Goal: Task Accomplishment & Management: Manage account settings

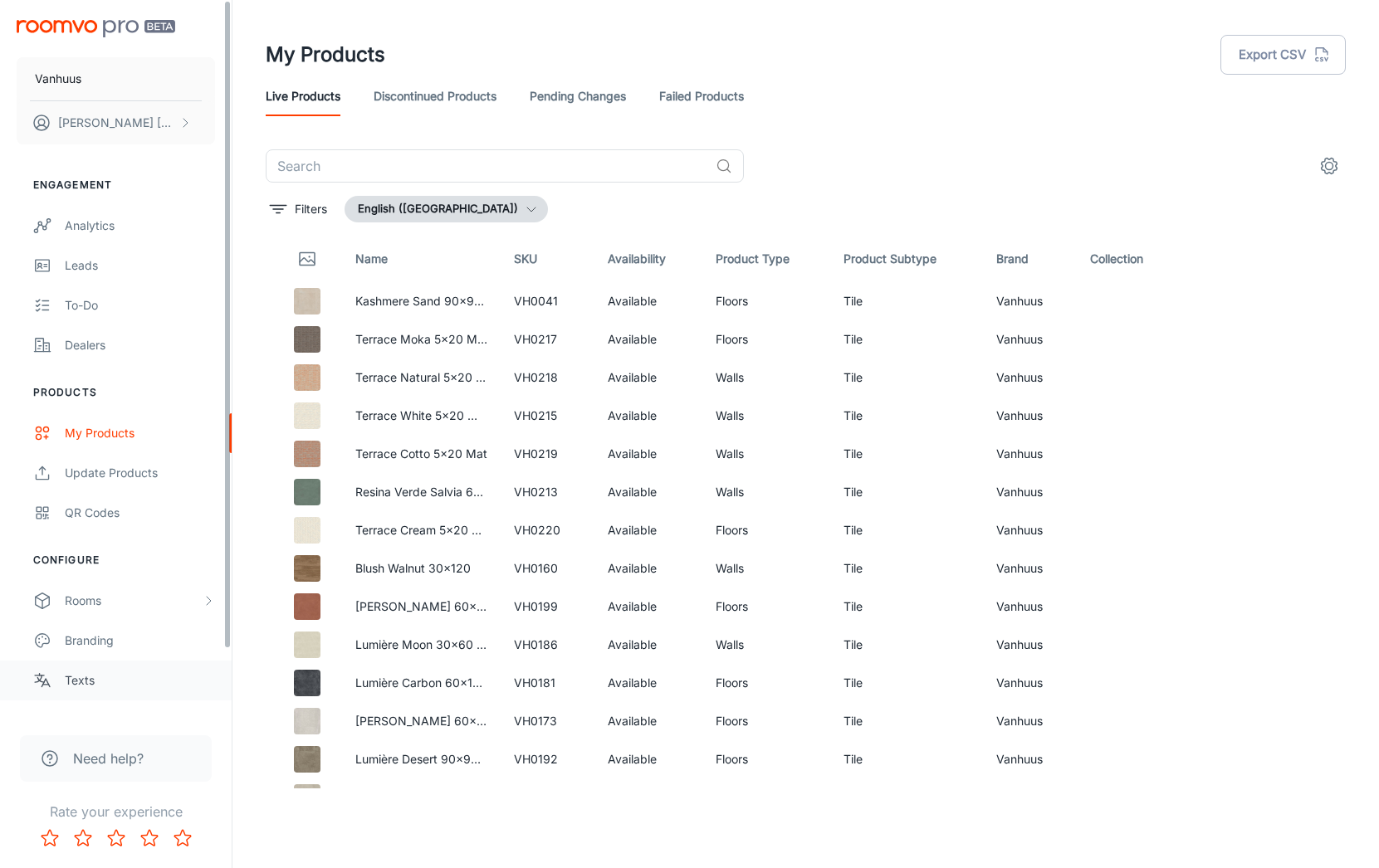
scroll to position [73, 0]
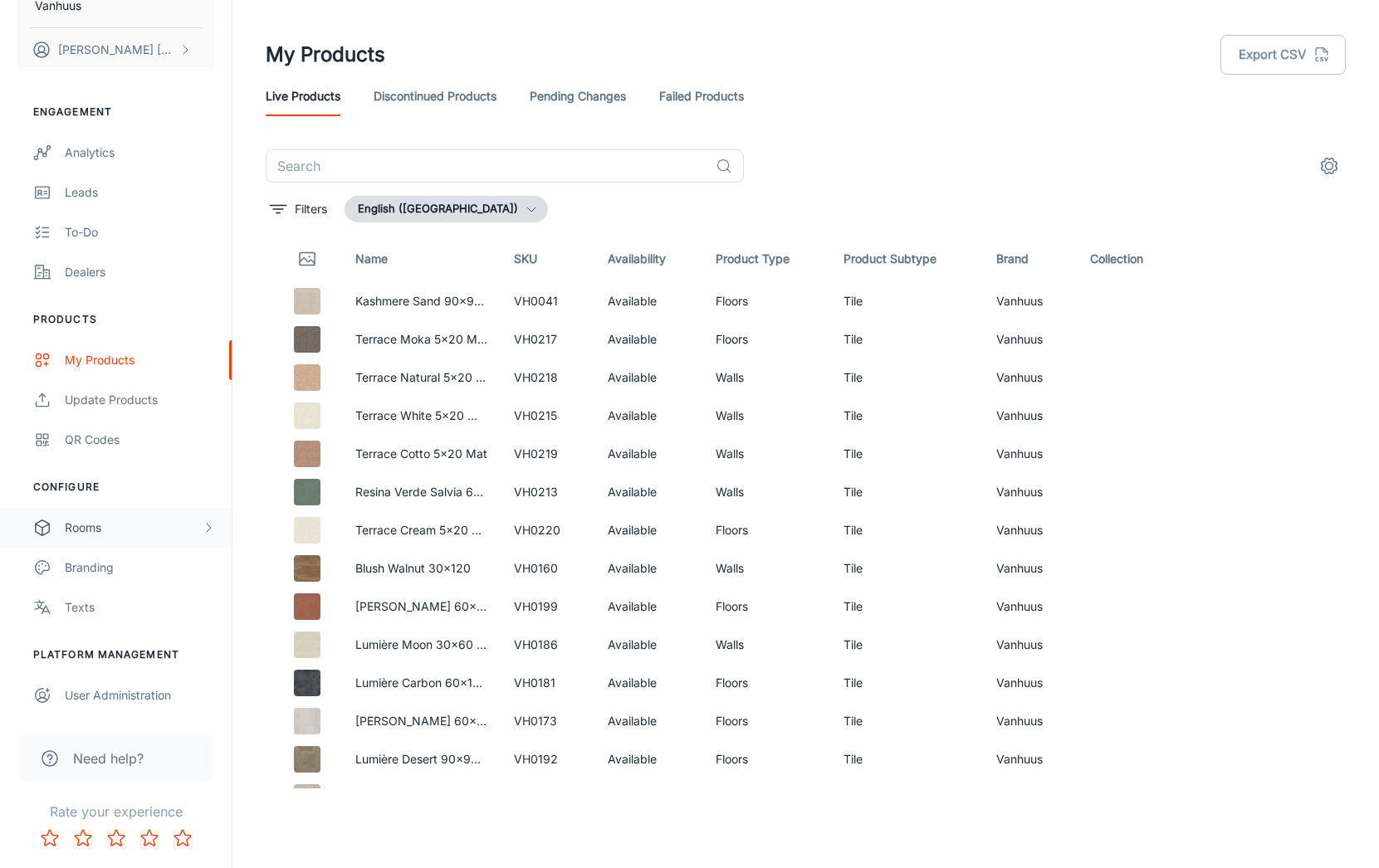
click at [97, 521] on div "Rooms" at bounding box center [133, 528] width 137 height 18
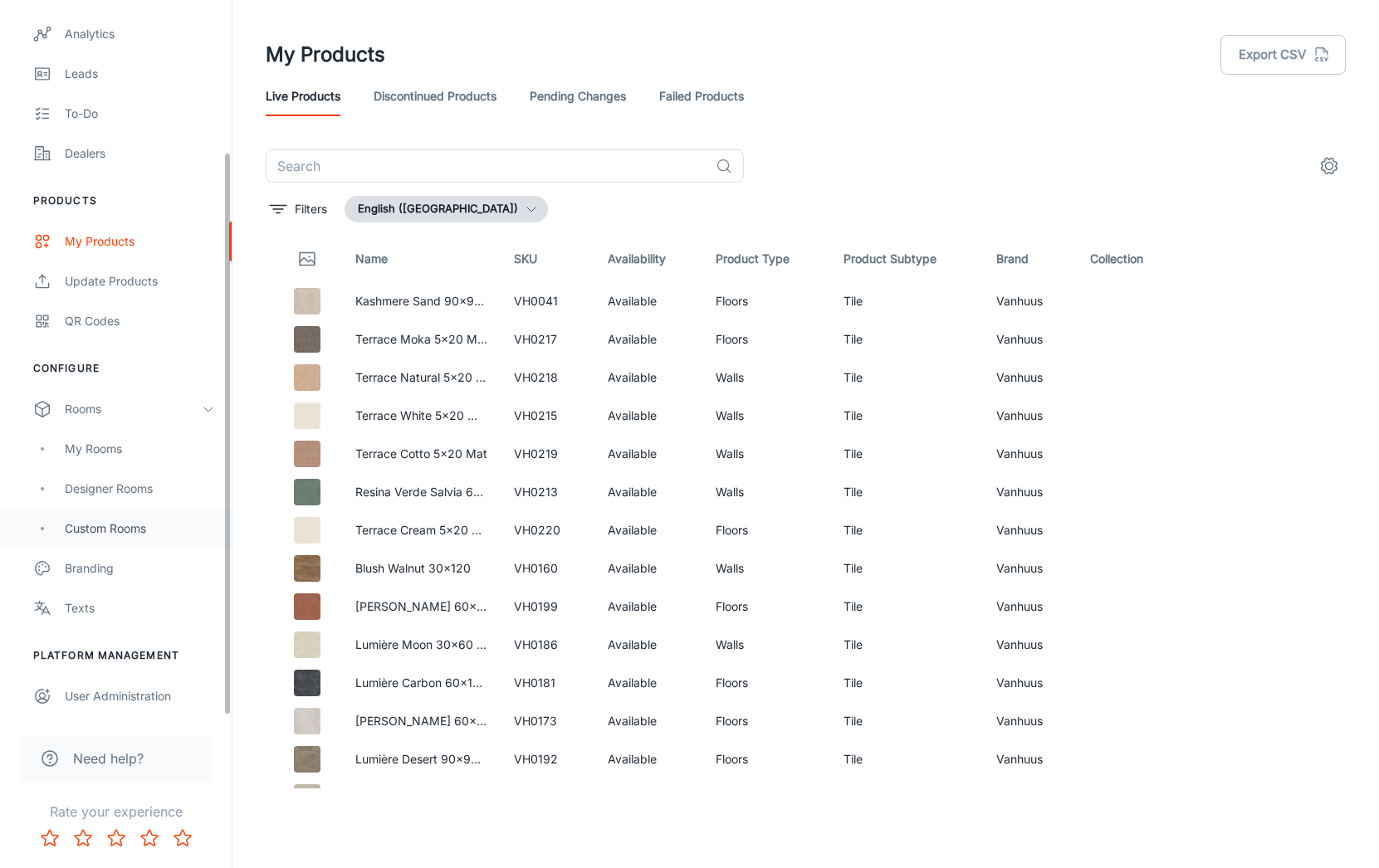
scroll to position [192, 0]
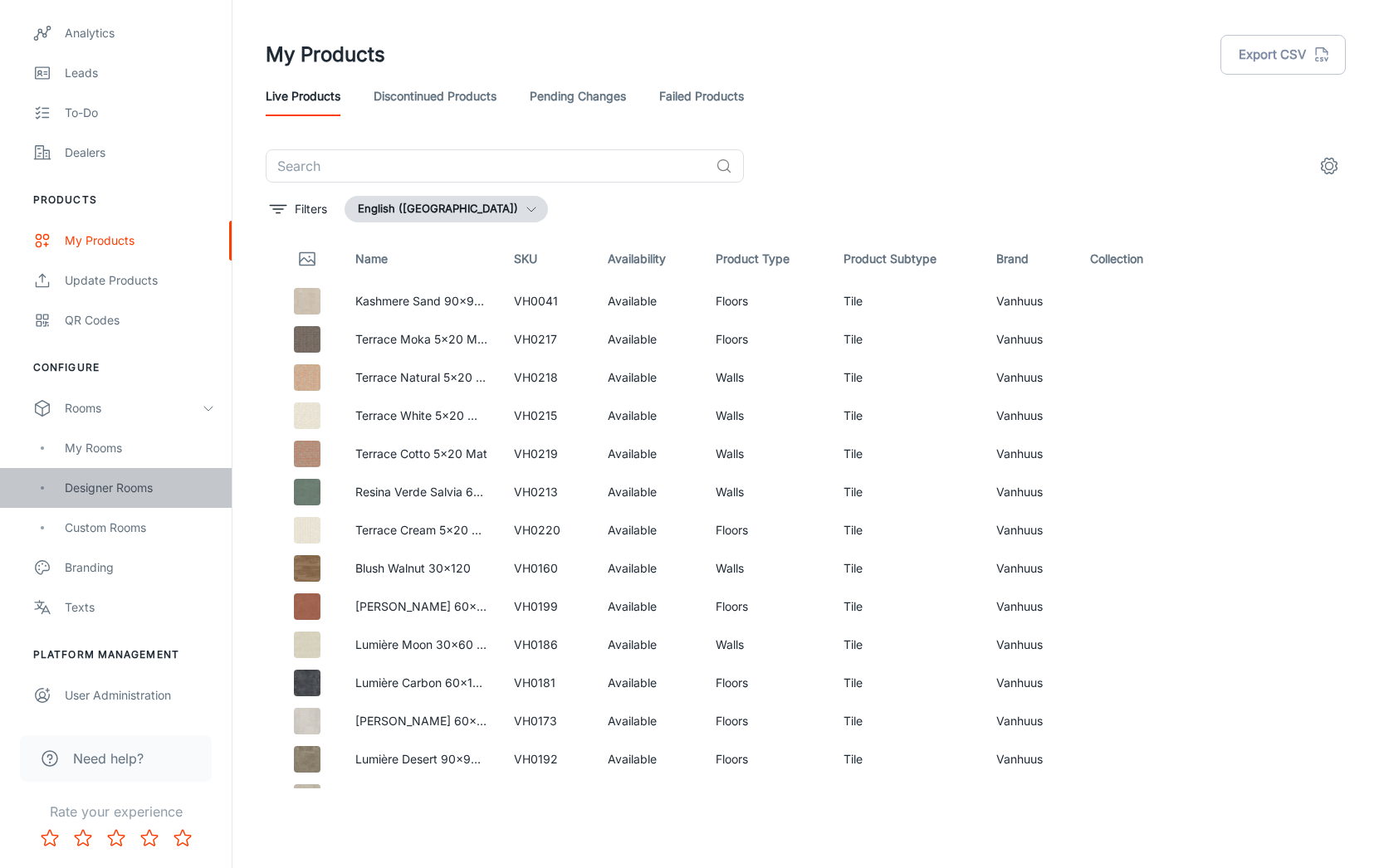
click at [118, 487] on div "Designer Rooms" at bounding box center [140, 488] width 150 height 18
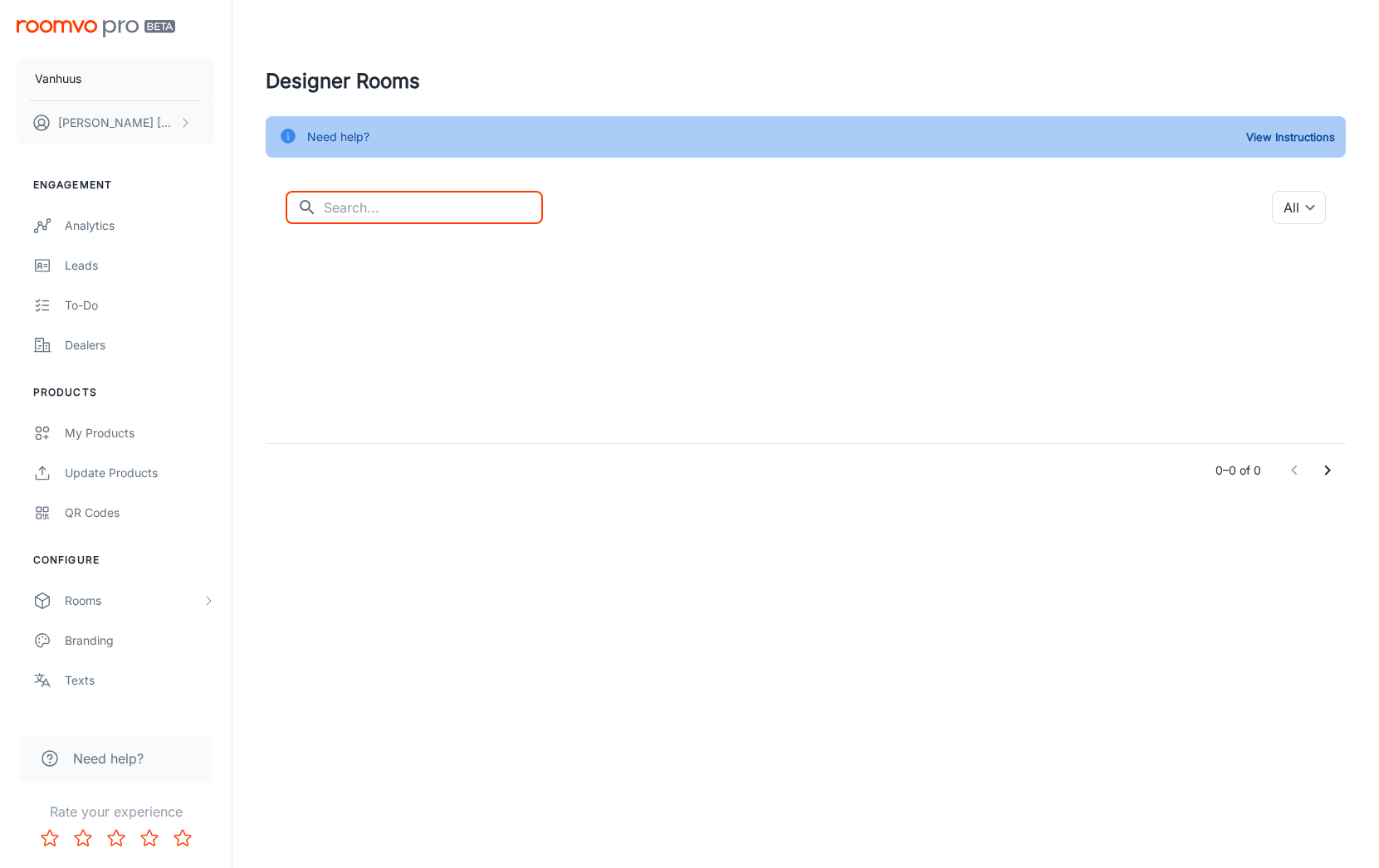
click at [398, 211] on input "text" at bounding box center [433, 207] width 219 height 33
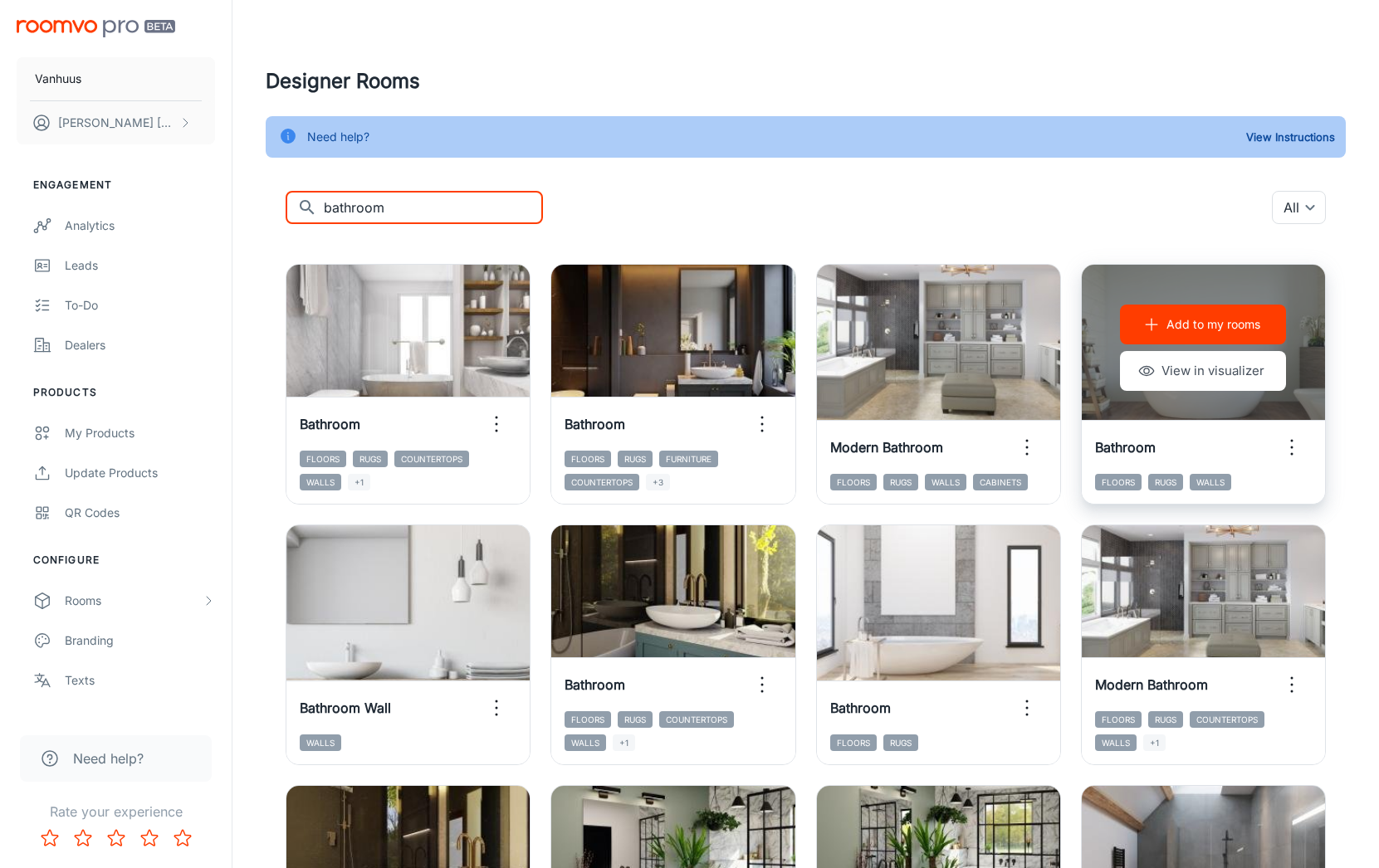
type input "bathroom"
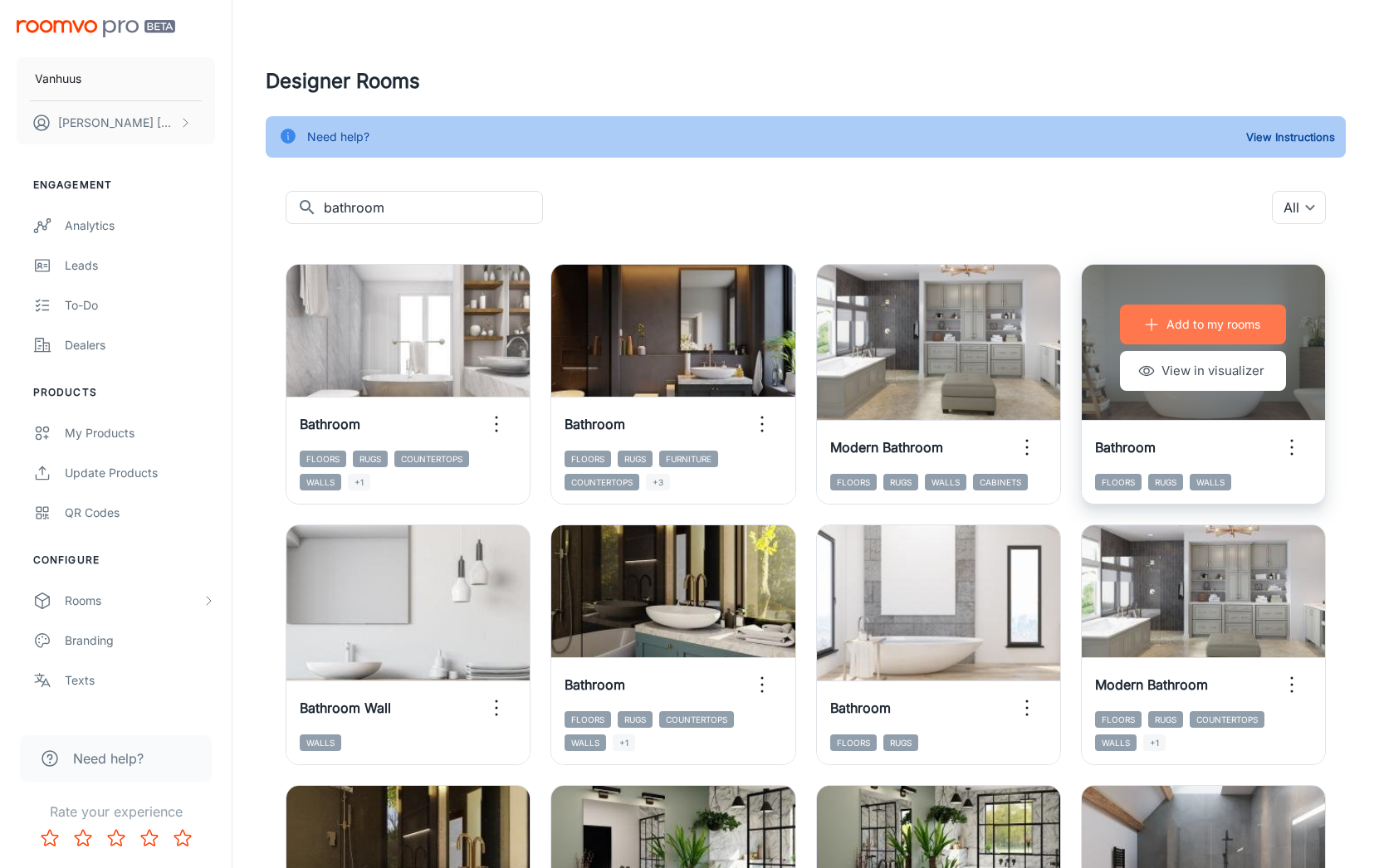
click at [1209, 323] on p "Add to my rooms" at bounding box center [1214, 324] width 94 height 18
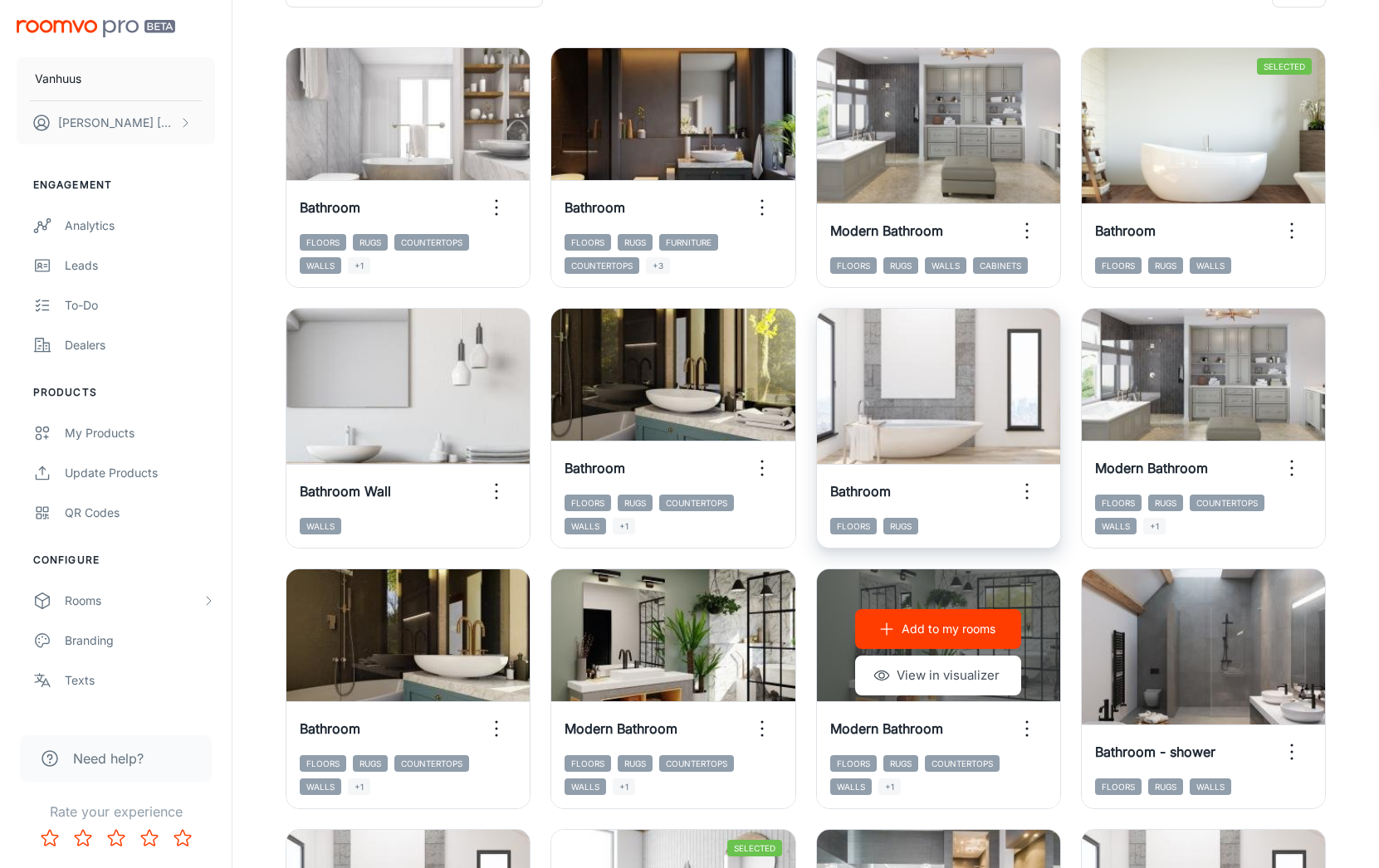
scroll to position [217, 0]
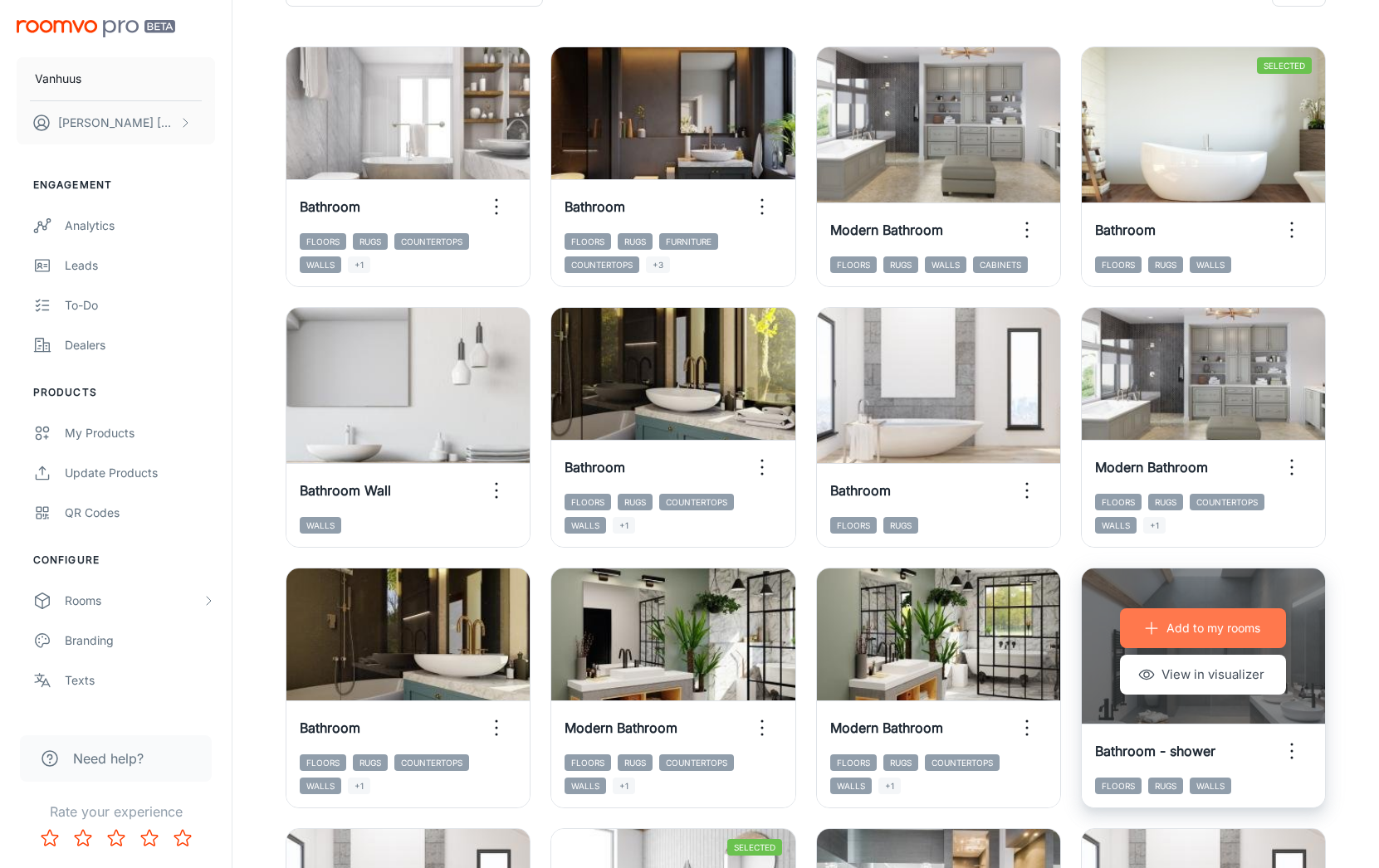
click at [1210, 631] on p "Add to my rooms" at bounding box center [1214, 628] width 94 height 18
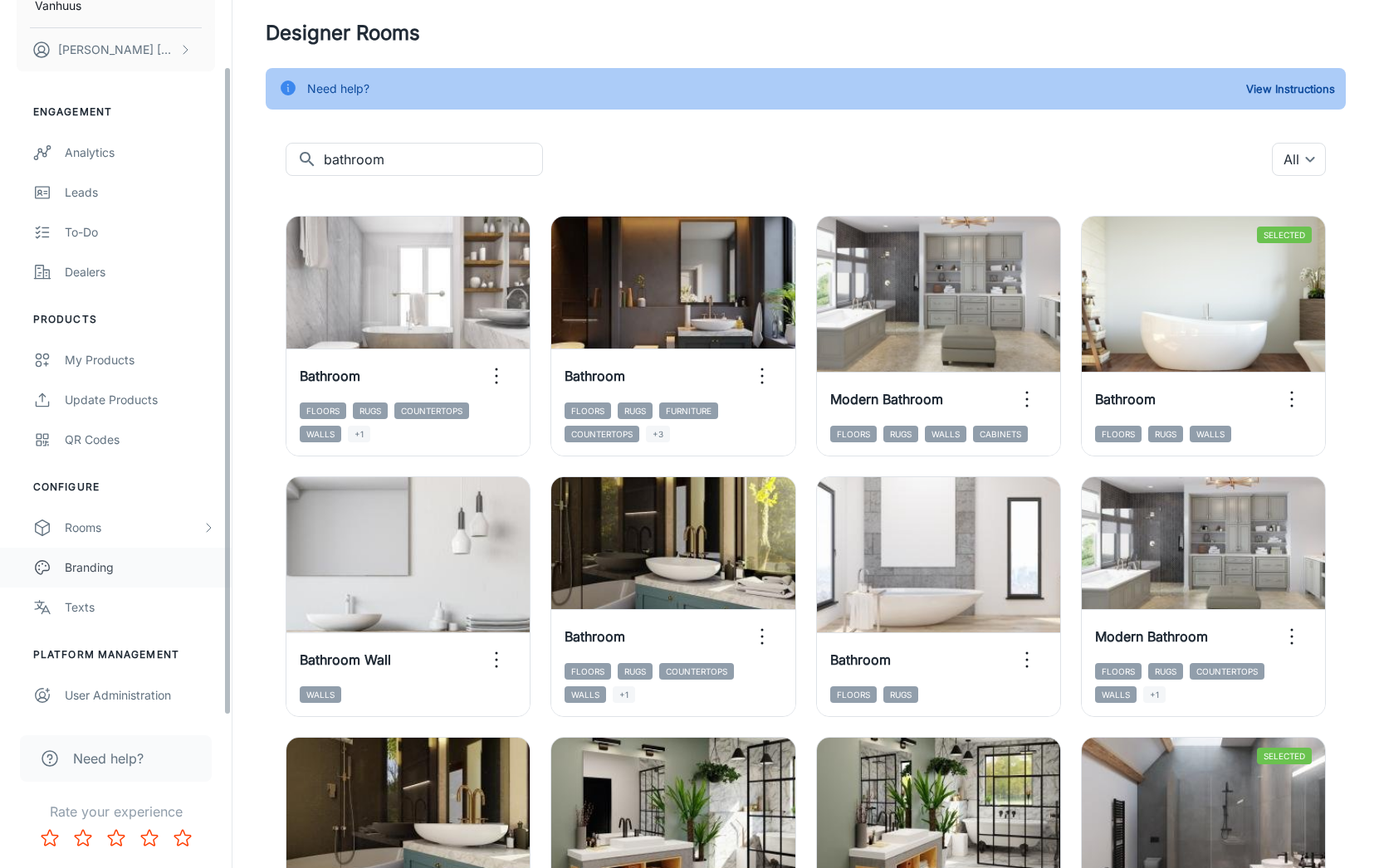
scroll to position [52, 0]
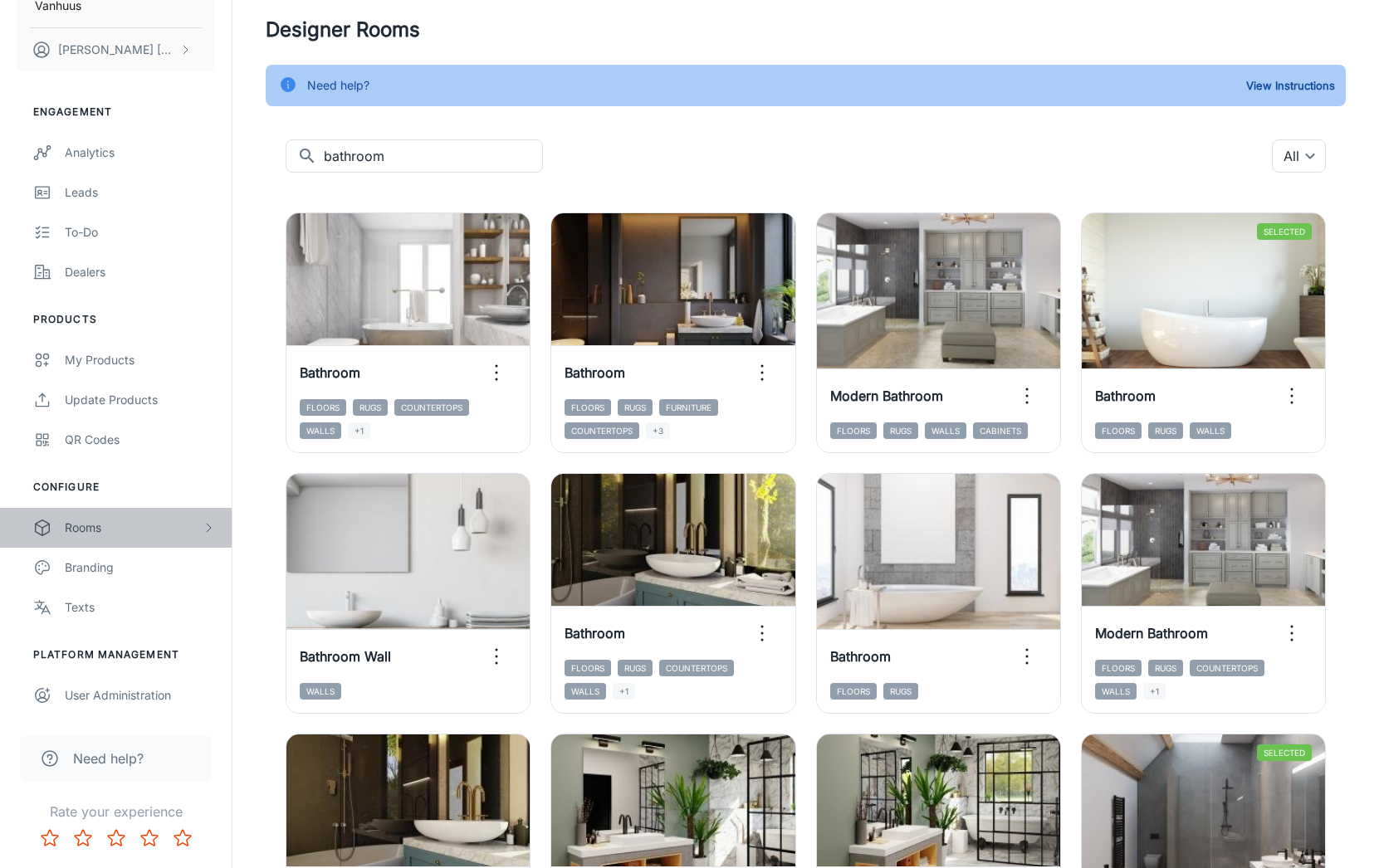
click at [90, 532] on div "Rooms" at bounding box center [133, 528] width 137 height 18
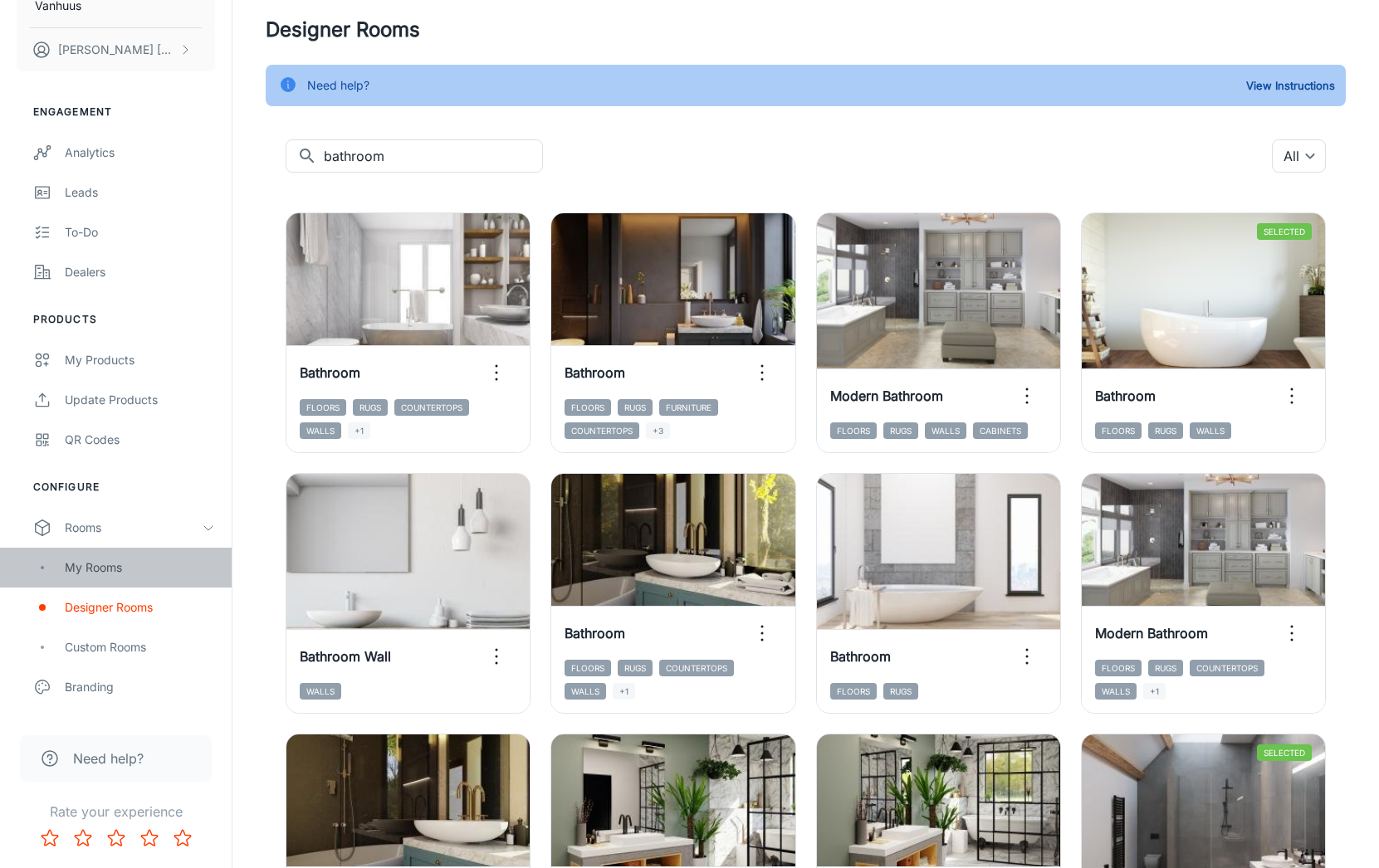
click at [117, 573] on div "My Rooms" at bounding box center [140, 567] width 150 height 18
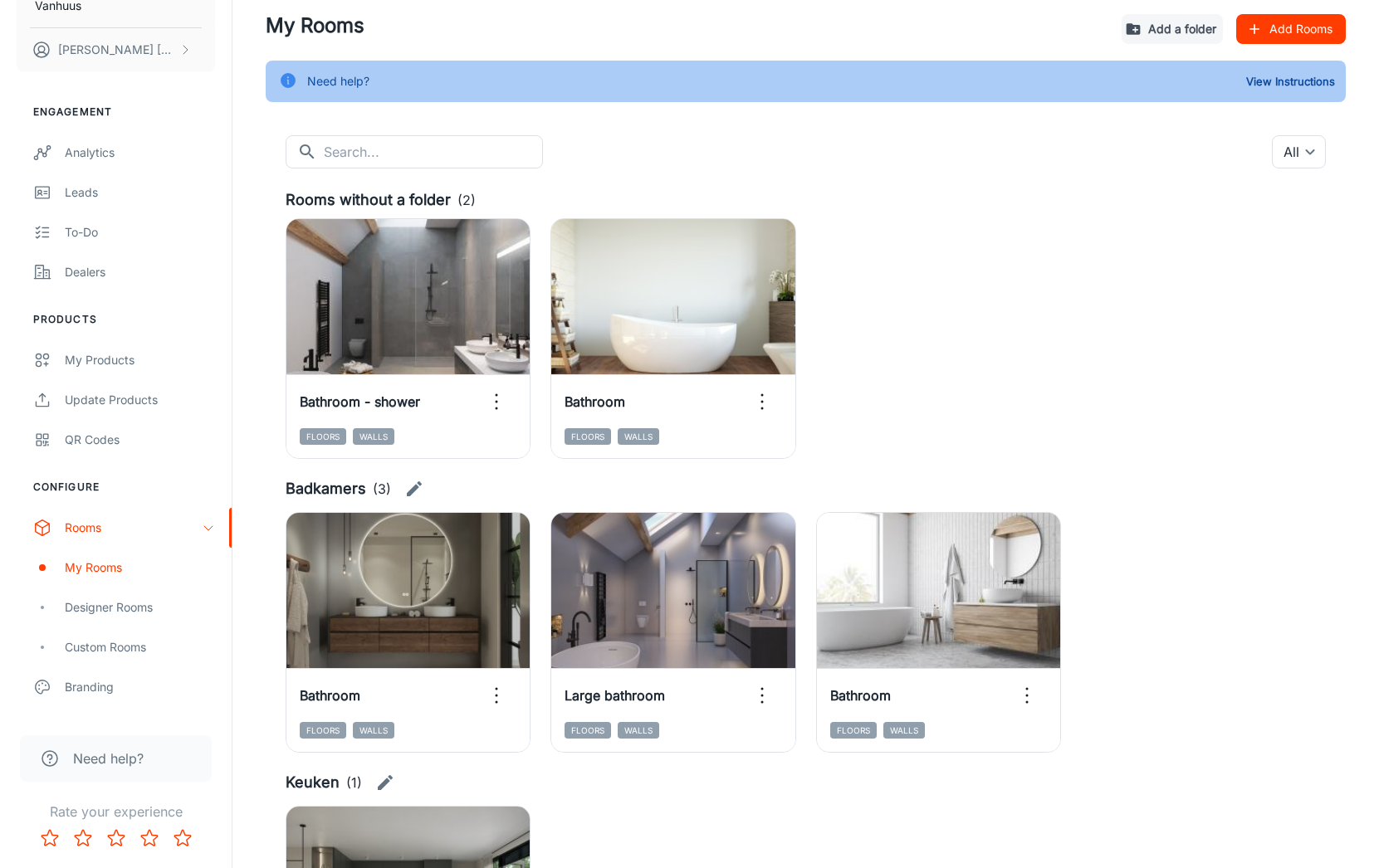
scroll to position [54, 0]
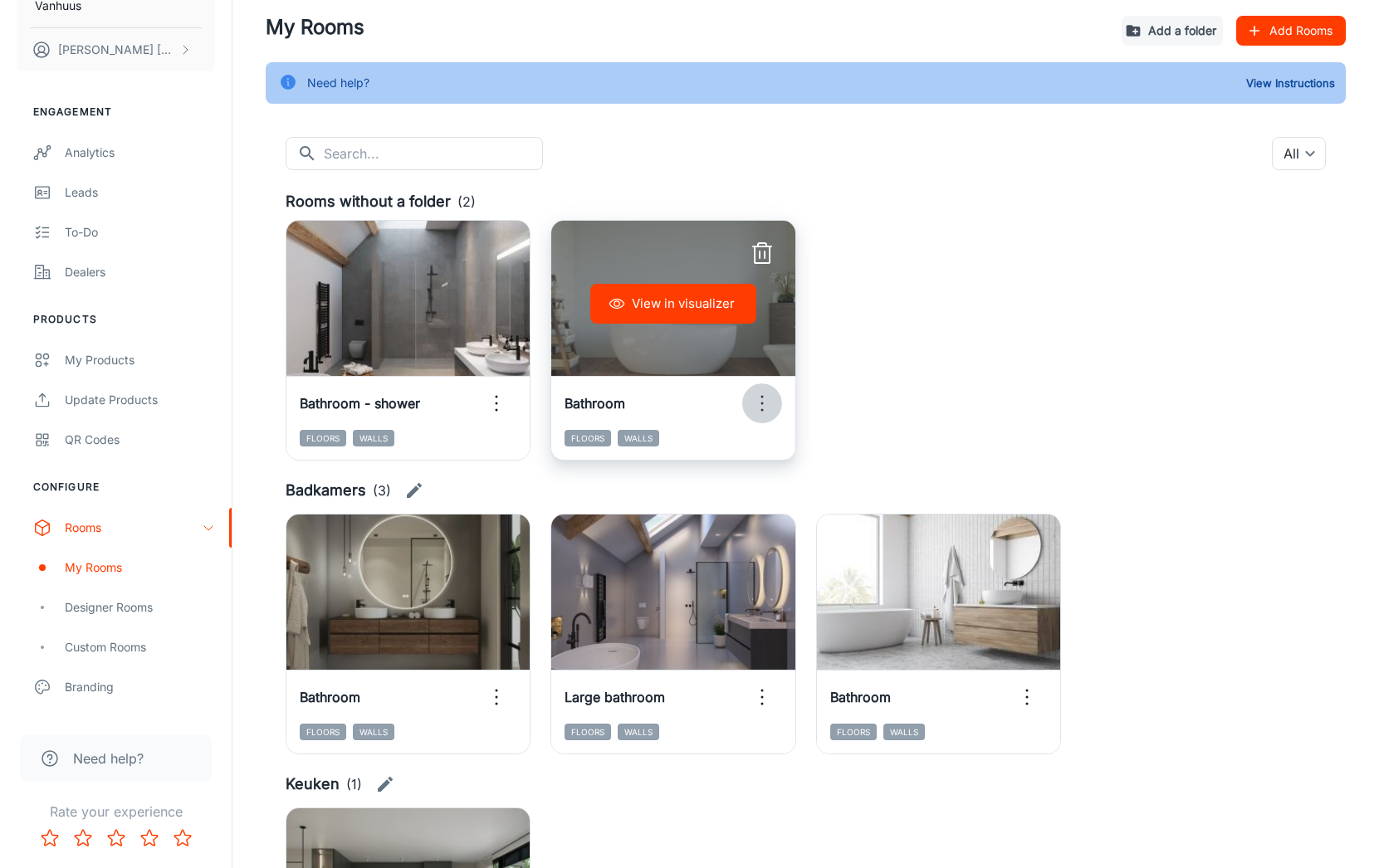
click at [761, 398] on circle "button" at bounding box center [761, 397] width 3 height 3
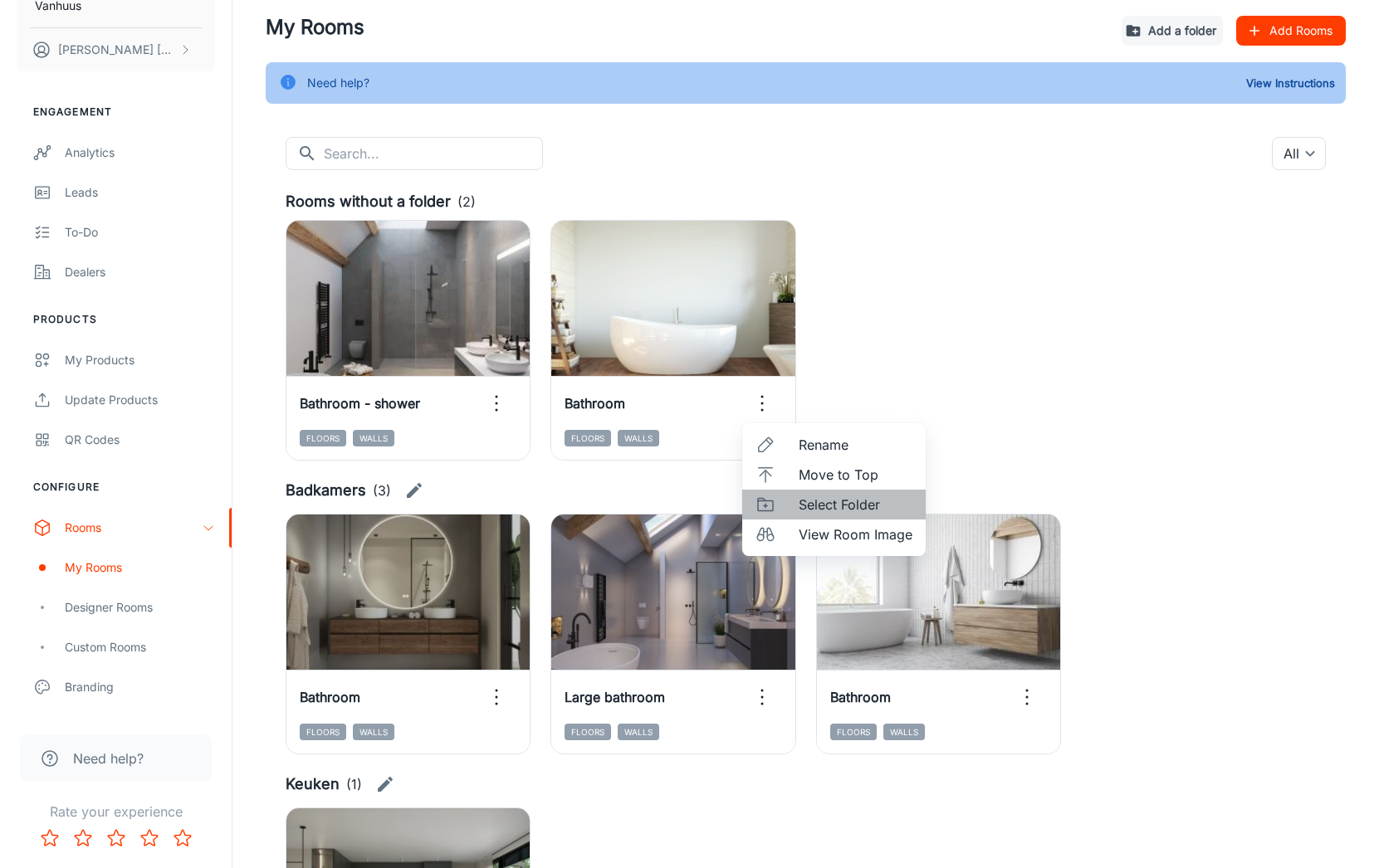
click at [856, 504] on span "Select Folder" at bounding box center [855, 504] width 114 height 20
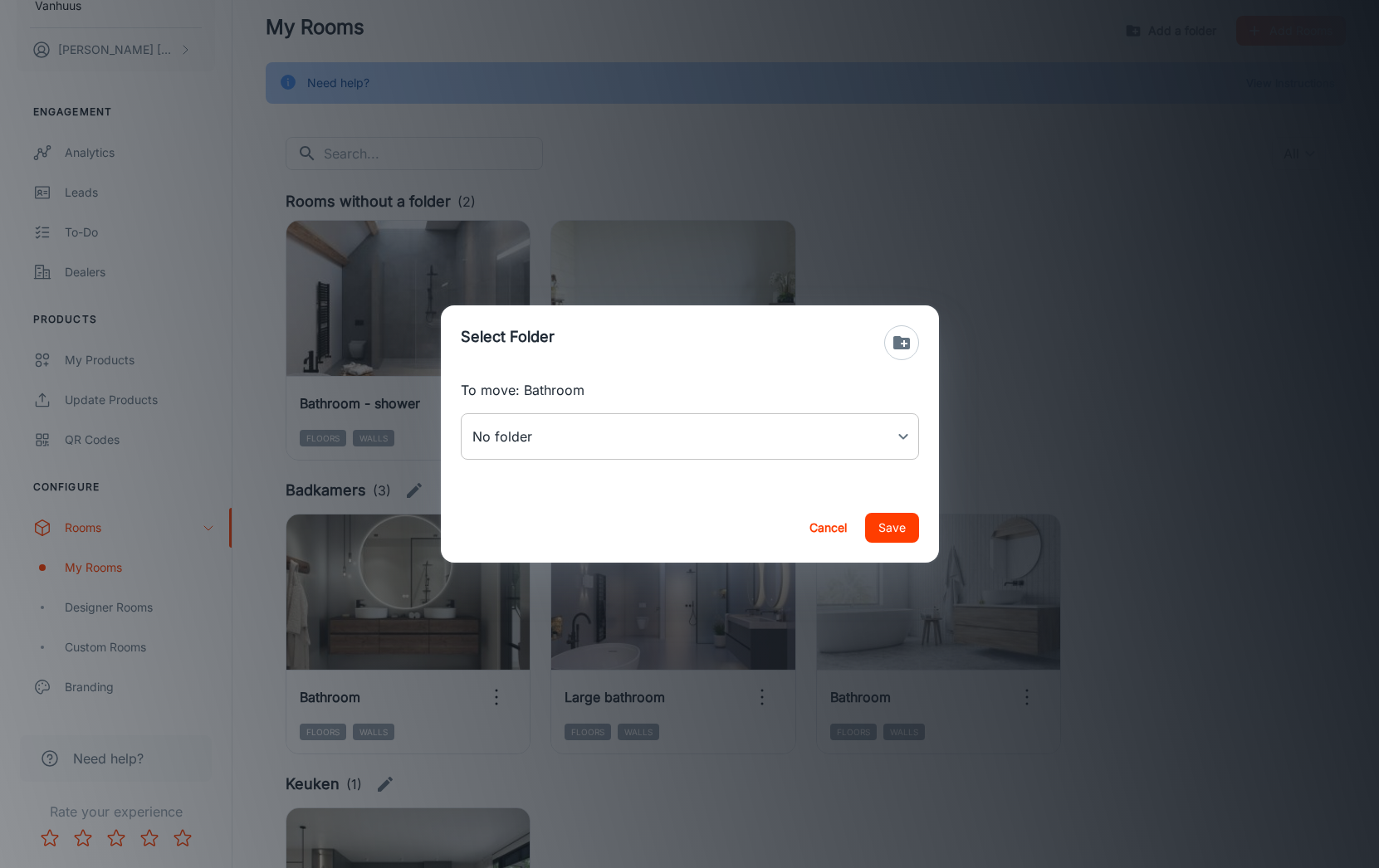
click at [649, 431] on body "Vanhuus [PERSON_NAME] Engagement Analytics Leads To-do Dealers Products My Prod…" at bounding box center [690, 380] width 1379 height 868
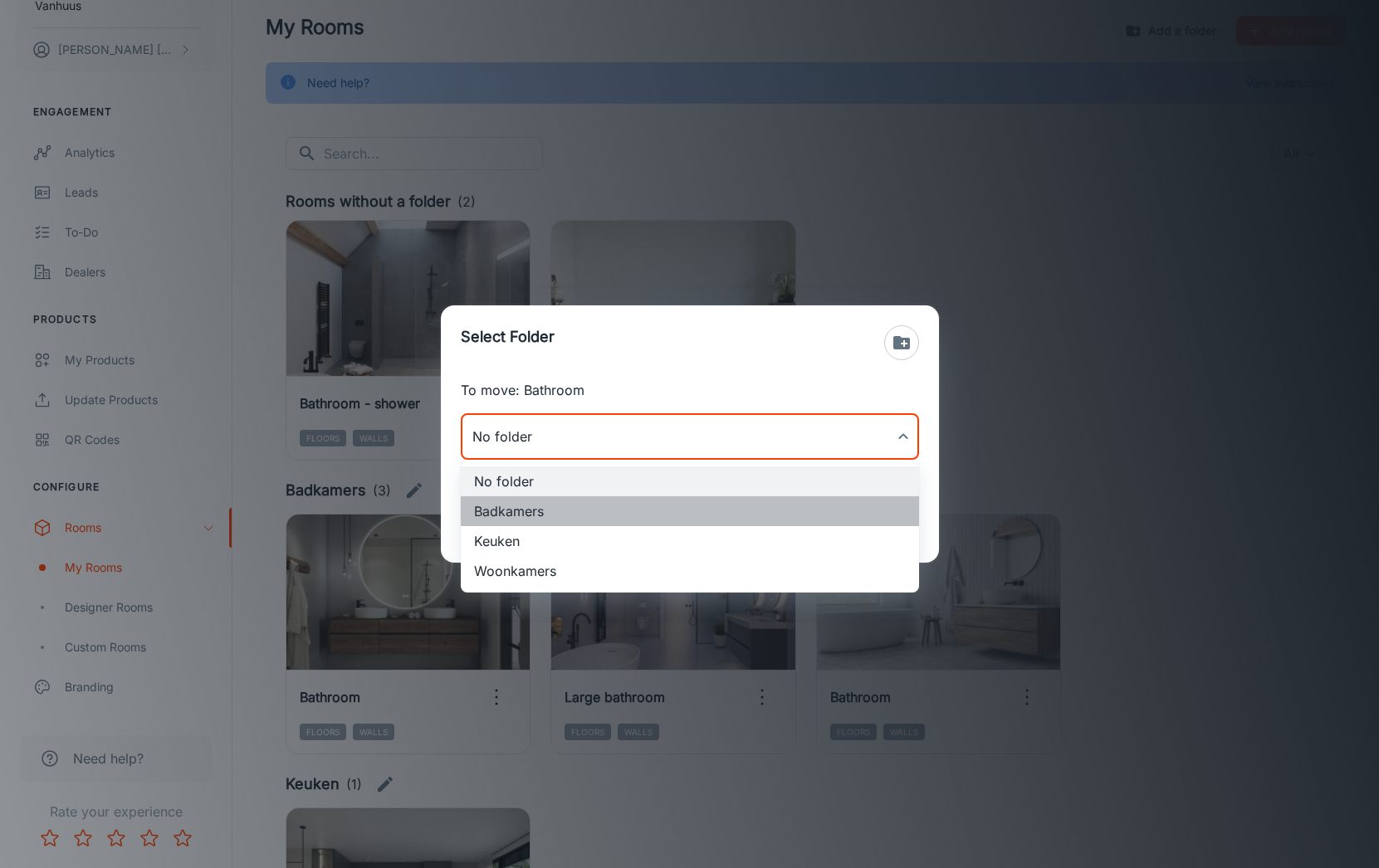
click at [600, 502] on li "Badkamers" at bounding box center [690, 510] width 458 height 30
type input "Badkamers"
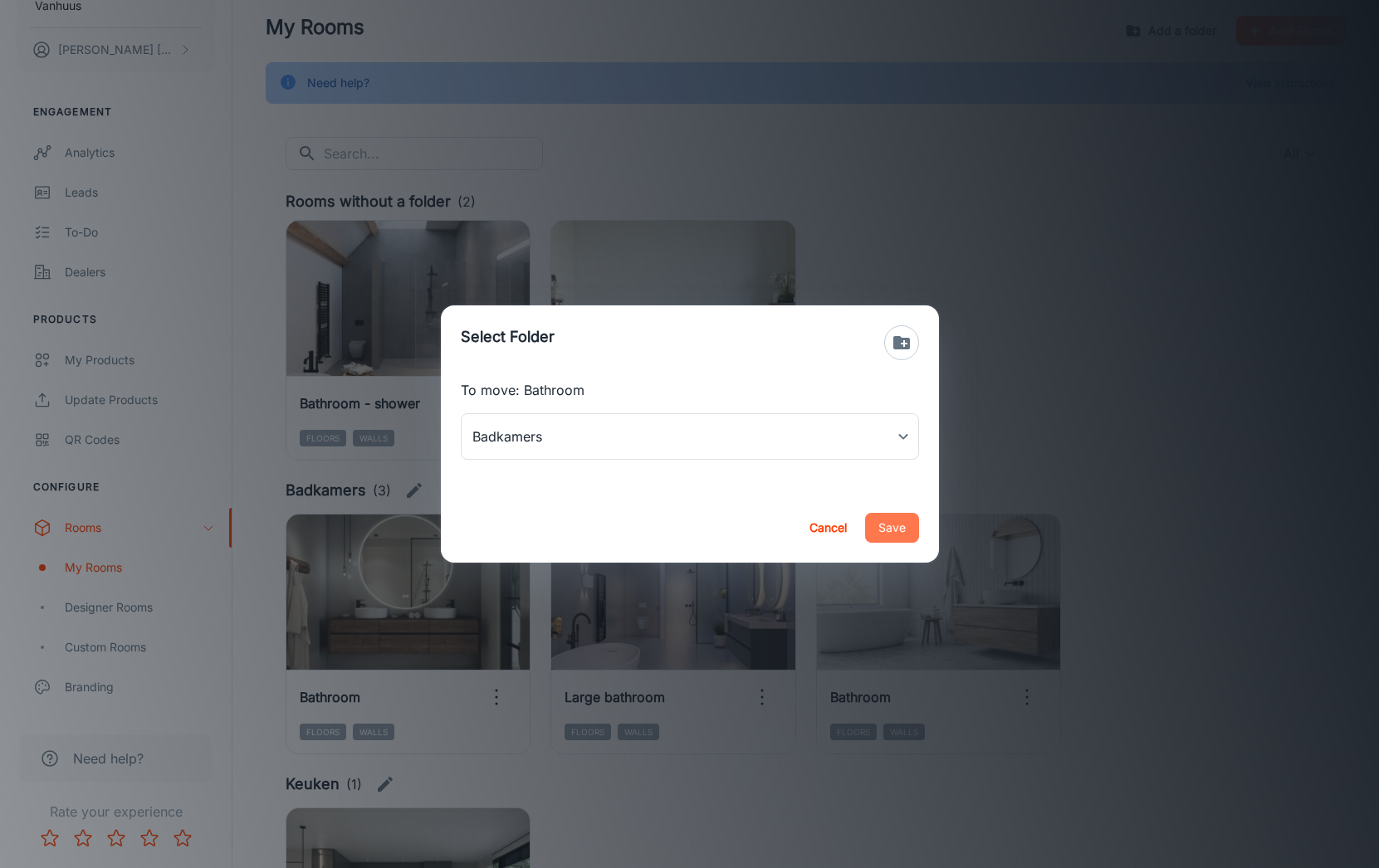
click at [903, 528] on button "Save" at bounding box center [892, 527] width 54 height 30
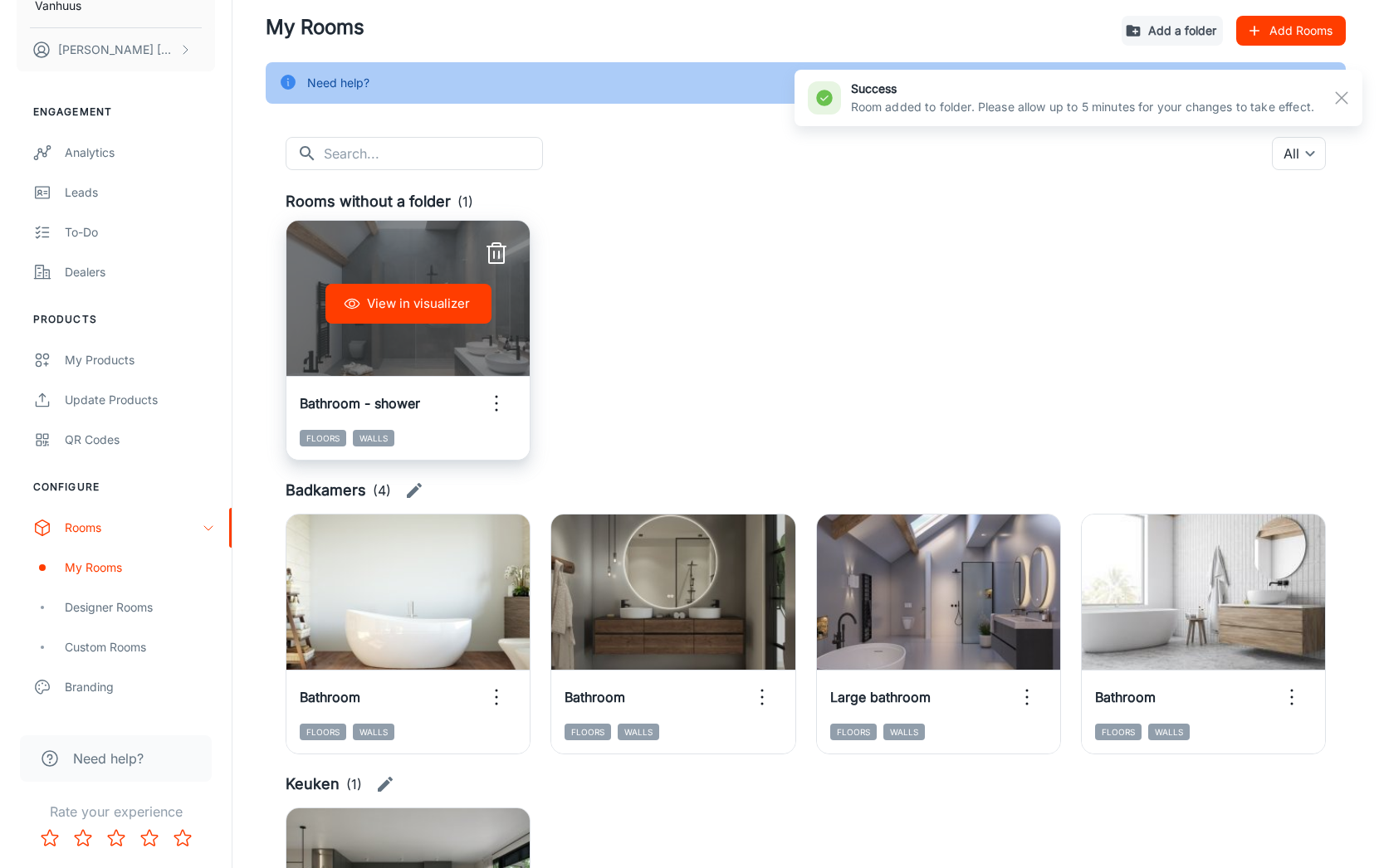
click at [492, 393] on icon "button" at bounding box center [496, 403] width 27 height 27
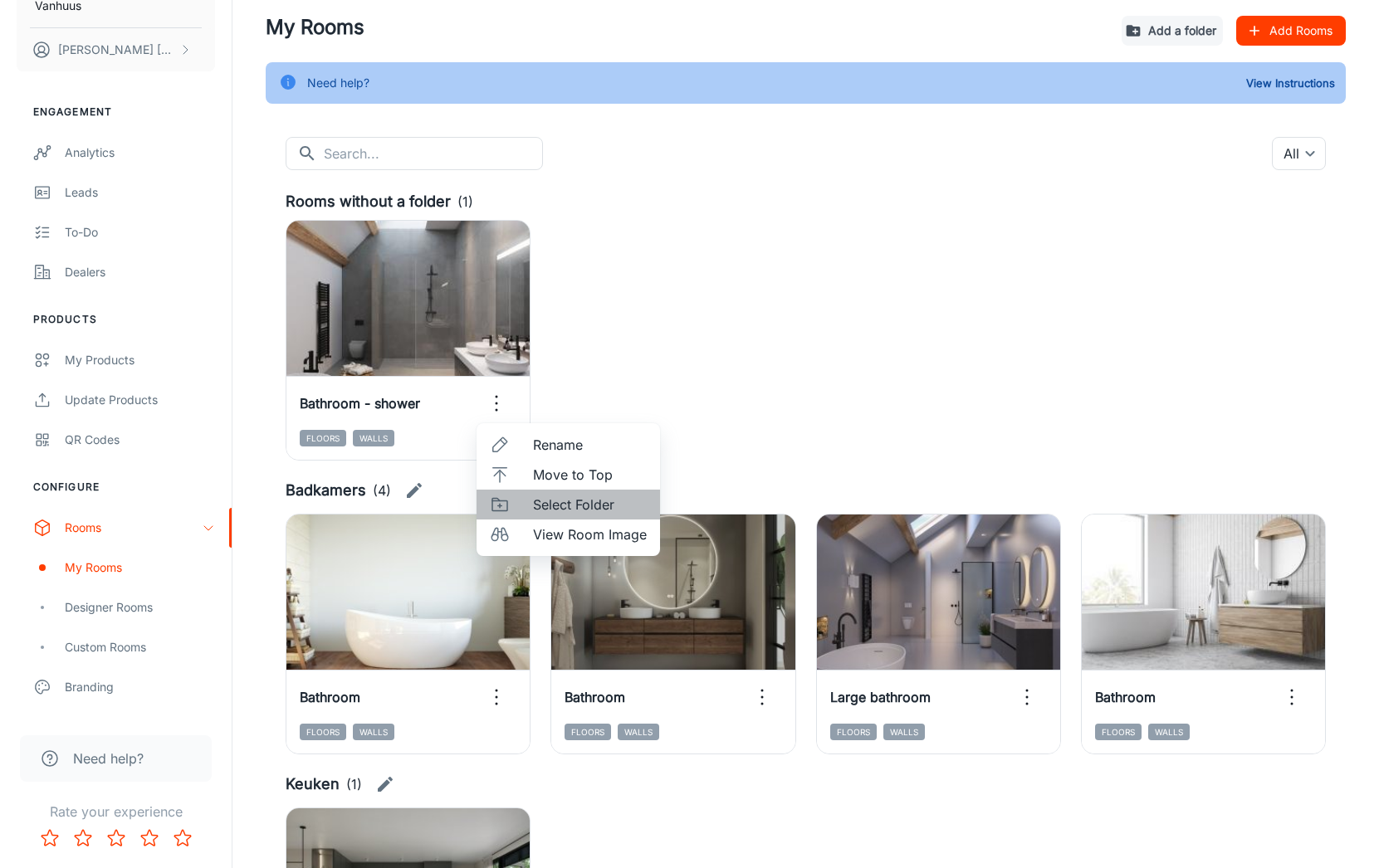
click at [566, 503] on span "Select Folder" at bounding box center [589, 504] width 114 height 20
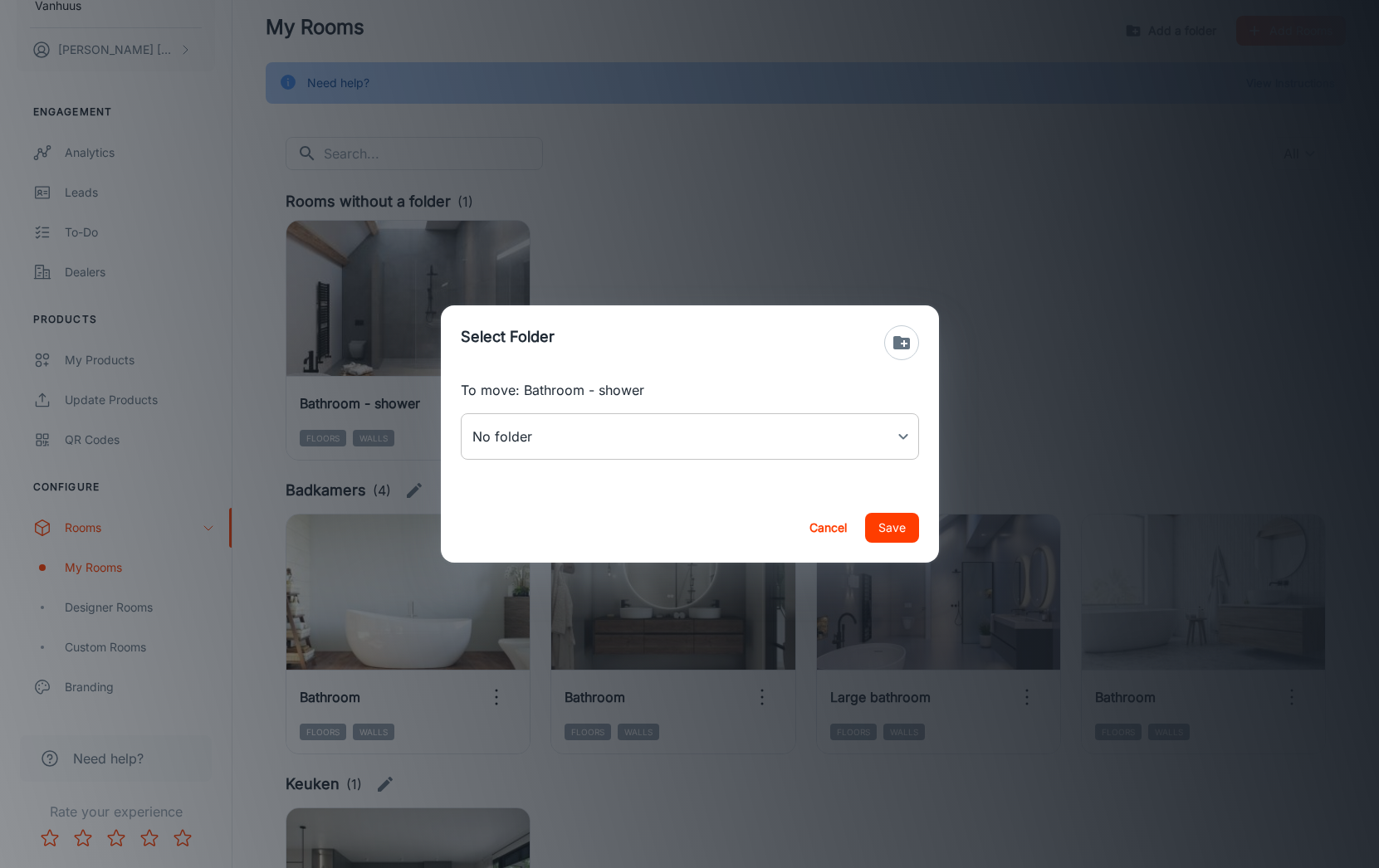
click at [647, 447] on body "Vanhuus [PERSON_NAME] Engagement Analytics Leads To-do Dealers Products My Prod…" at bounding box center [690, 380] width 1379 height 868
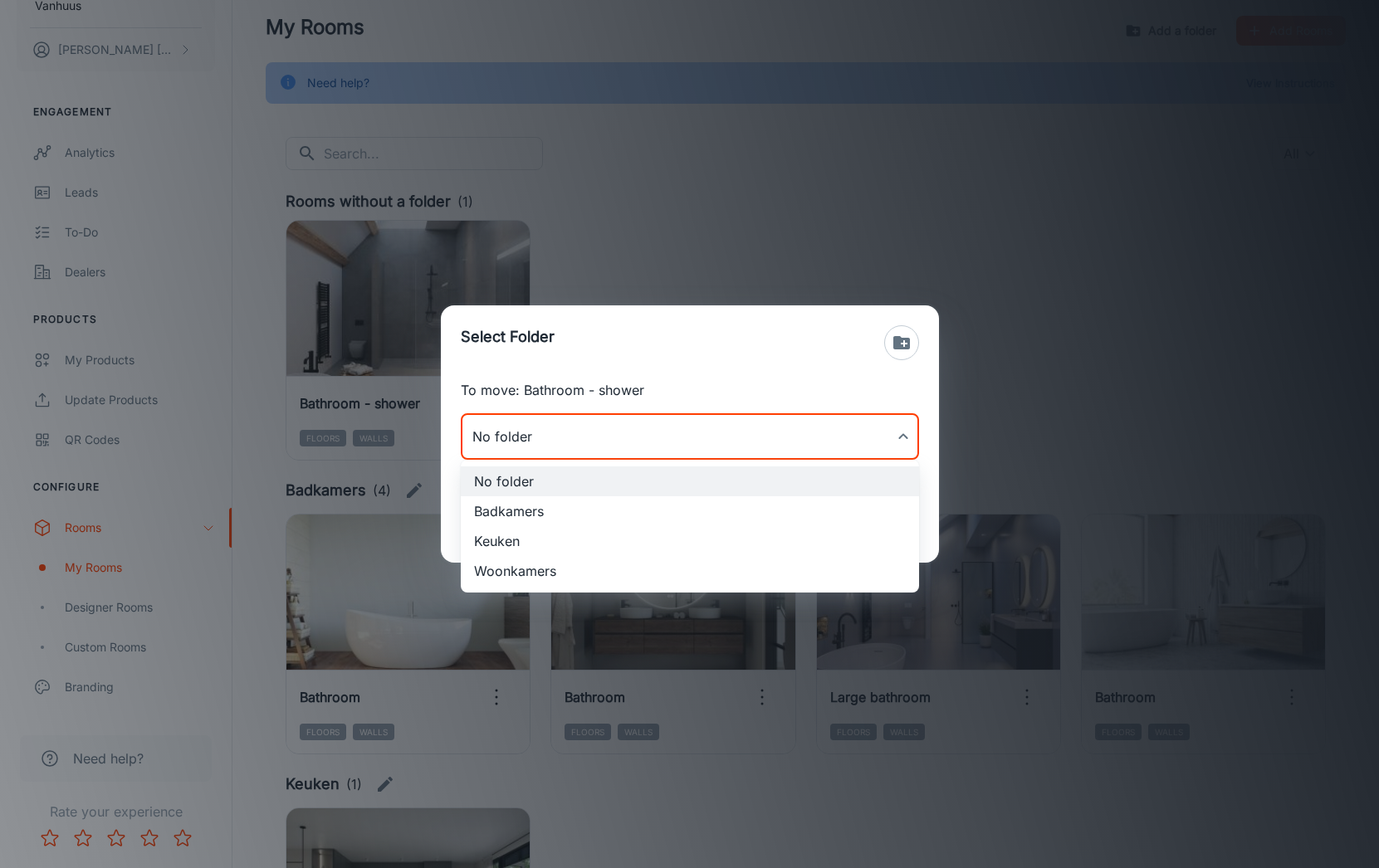
click at [579, 510] on li "Badkamers" at bounding box center [690, 510] width 458 height 30
type input "Badkamers"
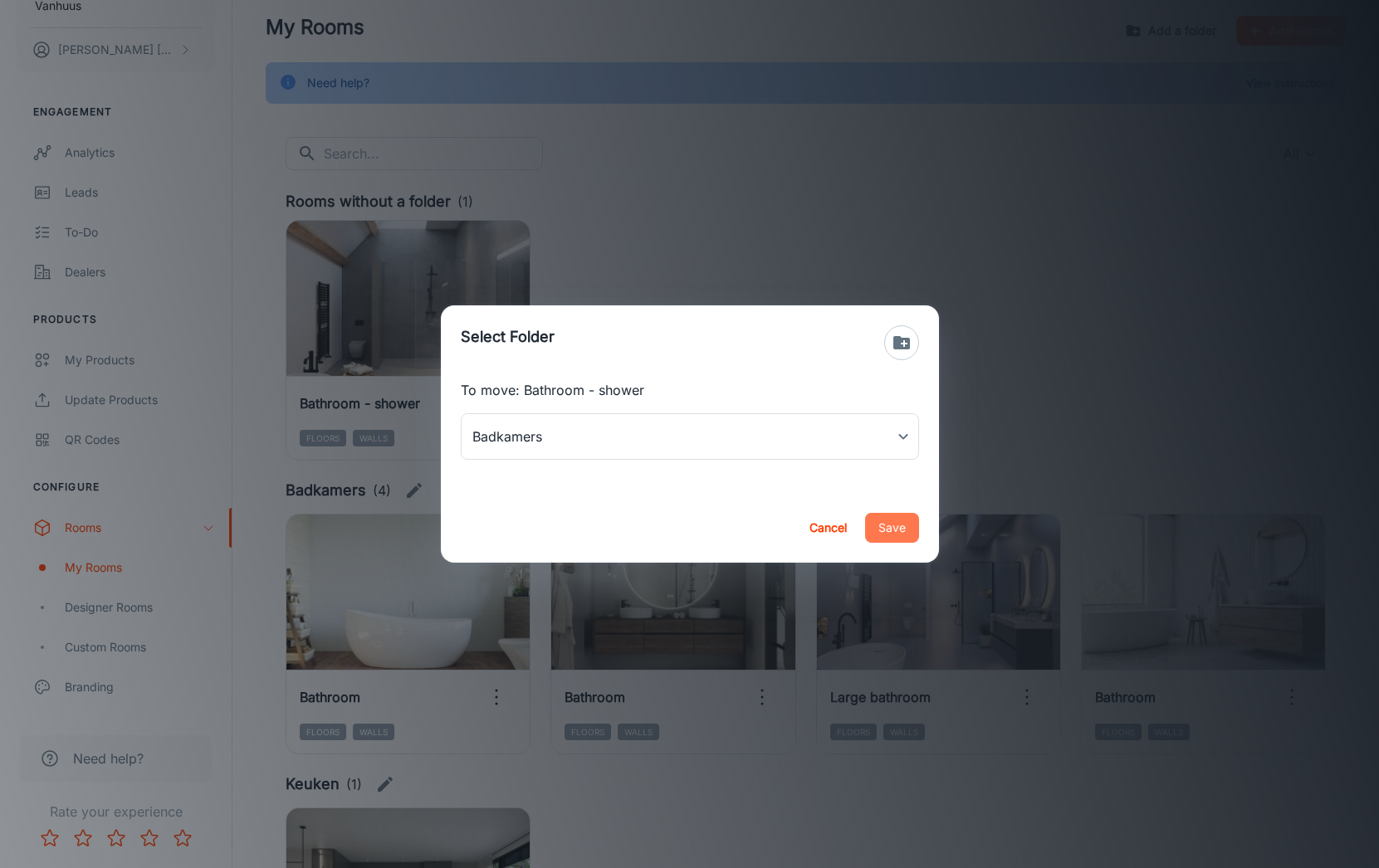
click at [905, 525] on button "Save" at bounding box center [892, 527] width 54 height 30
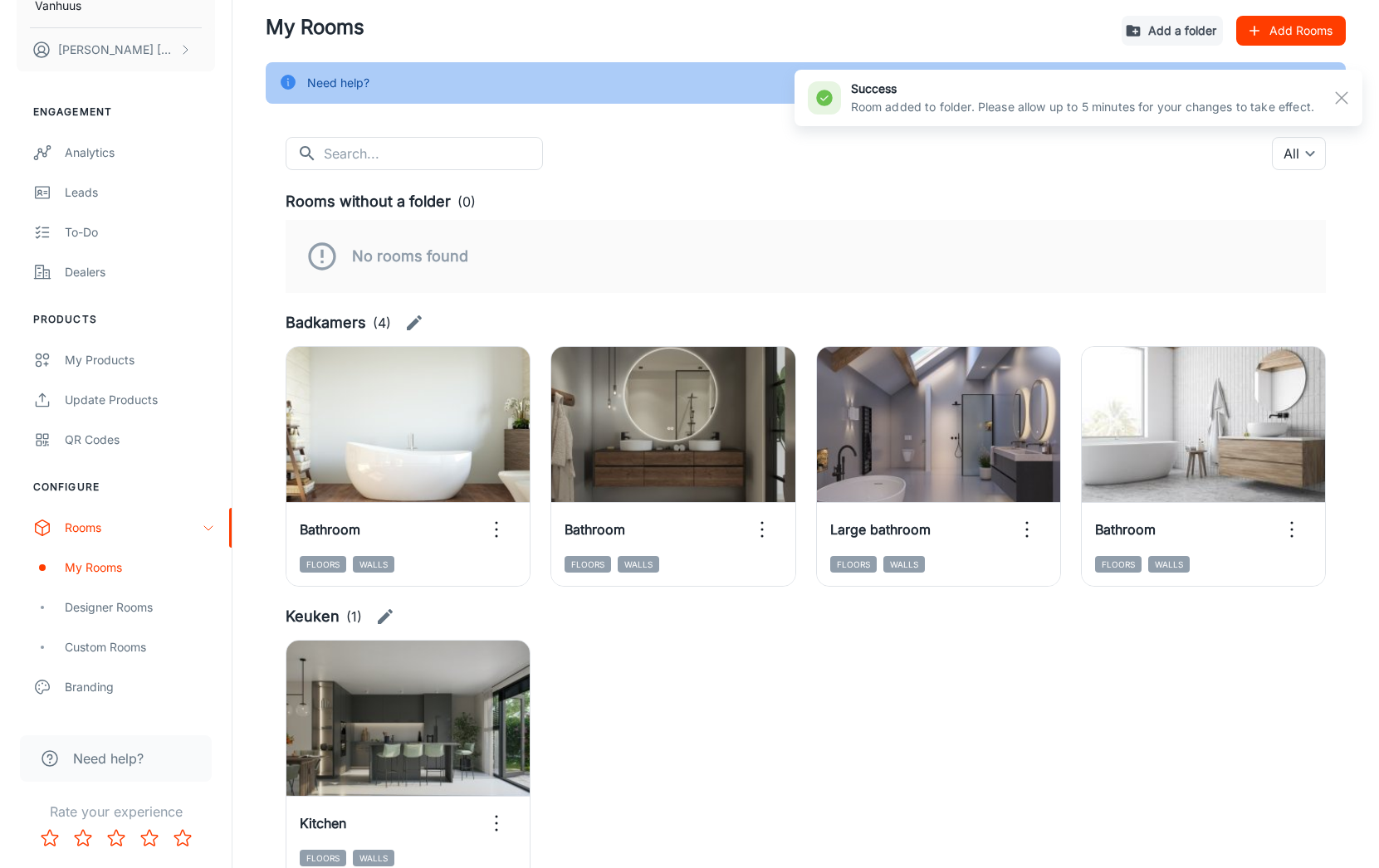
scroll to position [0, 0]
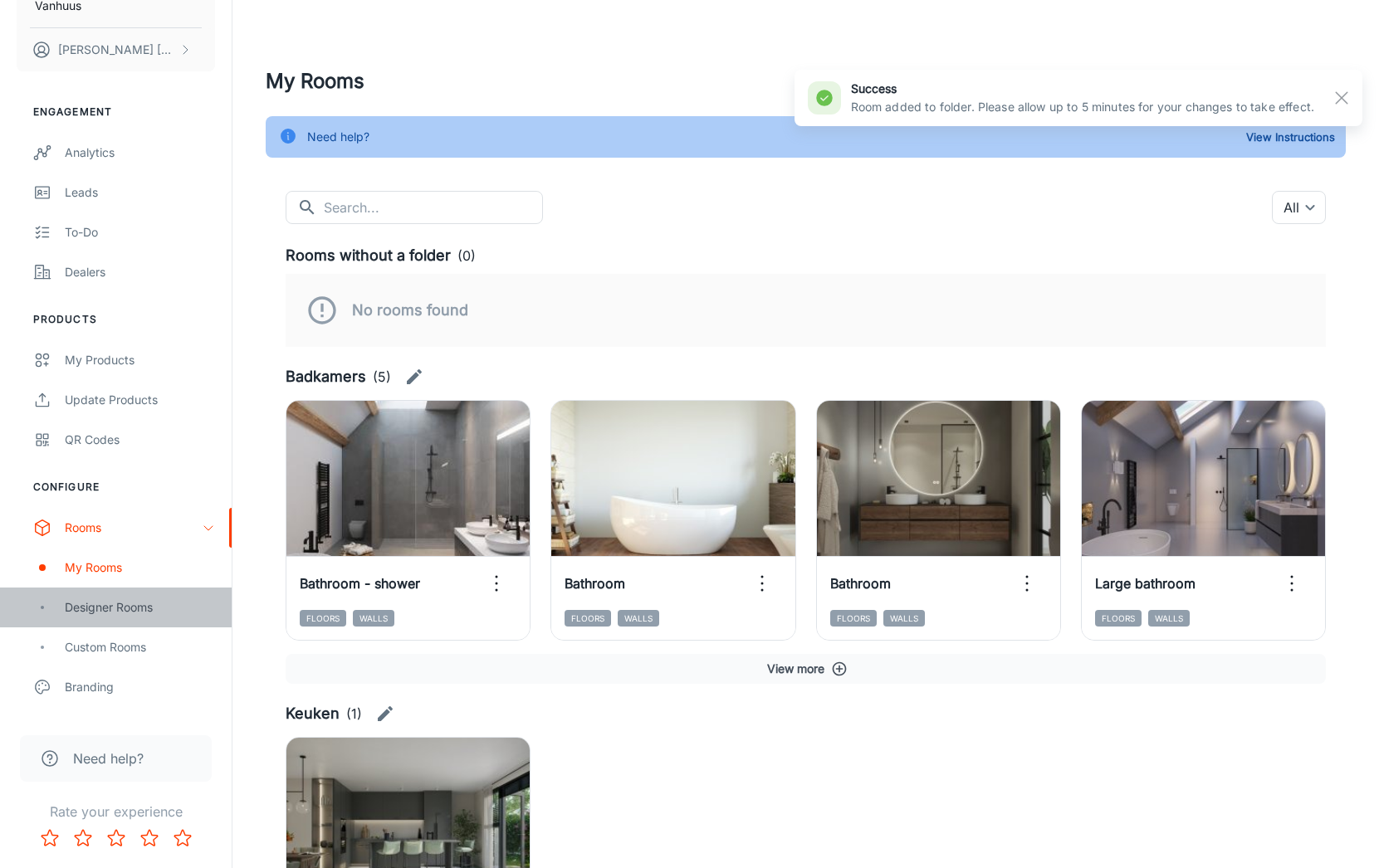
click at [116, 610] on div "Designer Rooms" at bounding box center [140, 607] width 150 height 18
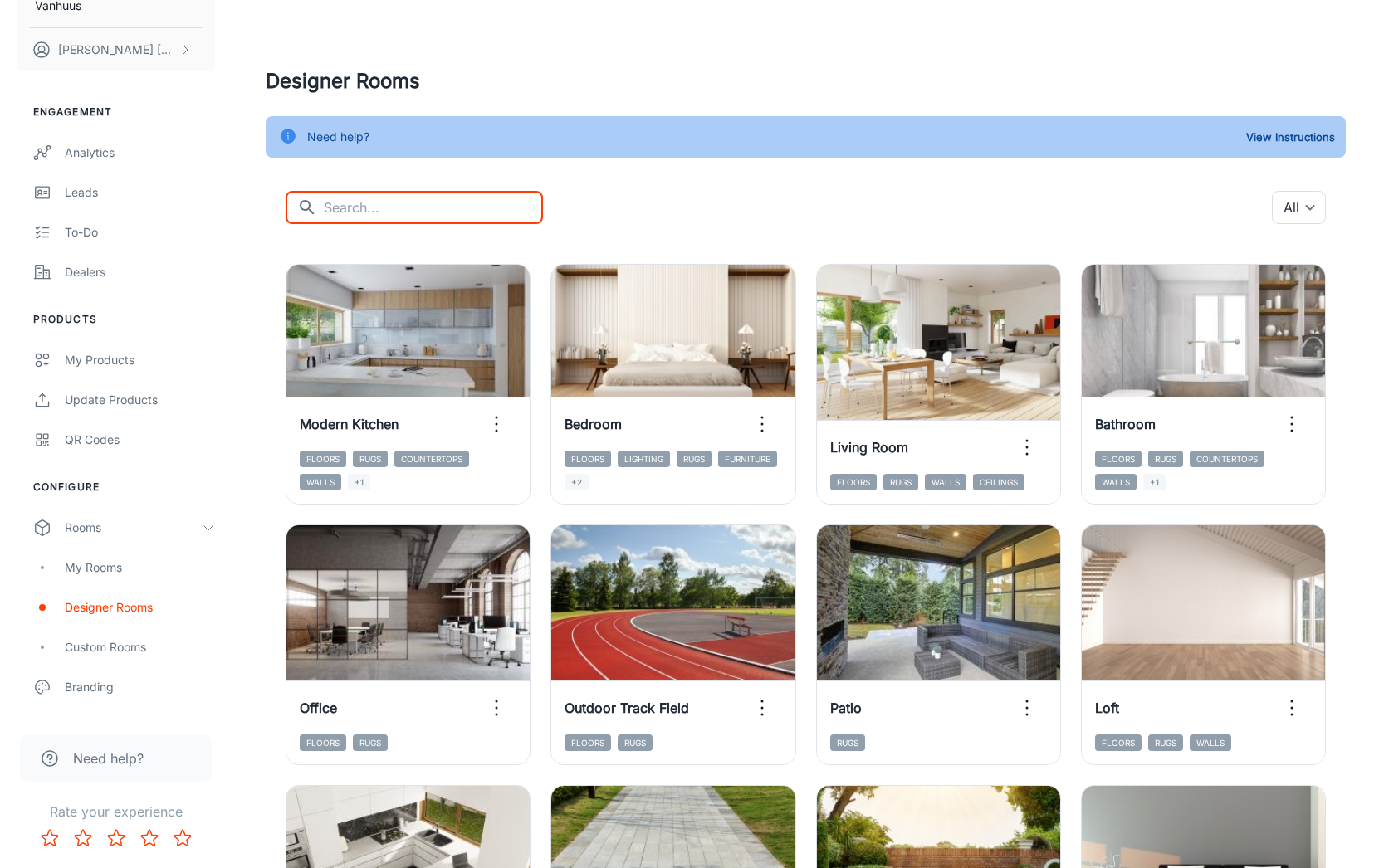
click at [412, 203] on input "text" at bounding box center [433, 207] width 219 height 33
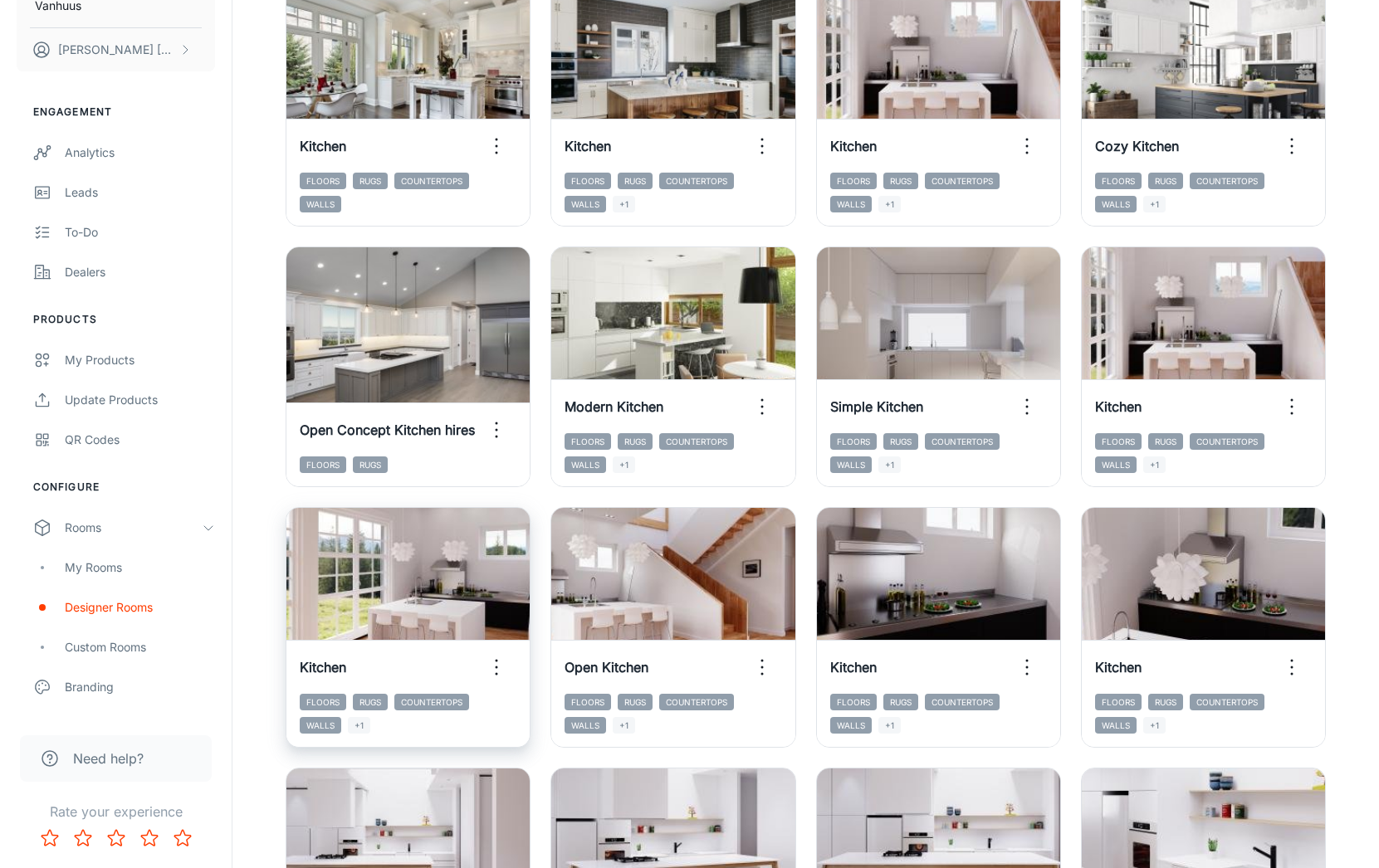
scroll to position [802, 0]
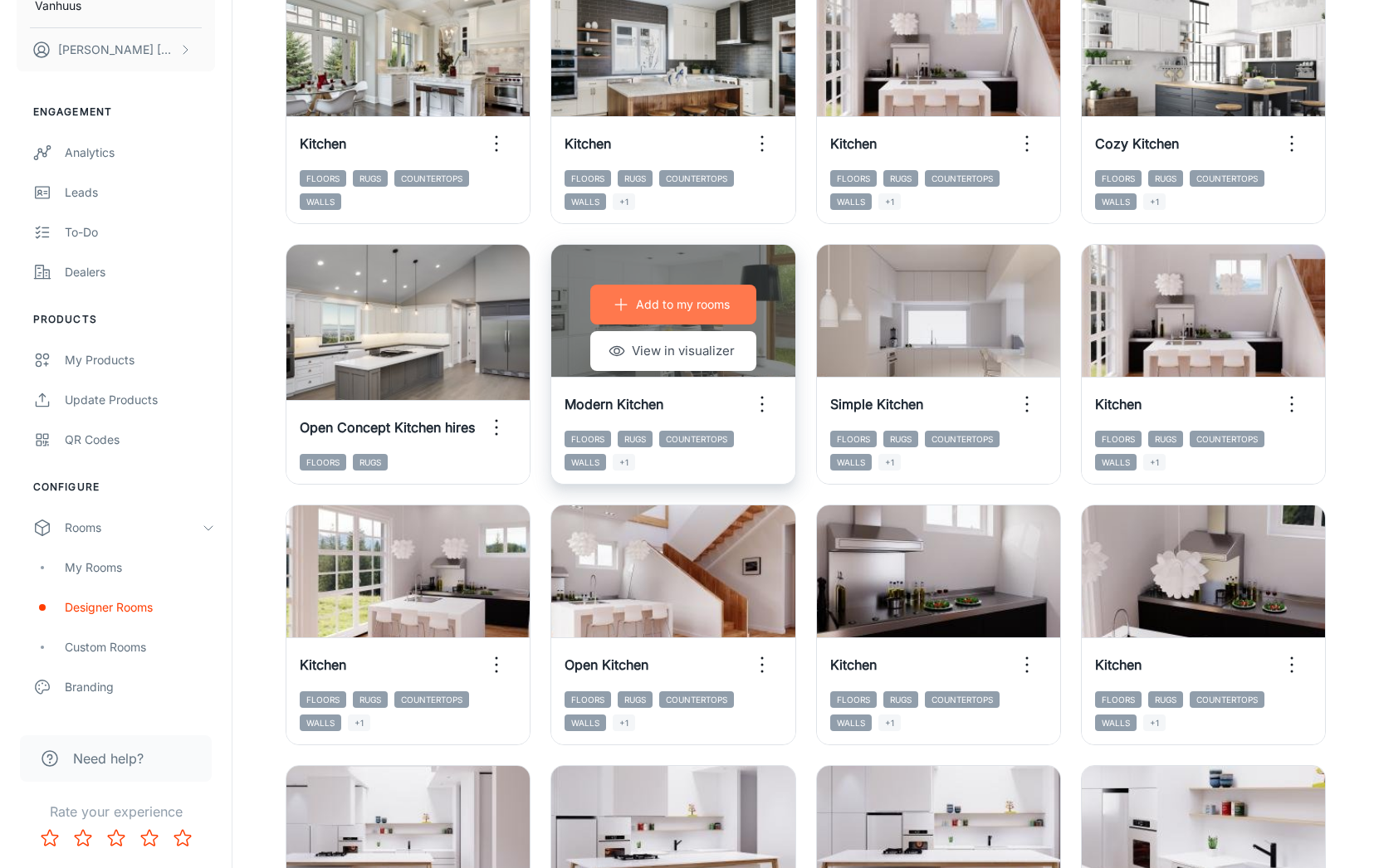
click at [695, 301] on p "Add to my rooms" at bounding box center [683, 304] width 94 height 18
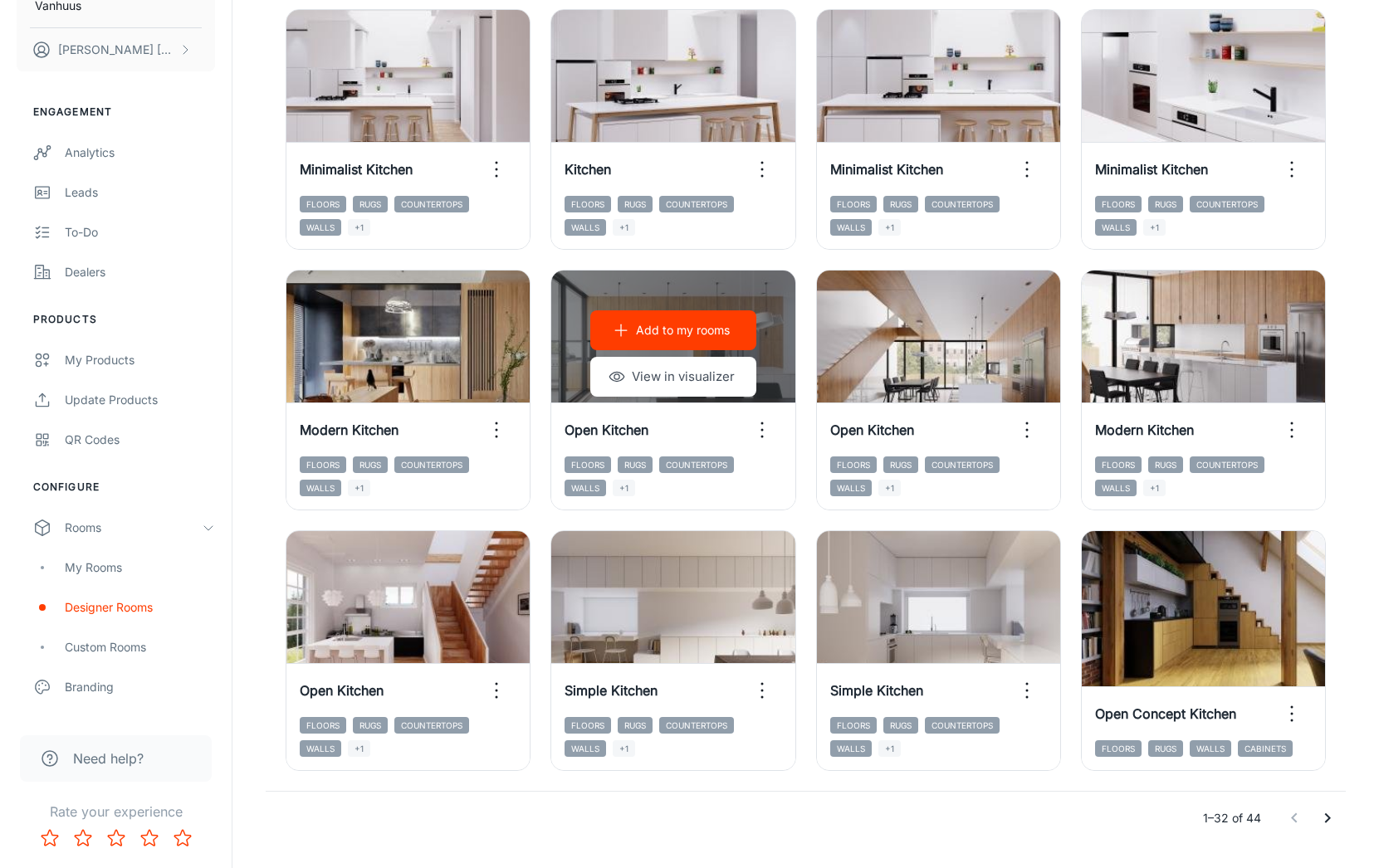
scroll to position [1600, 0]
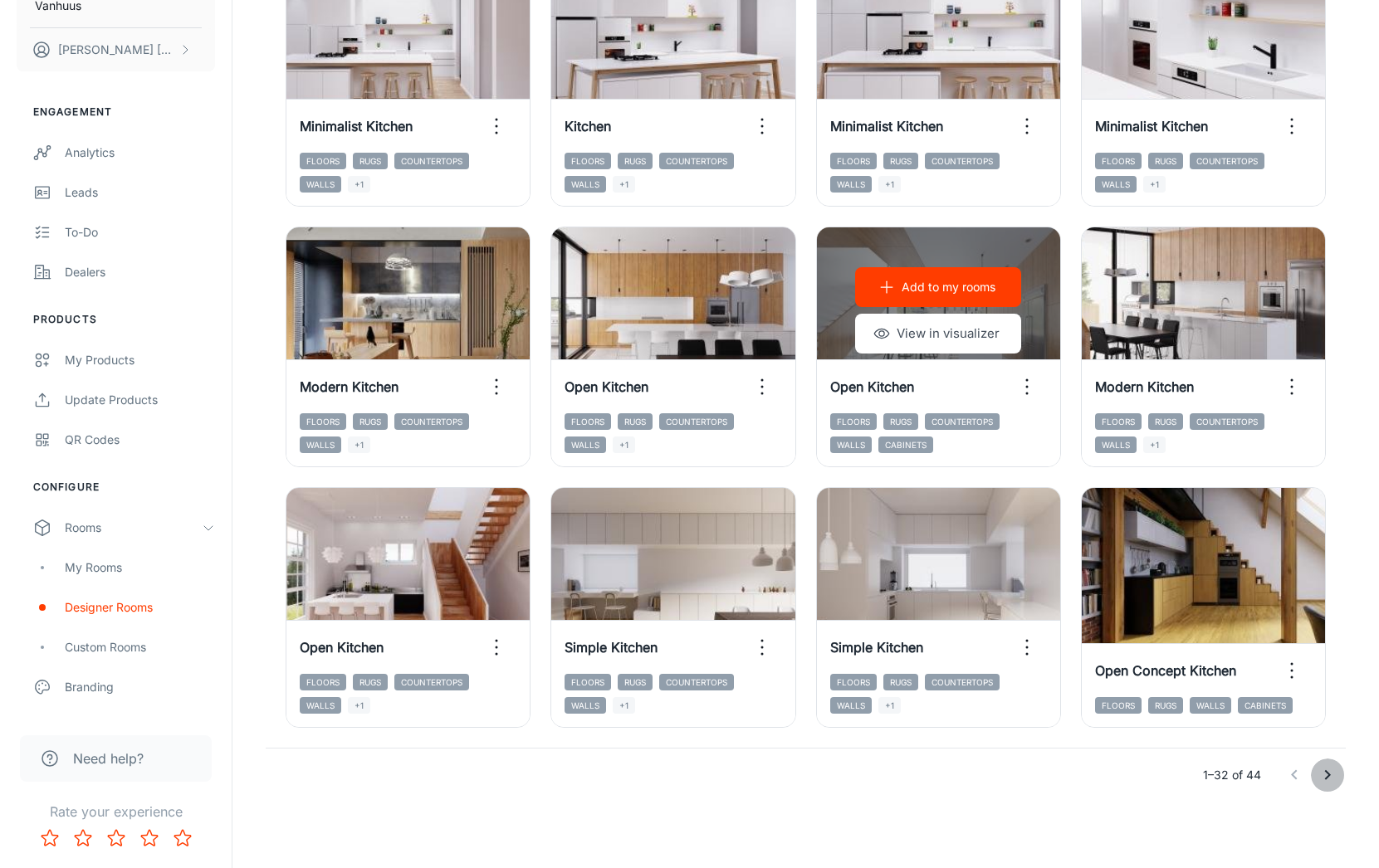
click at [1327, 777] on icon "Go to next page" at bounding box center [1327, 775] width 6 height 10
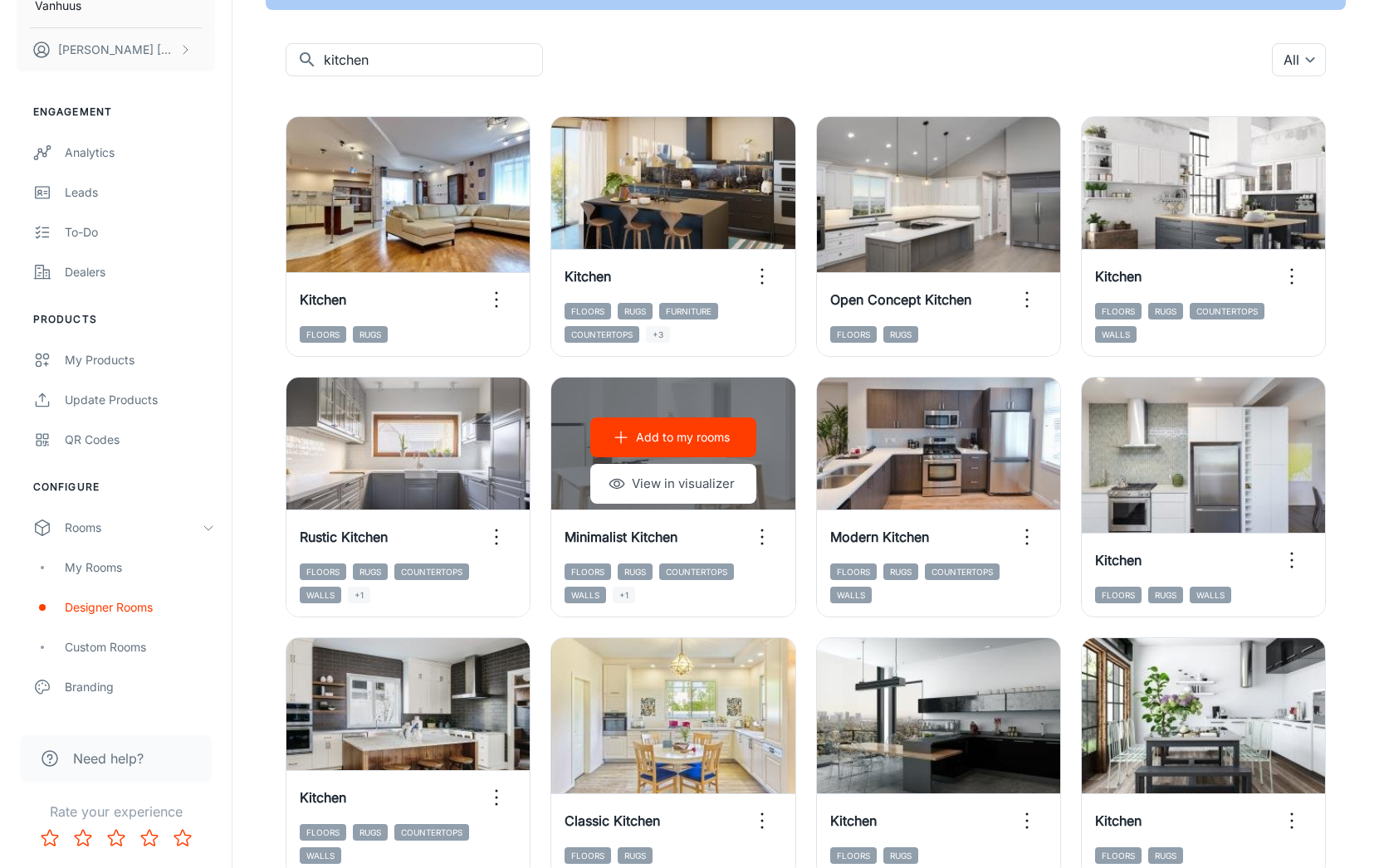
scroll to position [155, 0]
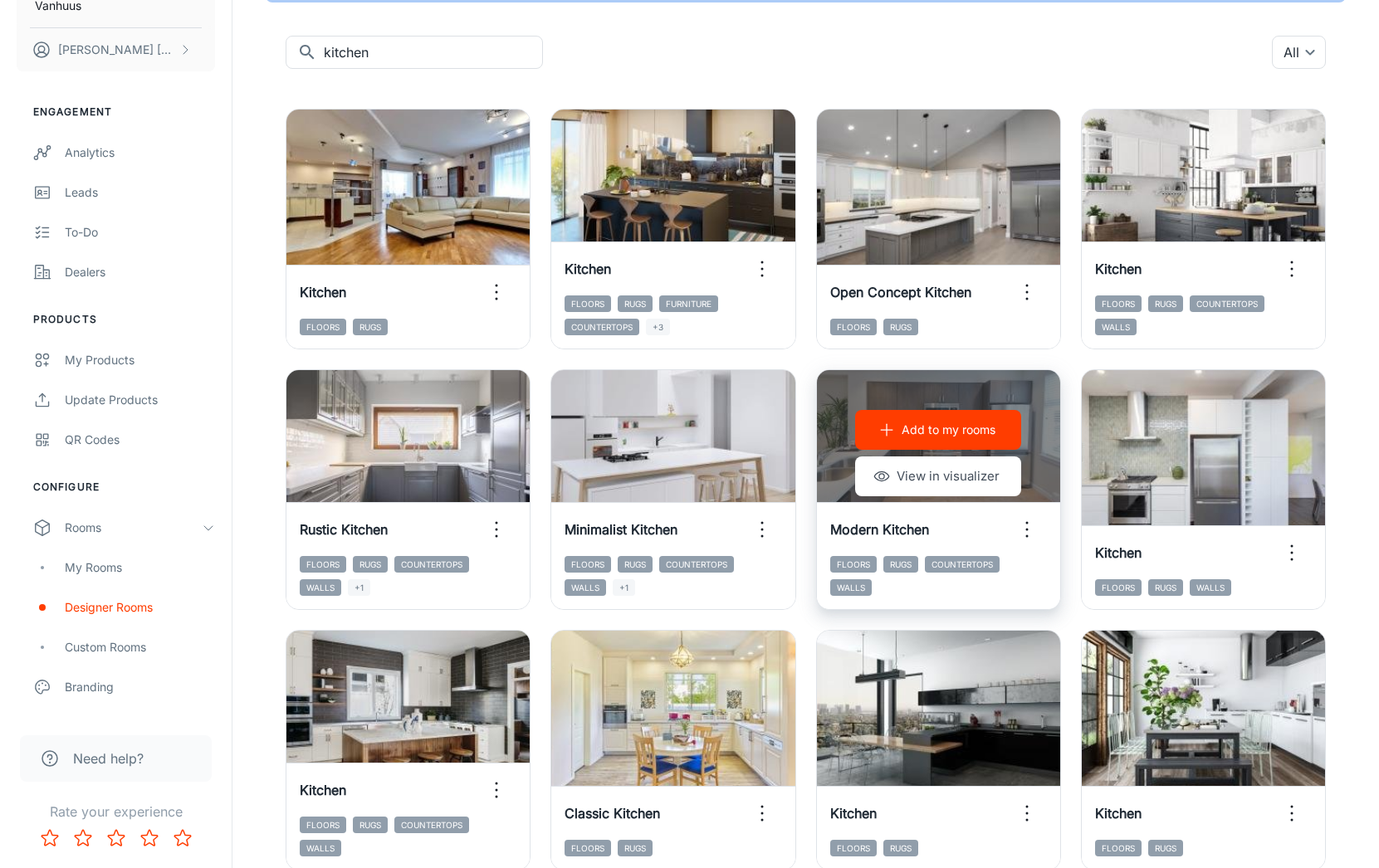
click at [963, 428] on p "Add to my rooms" at bounding box center [949, 429] width 94 height 18
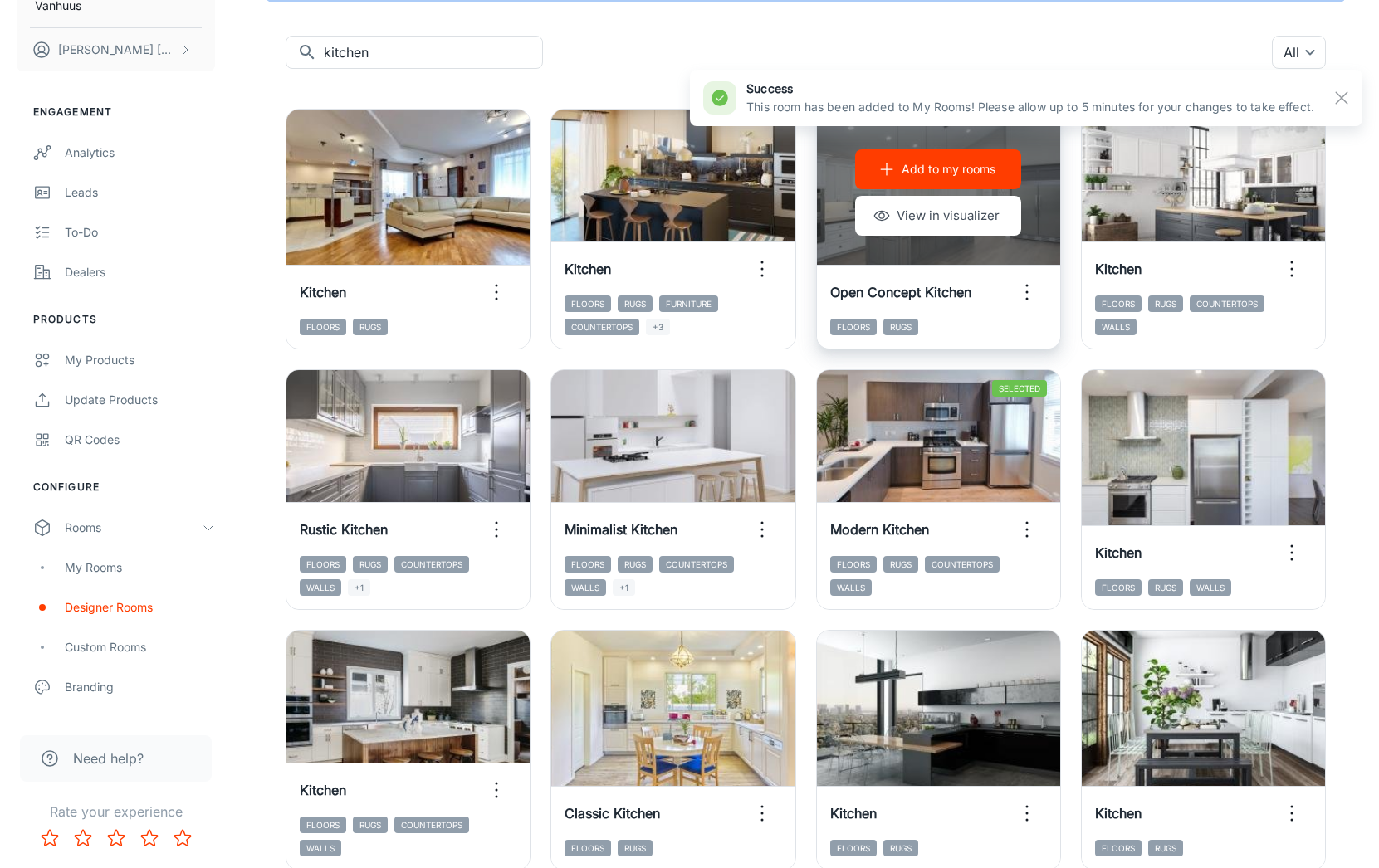
scroll to position [0, 0]
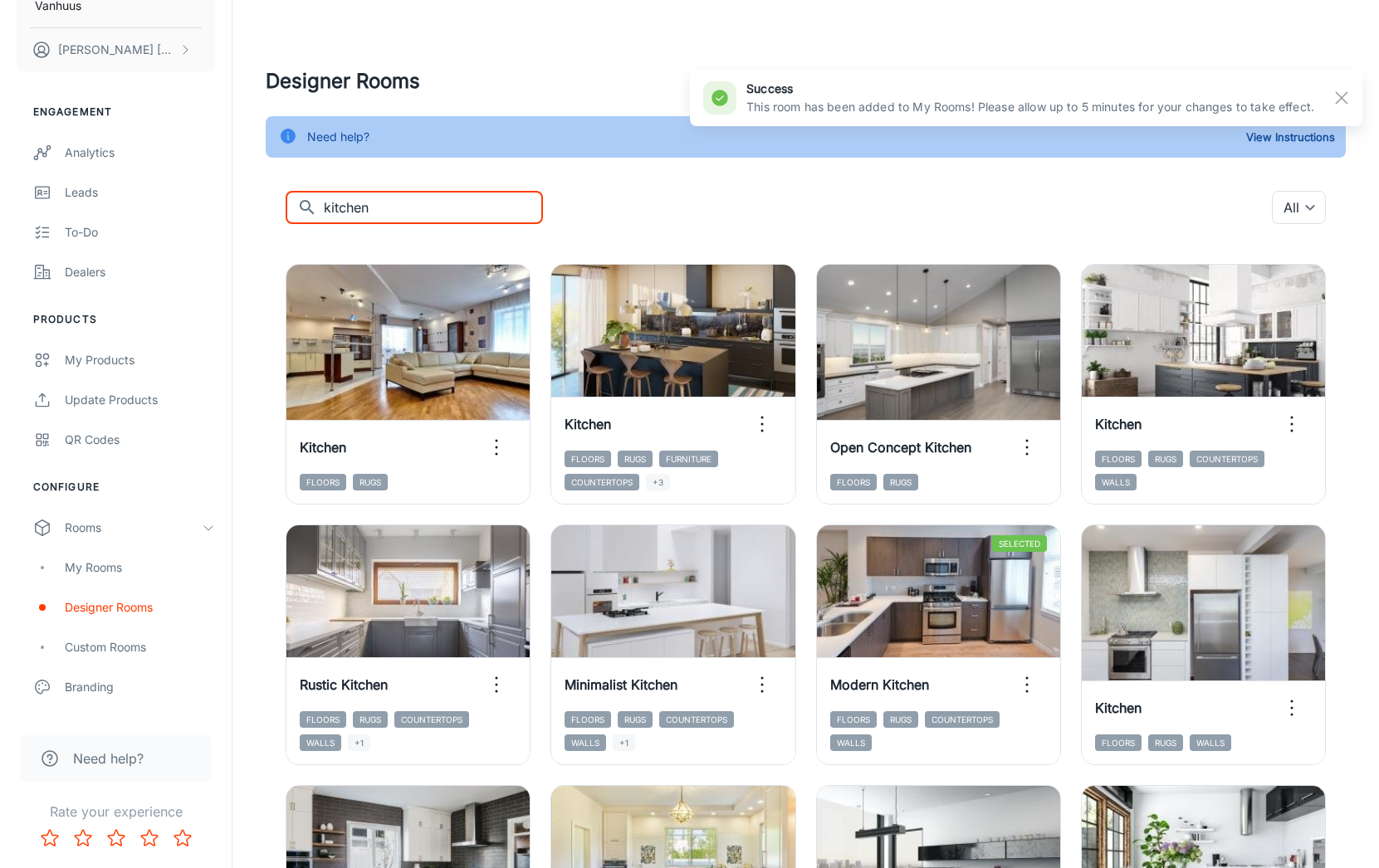
drag, startPoint x: 380, startPoint y: 212, endPoint x: 280, endPoint y: 212, distance: 100.0
click at [280, 212] on div "​ kitchen ​ All ​ Add to my rooms View in visualizer Kitchen Floors Rugs Add to…" at bounding box center [805, 645] width 1080 height 909
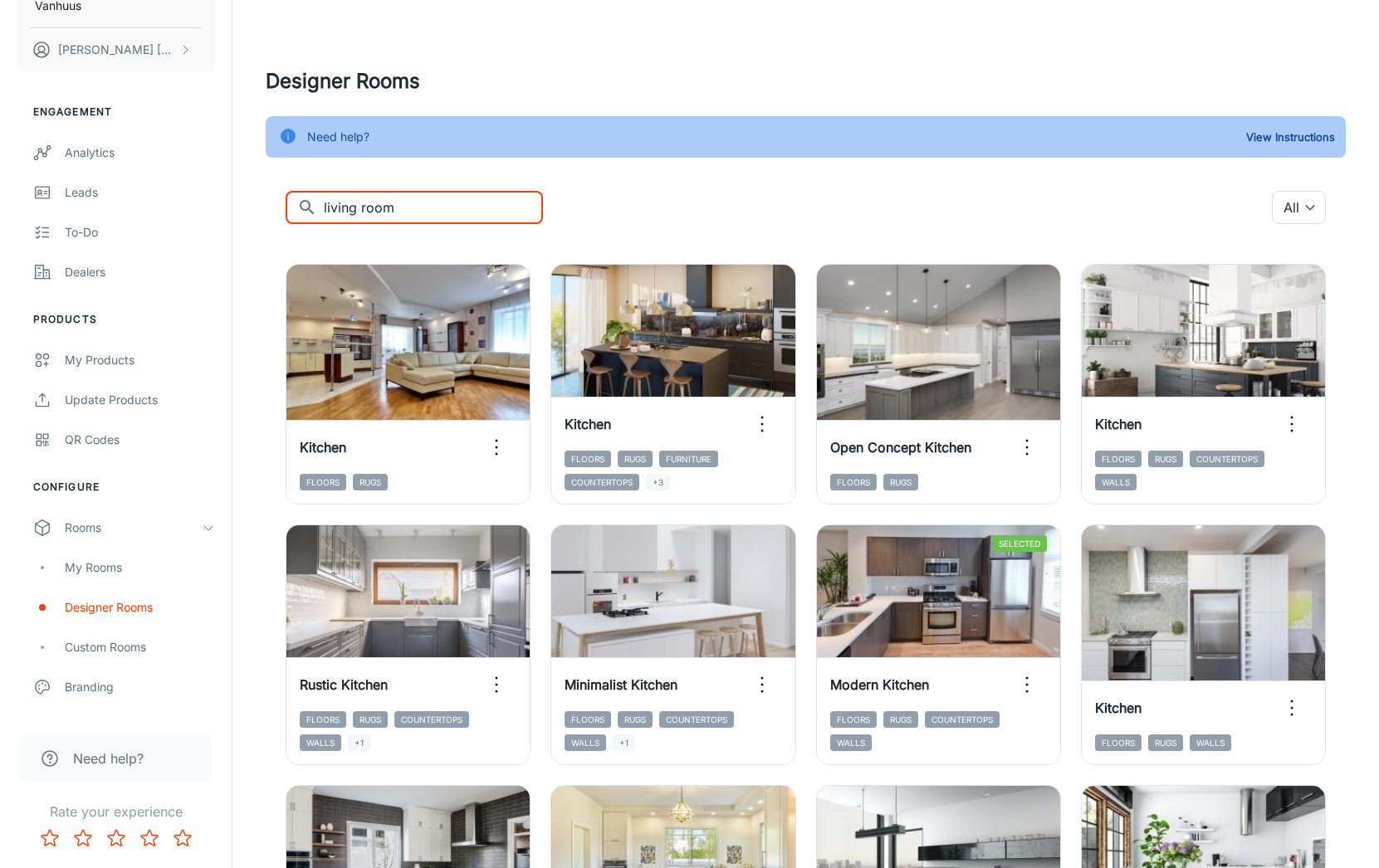
type input "living room"
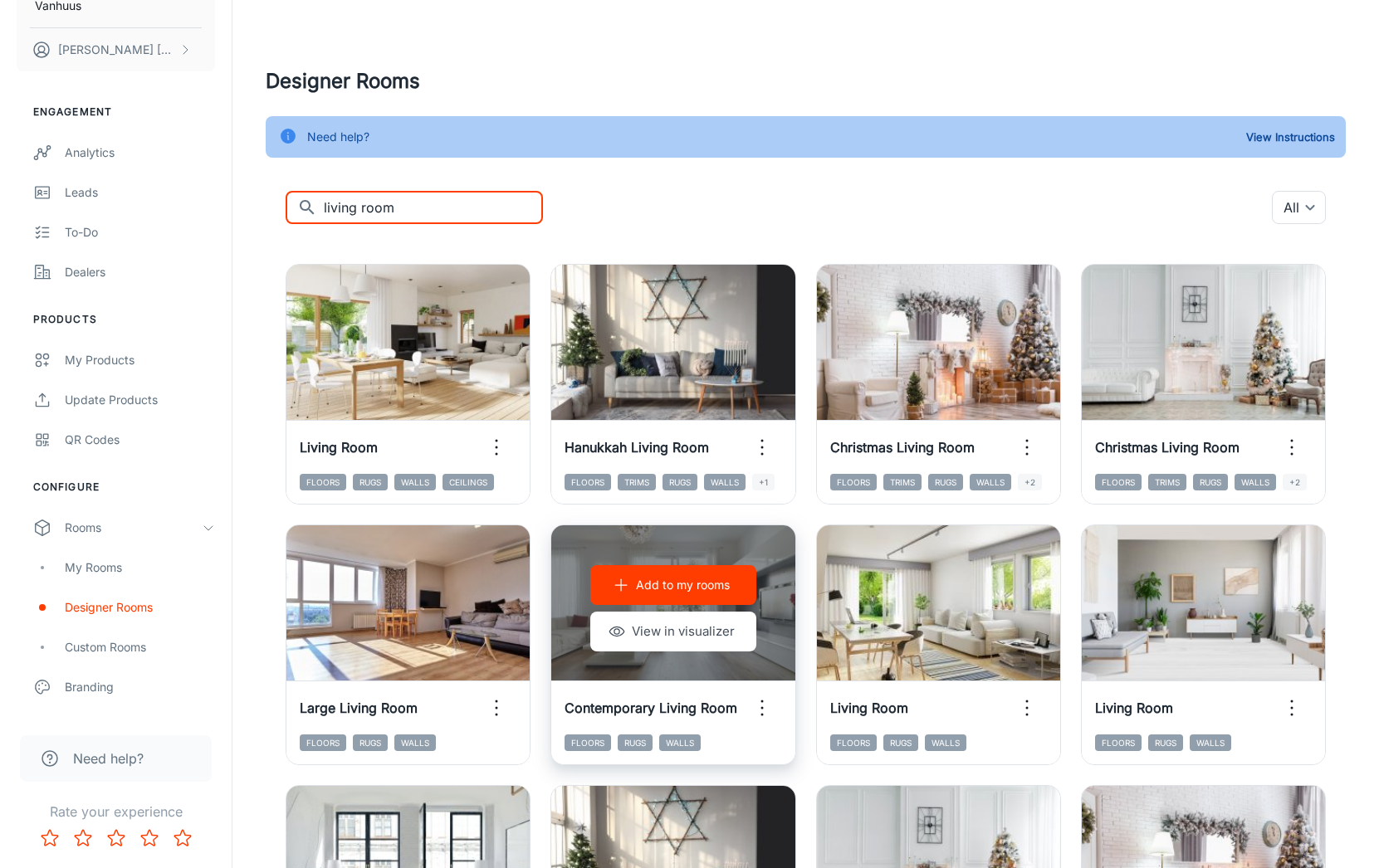
click at [691, 583] on p "Add to my rooms" at bounding box center [683, 584] width 94 height 18
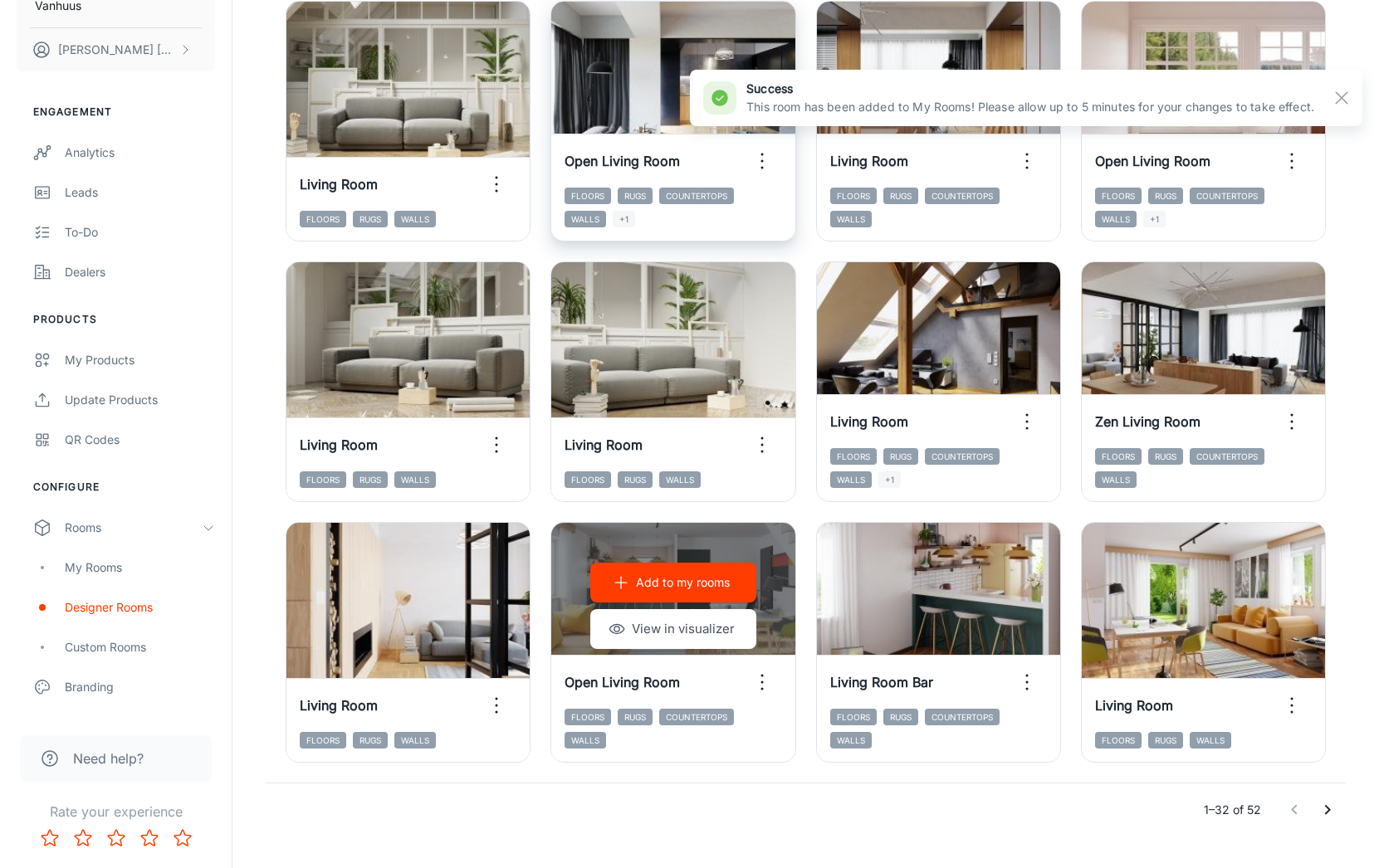
scroll to position [1600, 0]
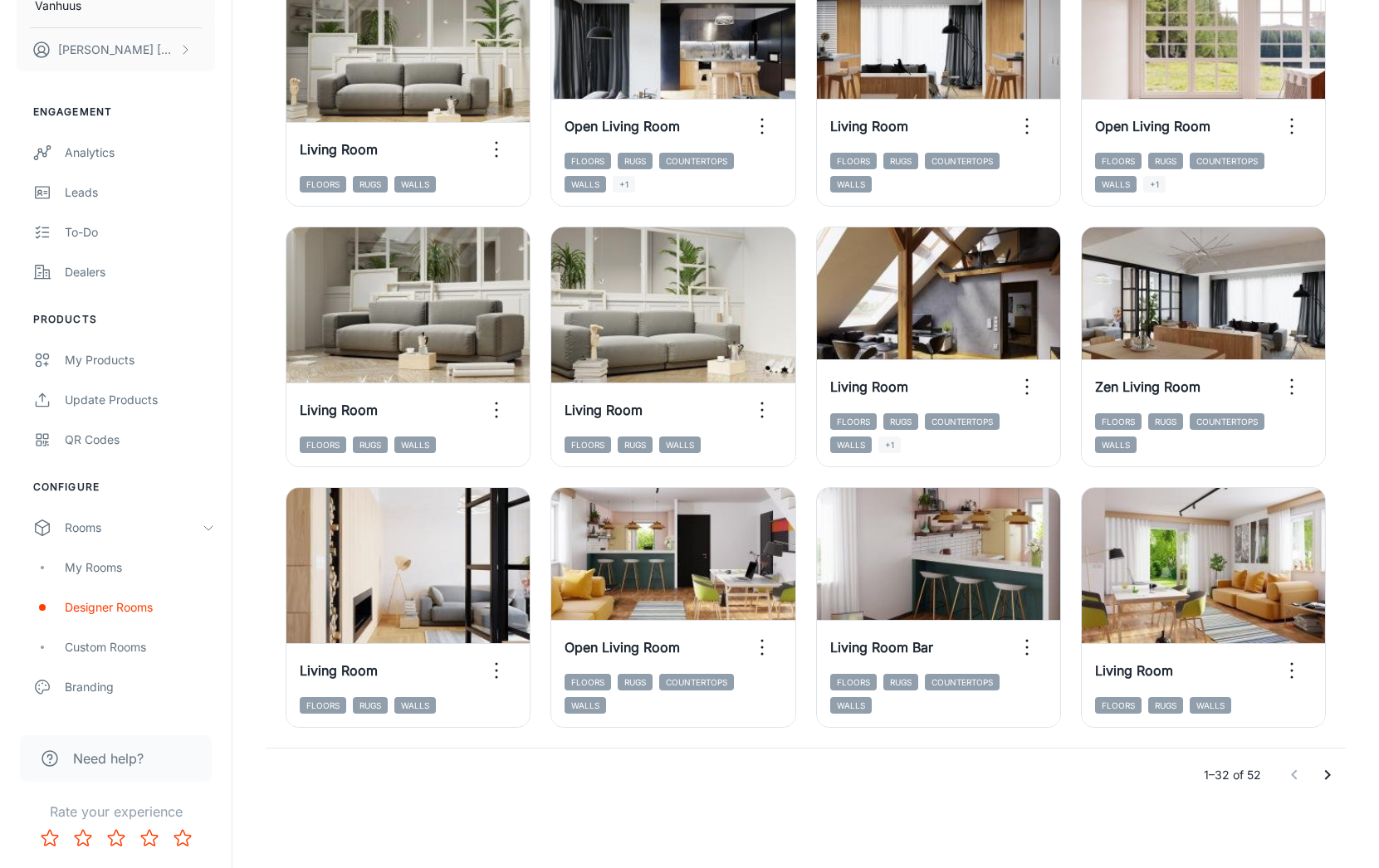
click at [1324, 774] on icon "Go to next page" at bounding box center [1327, 774] width 20 height 20
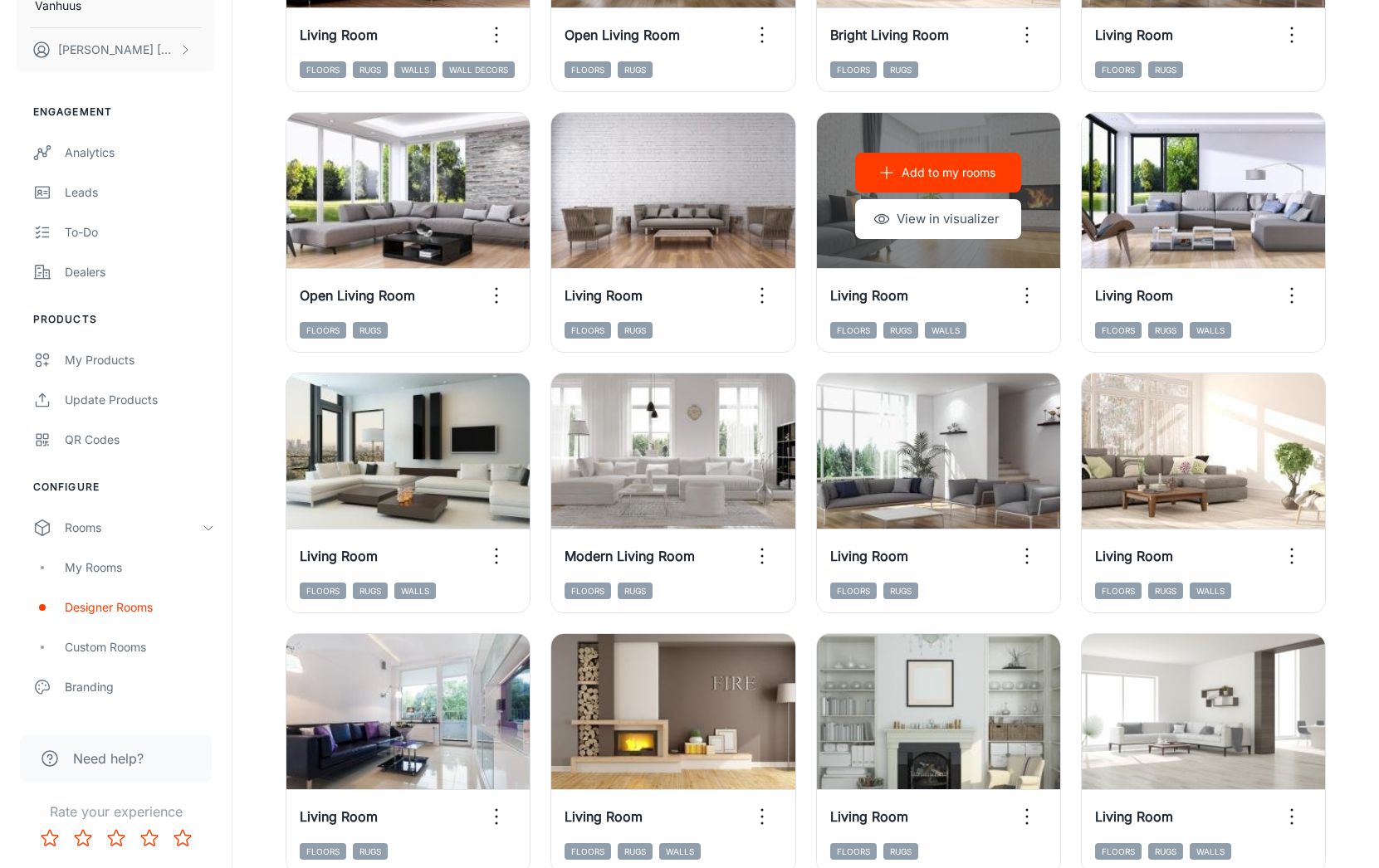
scroll to position [819, 0]
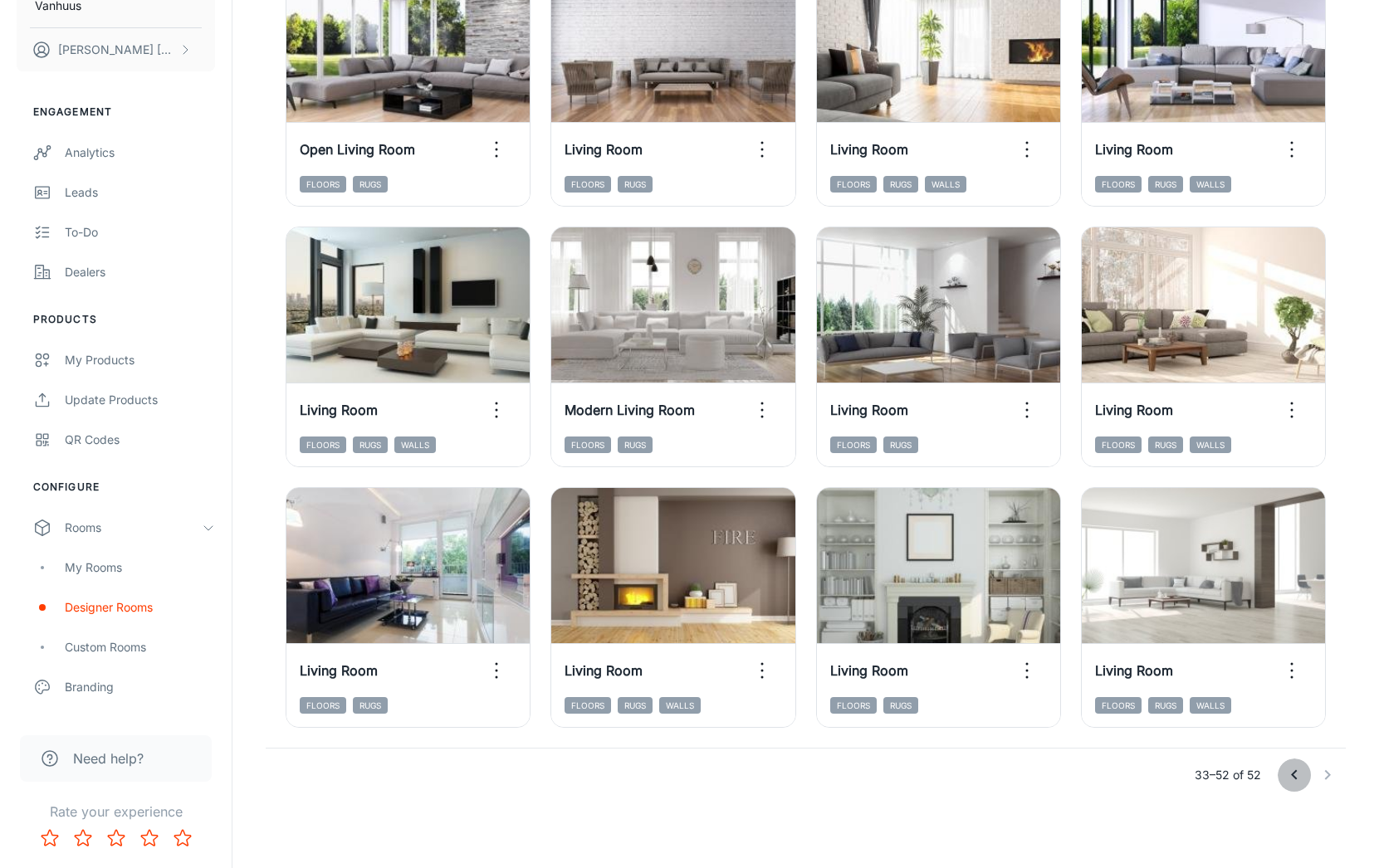
click at [1292, 776] on icon "Go to previous page" at bounding box center [1294, 774] width 20 height 20
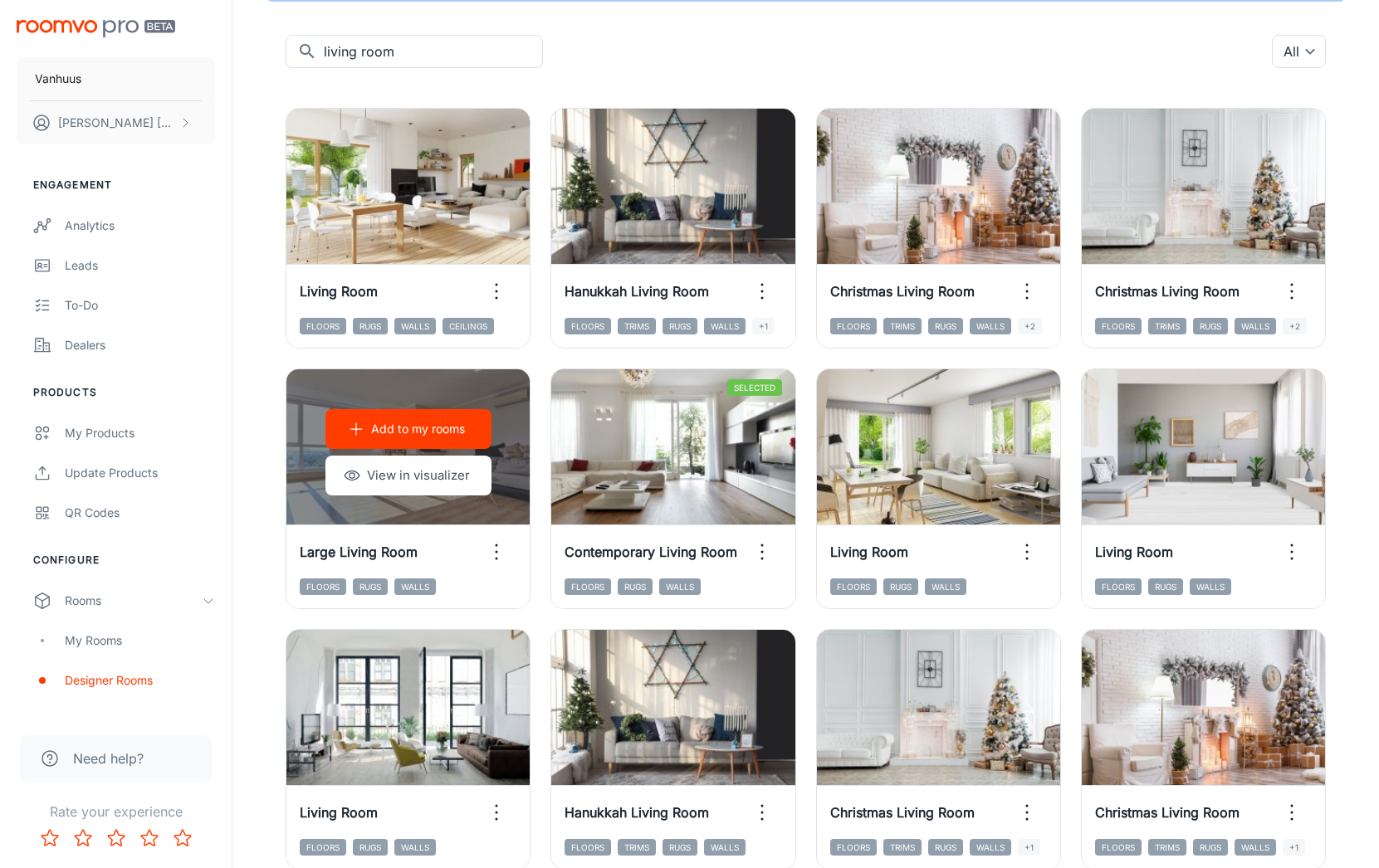
scroll to position [0, 0]
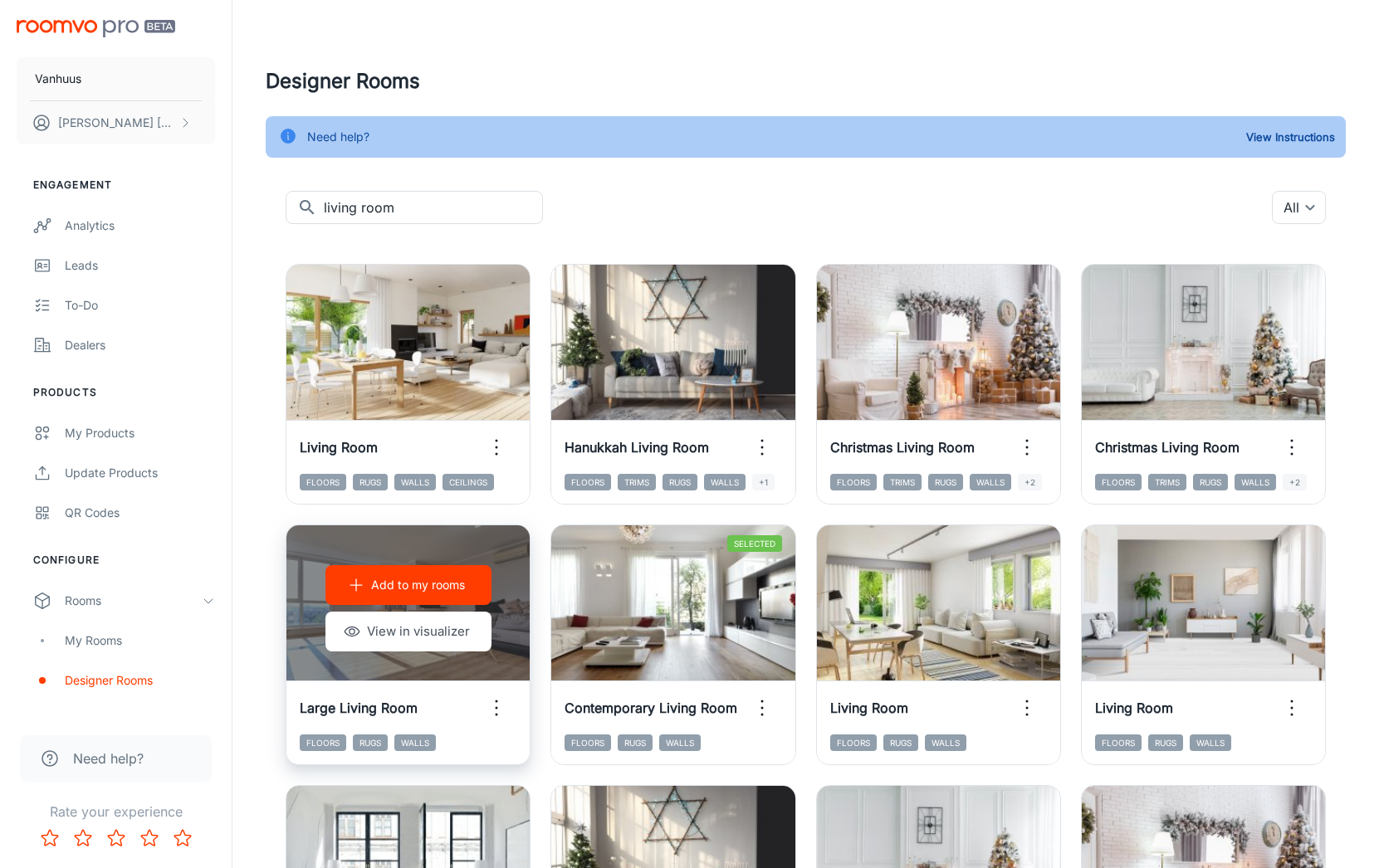
click at [430, 585] on p "Add to my rooms" at bounding box center [418, 584] width 94 height 18
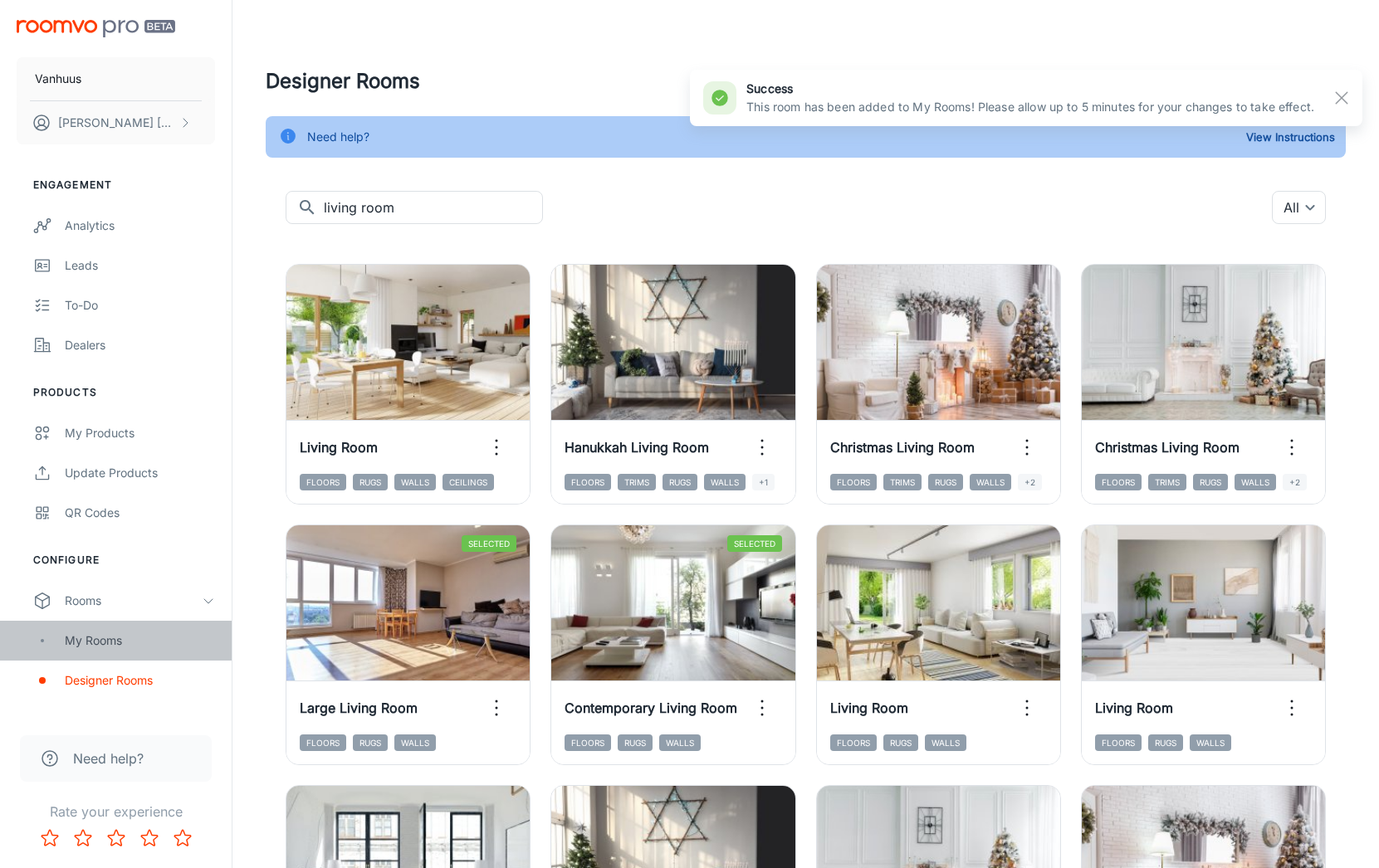
click at [111, 638] on div "My Rooms" at bounding box center [140, 640] width 150 height 18
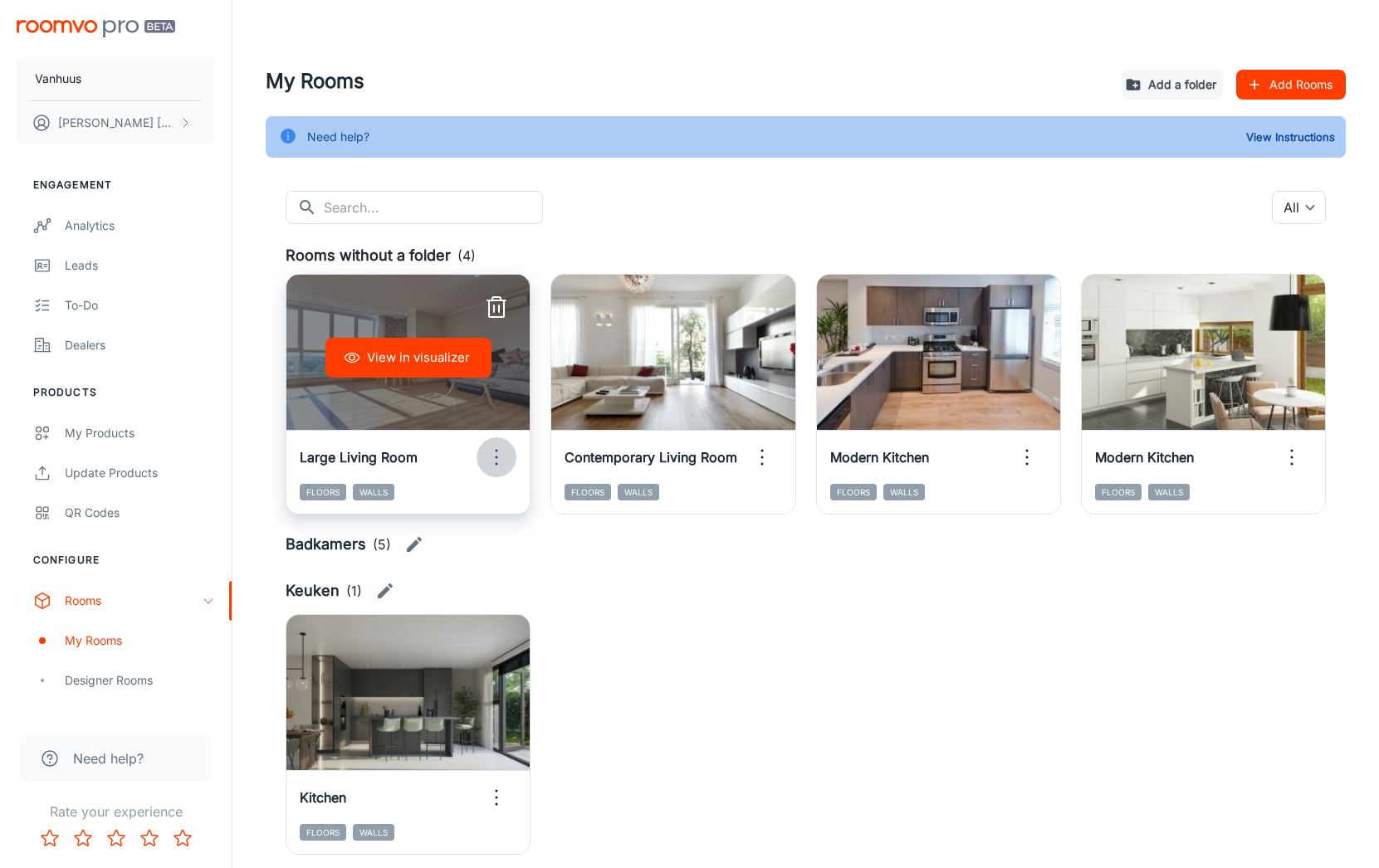
click at [493, 460] on icon "button" at bounding box center [496, 457] width 27 height 27
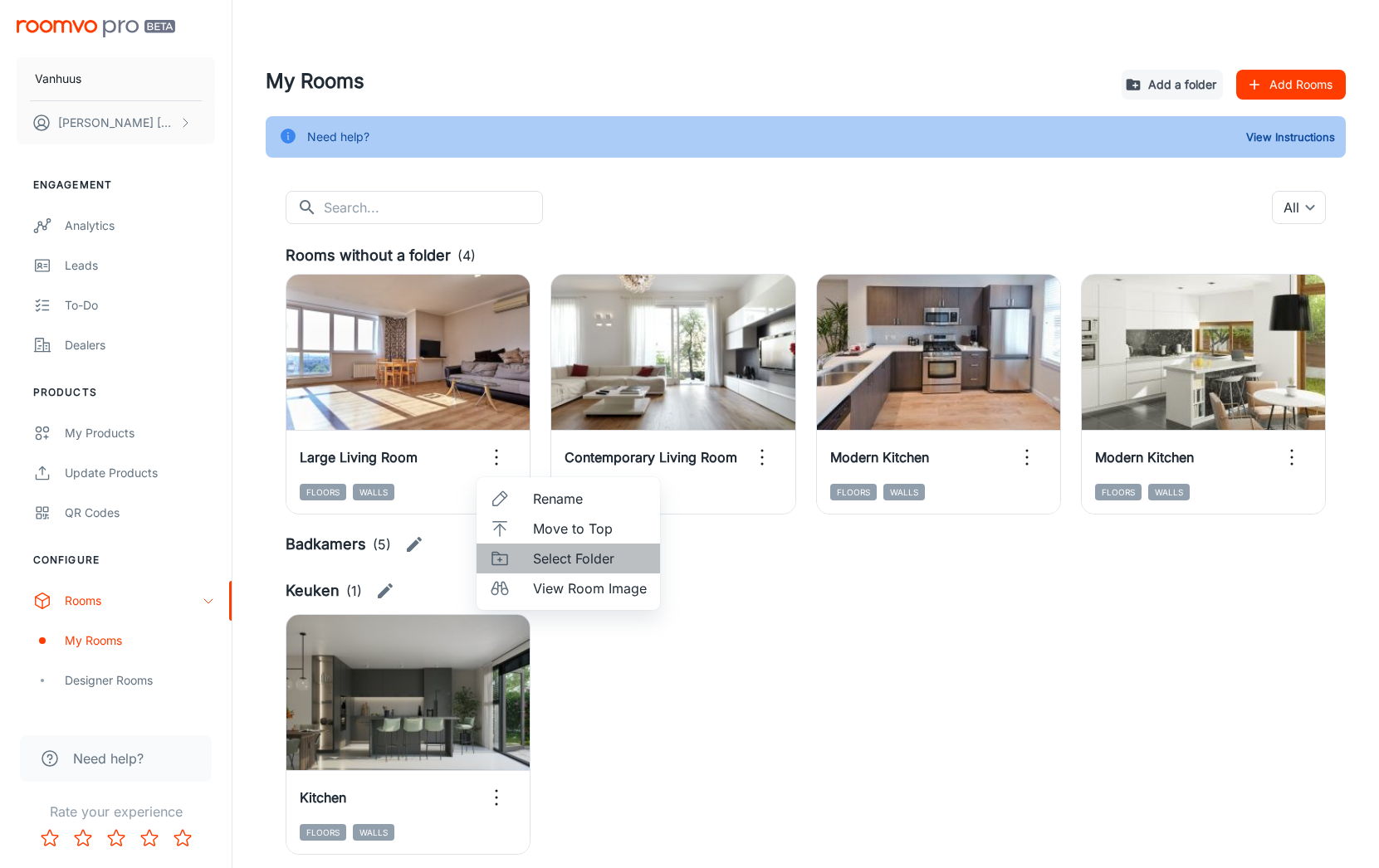
click at [587, 554] on span "Select Folder" at bounding box center [589, 558] width 114 height 20
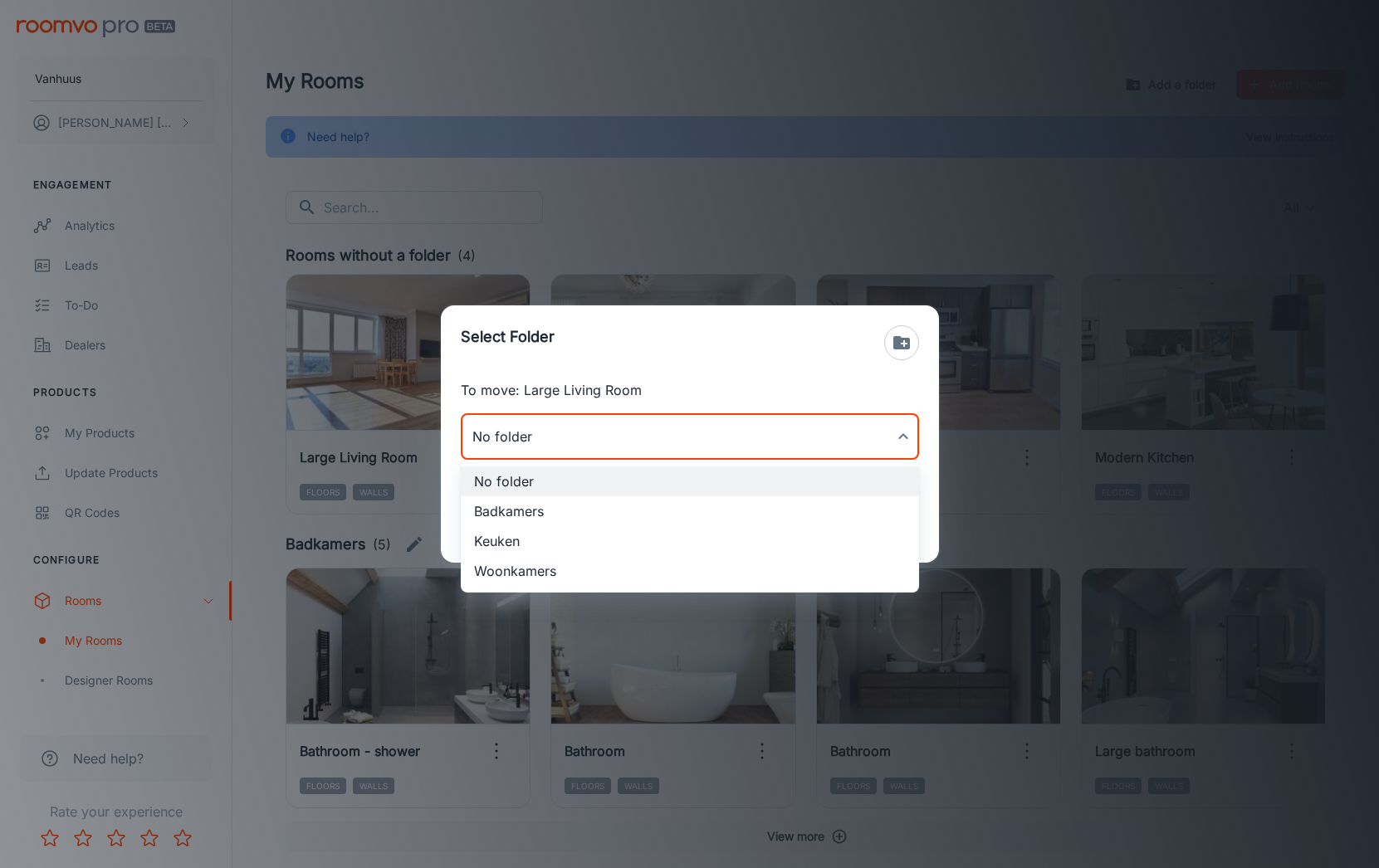
click at [582, 425] on body "Vanhuus [PERSON_NAME] Engagement Analytics Leads To-do Dealers Products My Prod…" at bounding box center [690, 434] width 1379 height 868
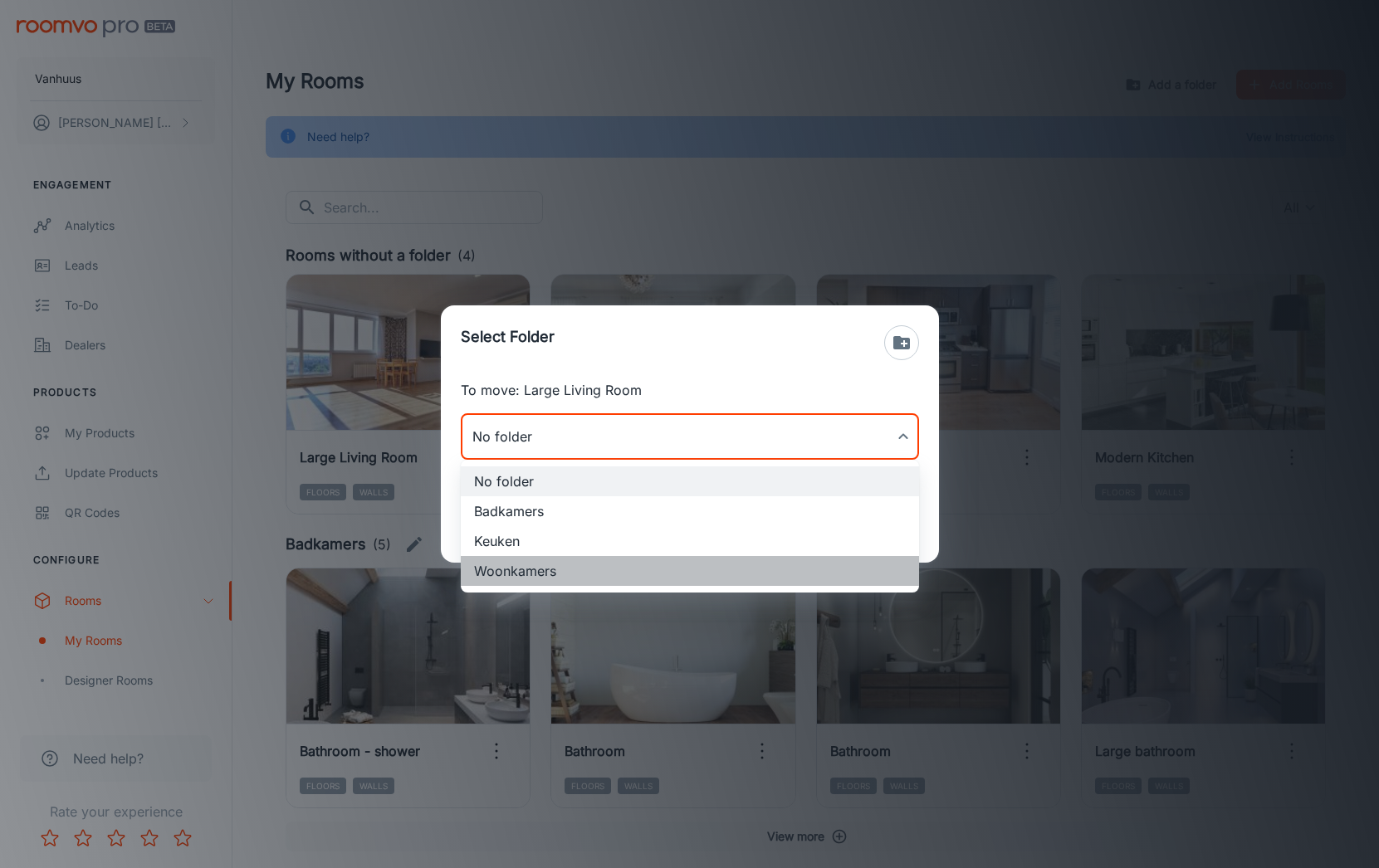
click at [574, 570] on li "Woonkamers" at bounding box center [690, 571] width 458 height 30
type input "Woonkamers"
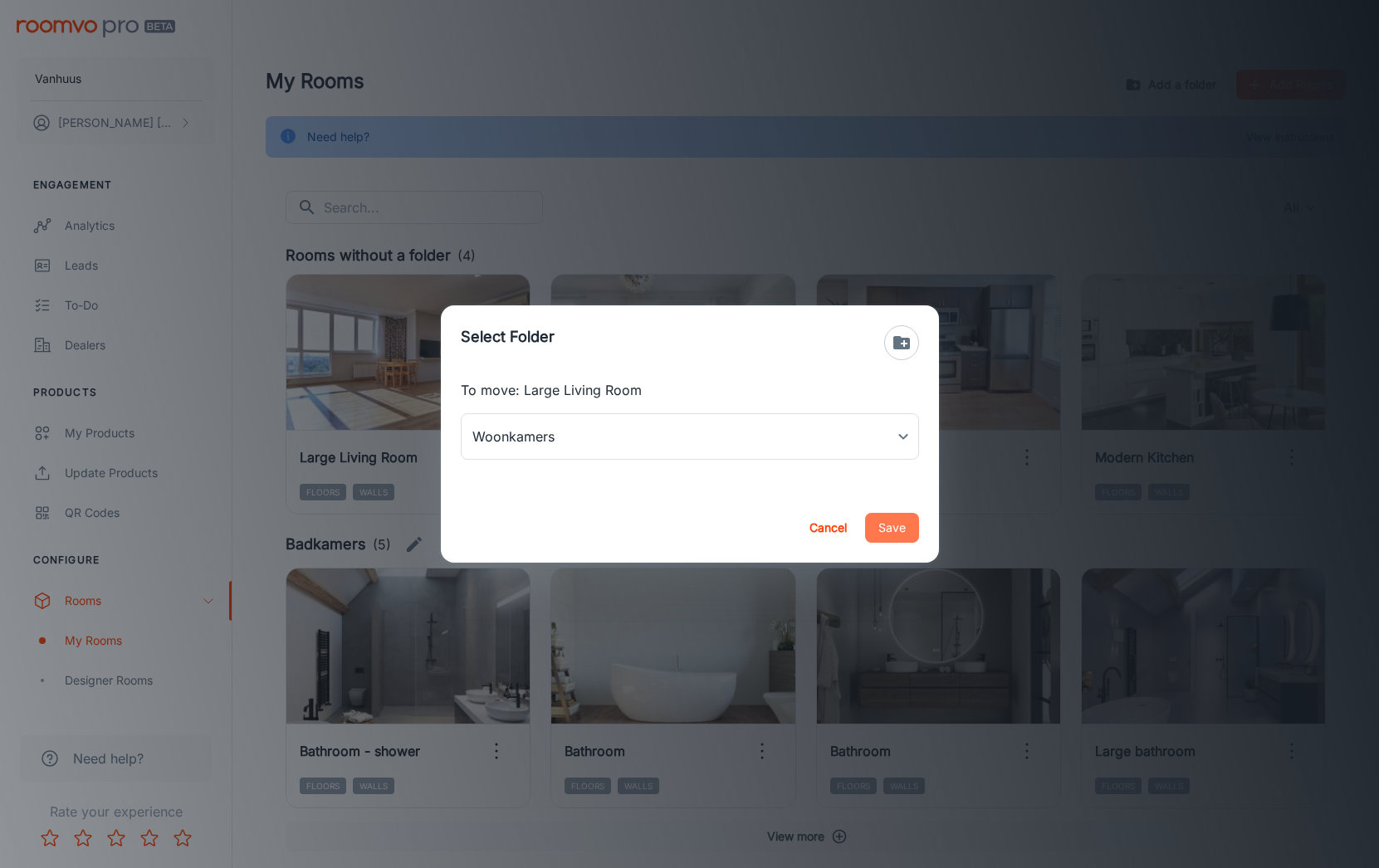
click at [900, 521] on button "Save" at bounding box center [892, 527] width 54 height 30
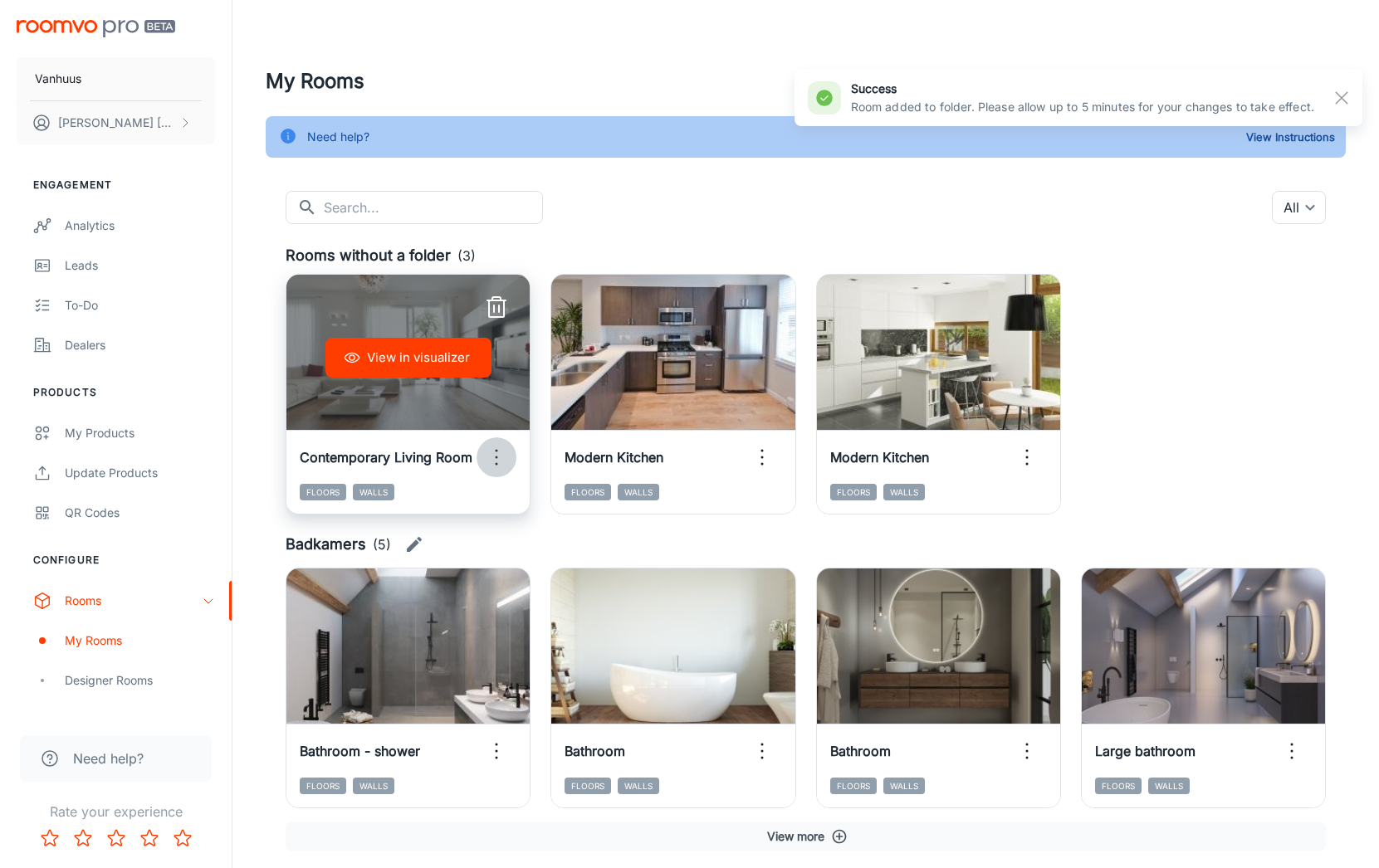
click at [498, 460] on icon "button" at bounding box center [496, 457] width 27 height 27
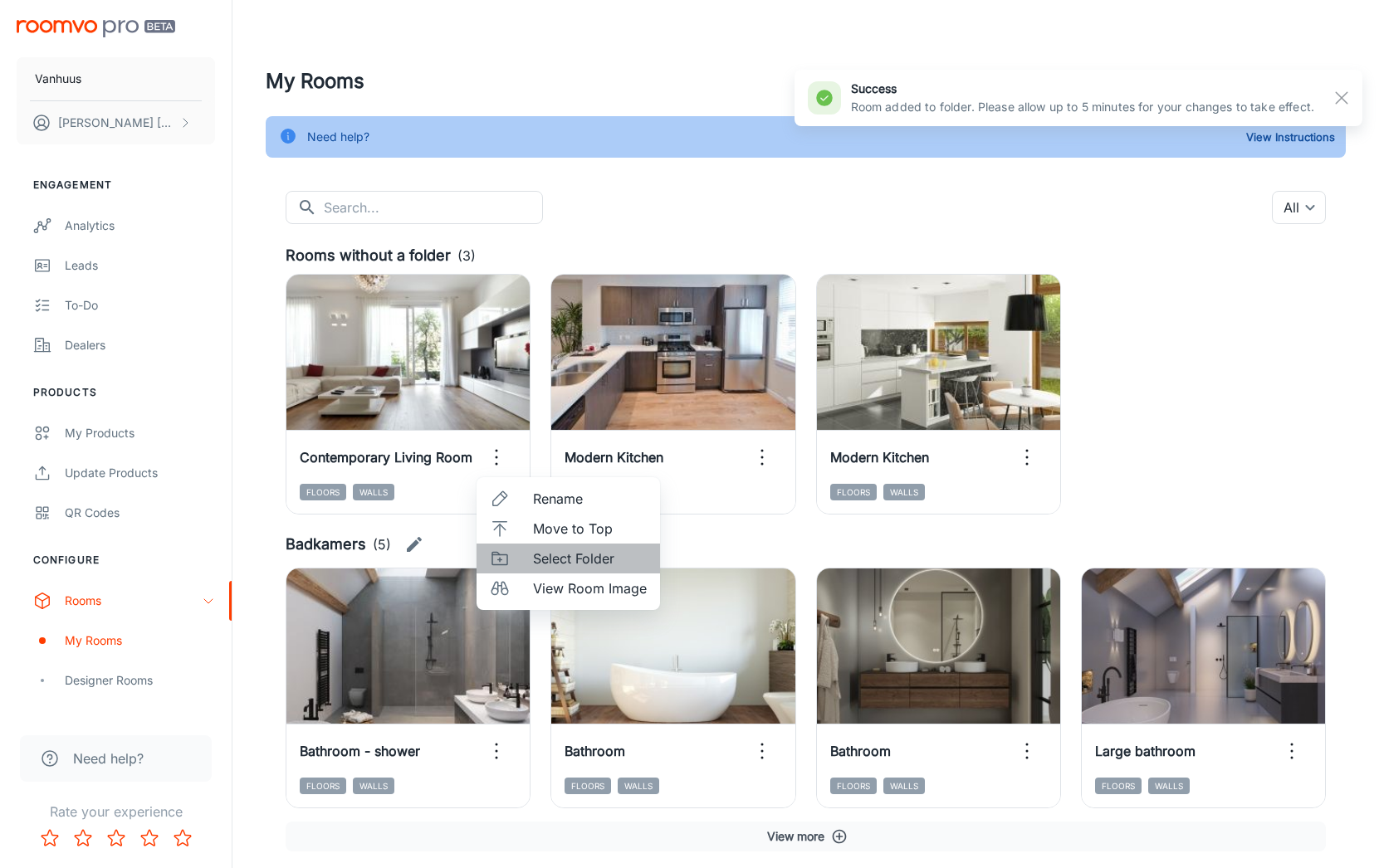
click at [572, 558] on span "Select Folder" at bounding box center [589, 558] width 114 height 20
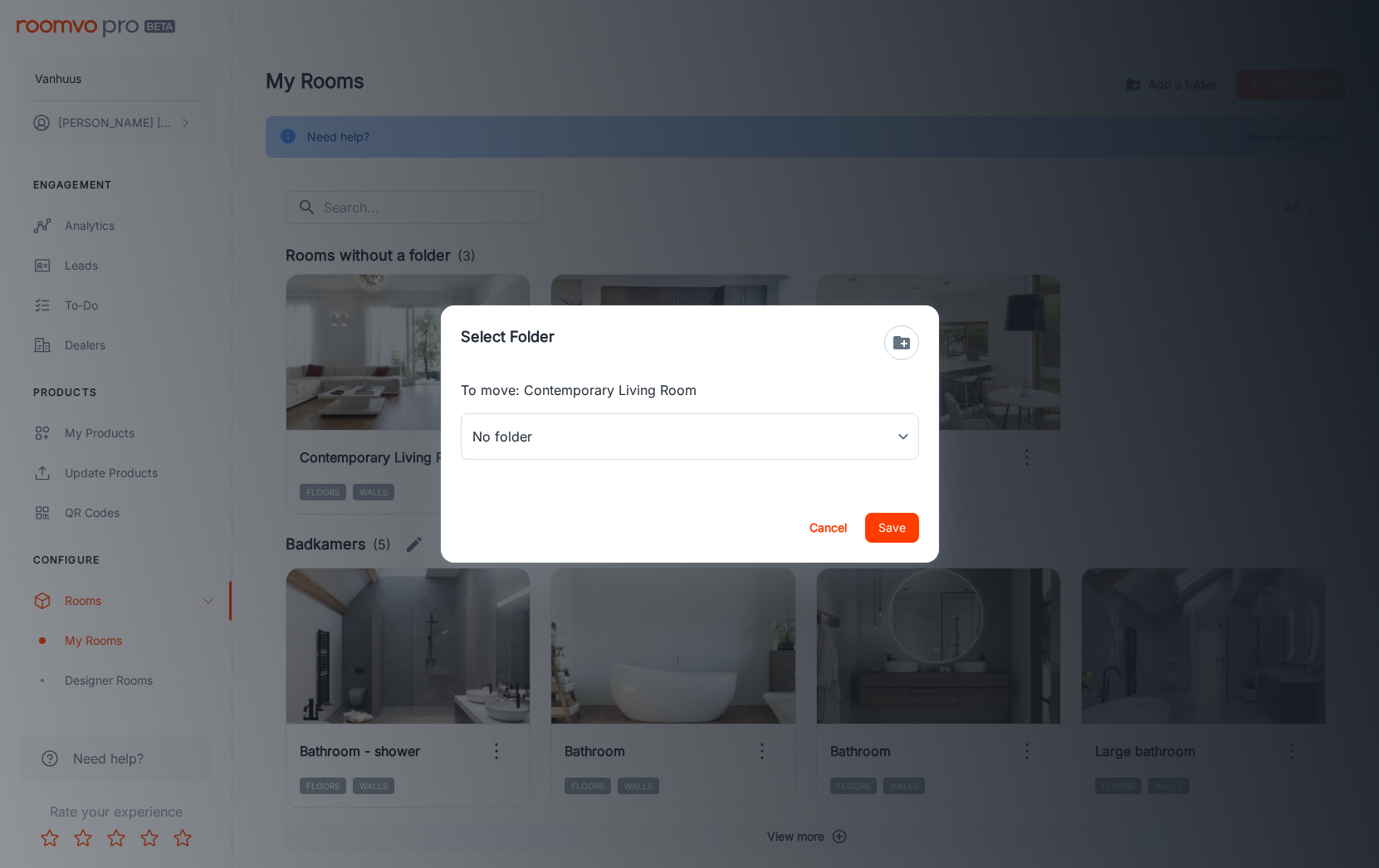
click at [677, 460] on div "To move: Contemporary Living Room No folder ​" at bounding box center [690, 437] width 498 height 113
click at [682, 440] on body "Vanhuus [PERSON_NAME] Engagement Analytics Leads To-do Dealers Products My Prod…" at bounding box center [690, 434] width 1379 height 868
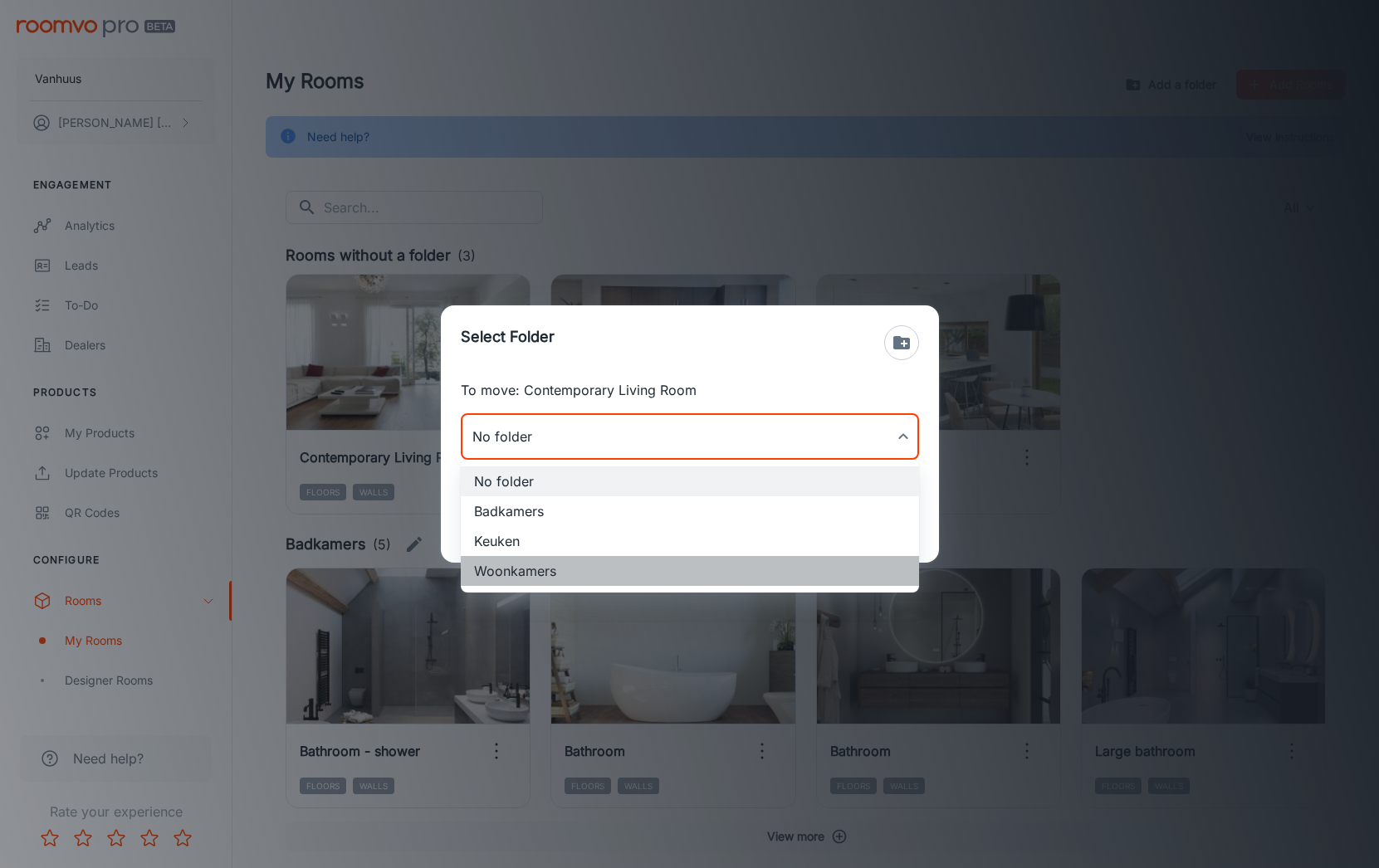
click at [601, 569] on li "Woonkamers" at bounding box center [690, 571] width 458 height 30
type input "Woonkamers"
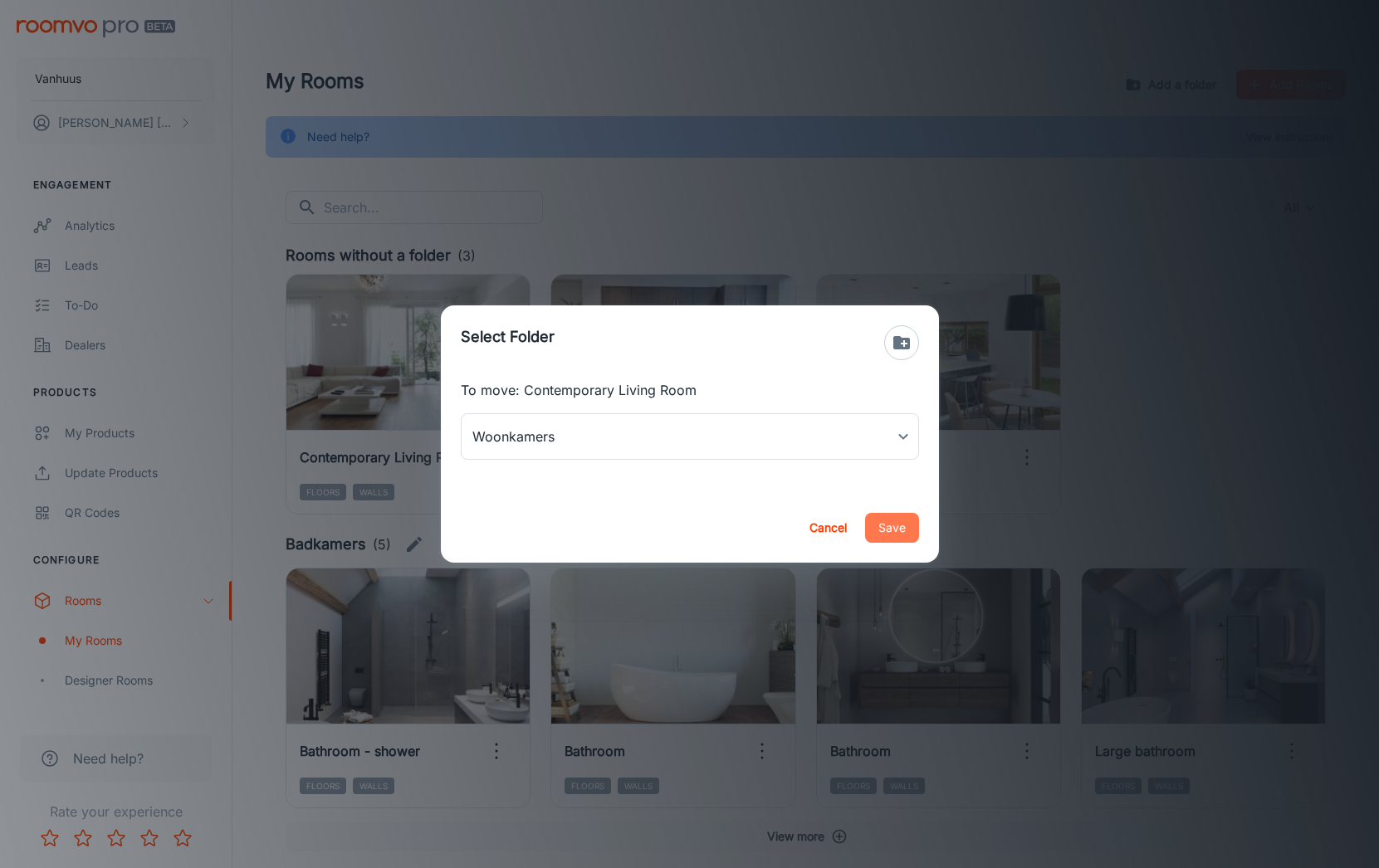
click at [889, 514] on button "Save" at bounding box center [892, 527] width 54 height 30
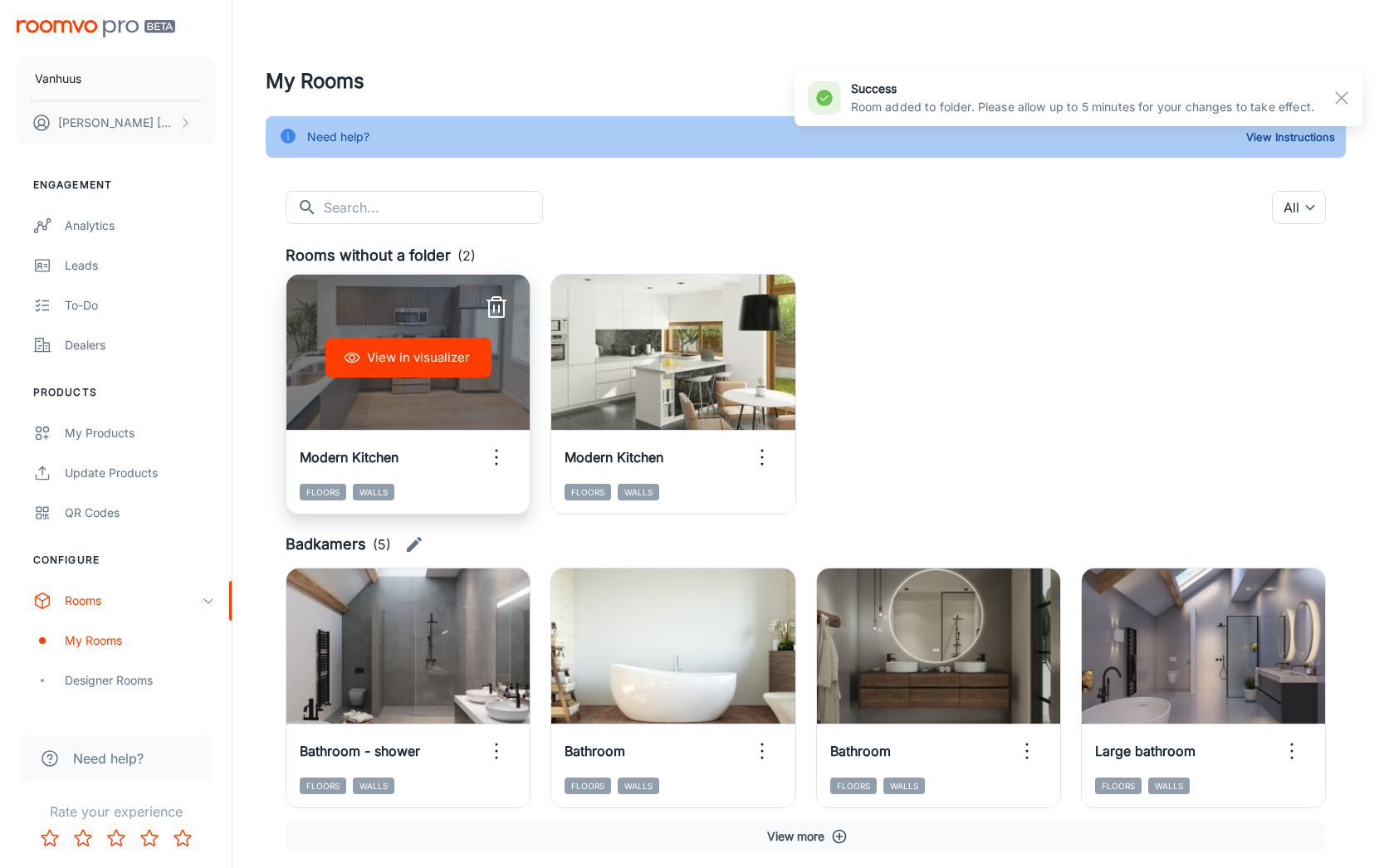
click at [460, 401] on div "View in visualizer" at bounding box center [407, 358] width 243 height 166
click at [493, 459] on icon "button" at bounding box center [496, 457] width 27 height 27
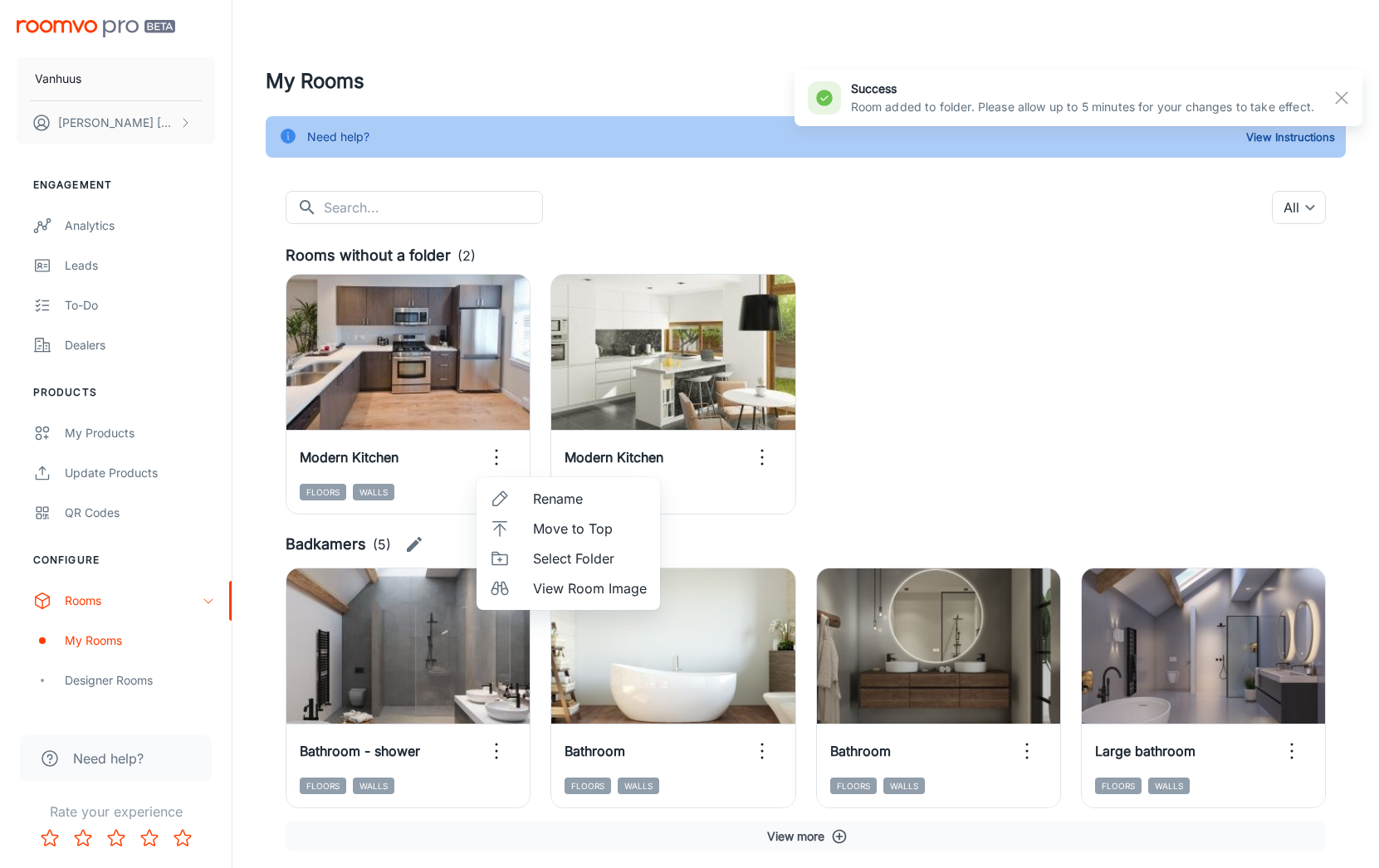
click at [575, 567] on span "Select Folder" at bounding box center [589, 558] width 114 height 20
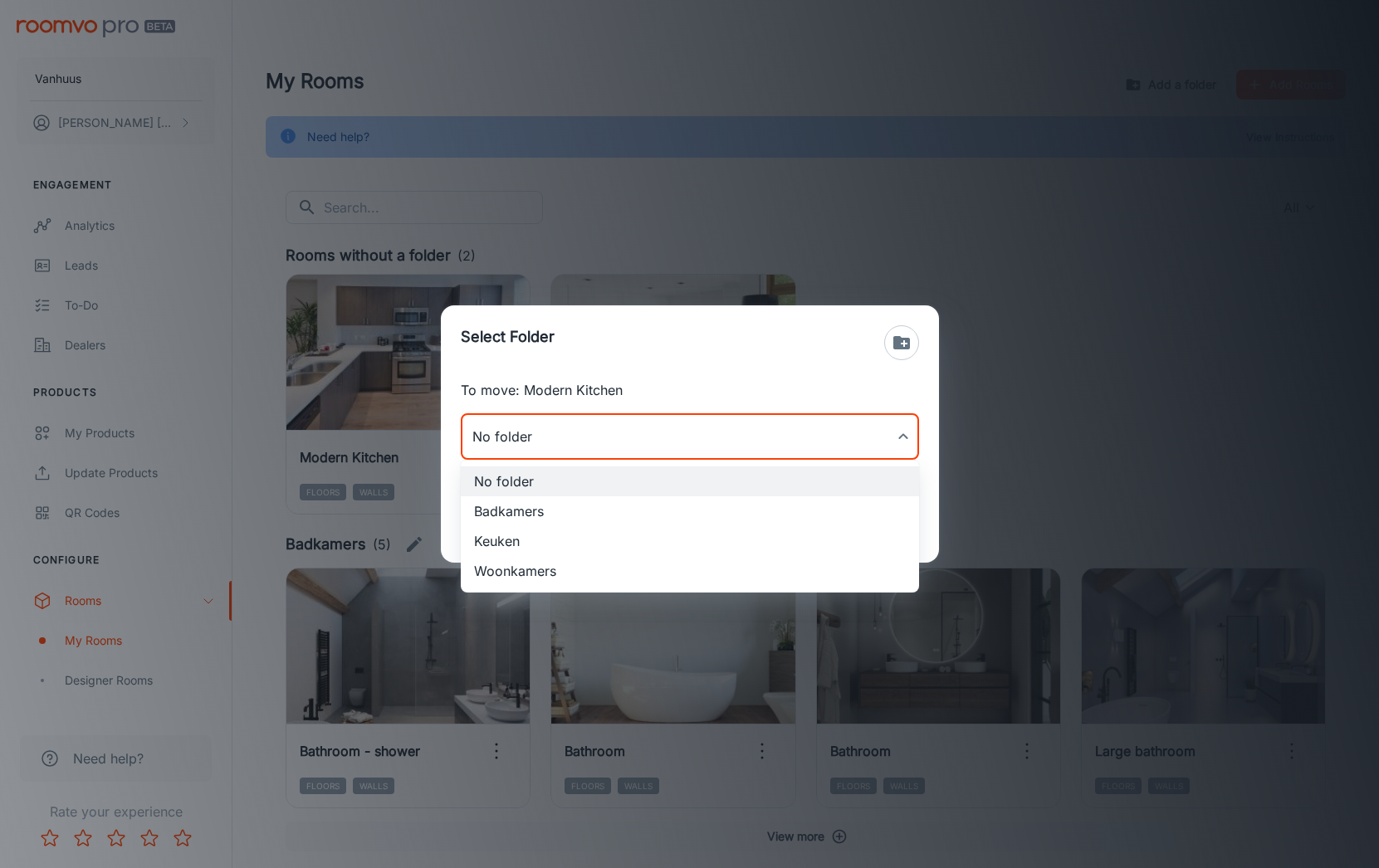
click at [670, 448] on body "Vanhuus [PERSON_NAME] Engagement Analytics Leads To-do Dealers Products My Prod…" at bounding box center [690, 434] width 1379 height 868
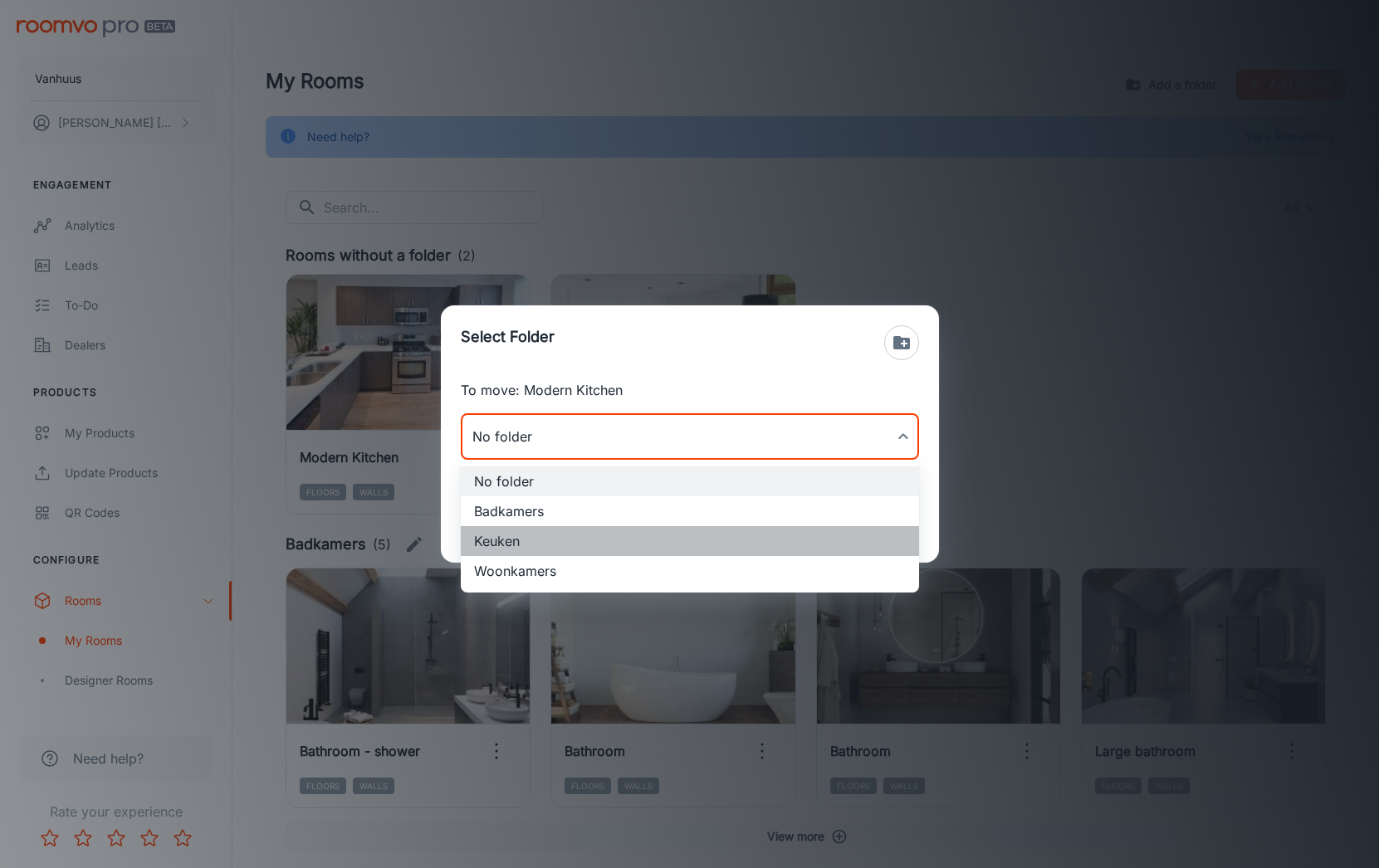
click at [596, 535] on li "Keuken" at bounding box center [690, 540] width 458 height 30
type input "Keuken"
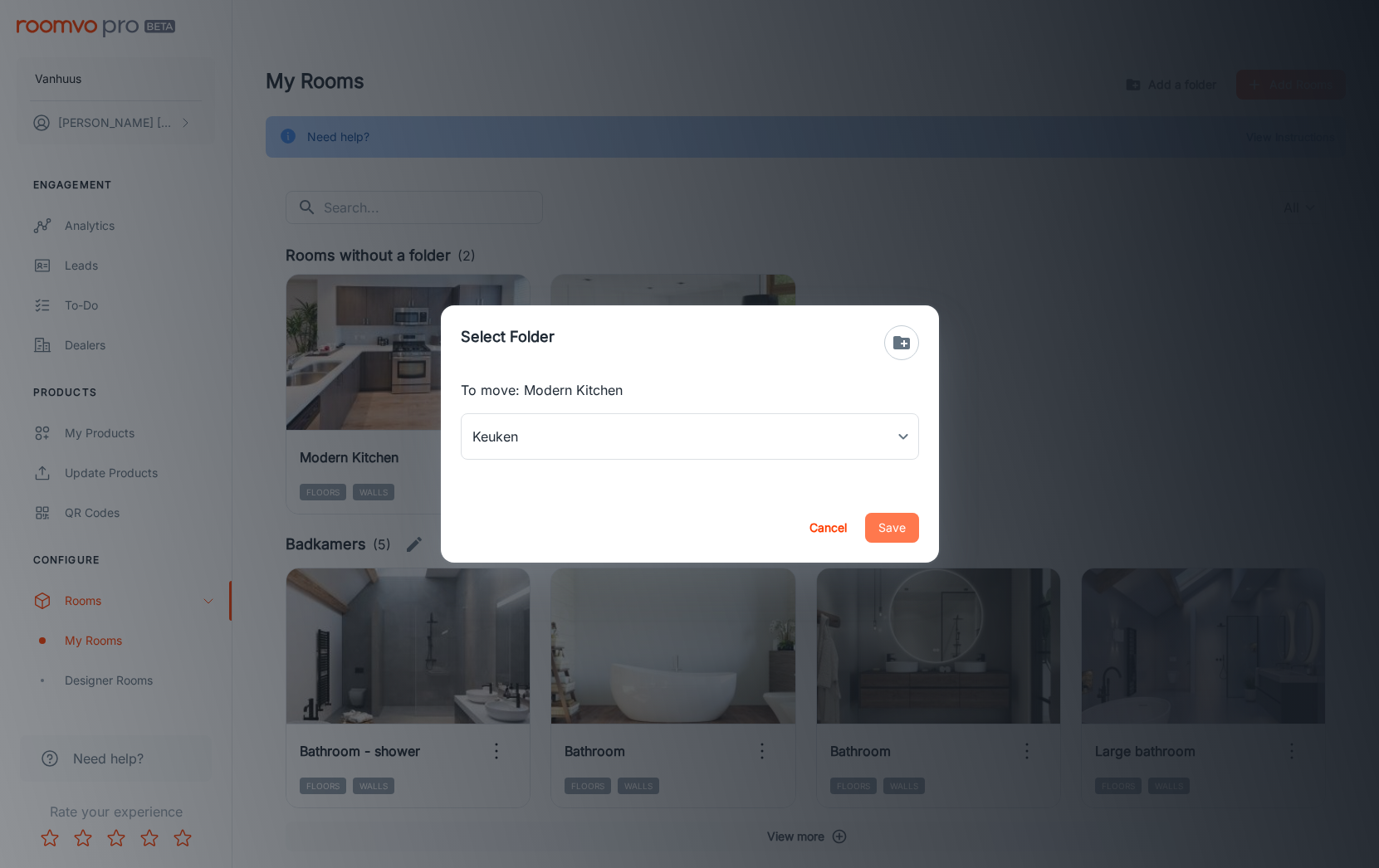
click at [885, 525] on button "Save" at bounding box center [892, 527] width 54 height 30
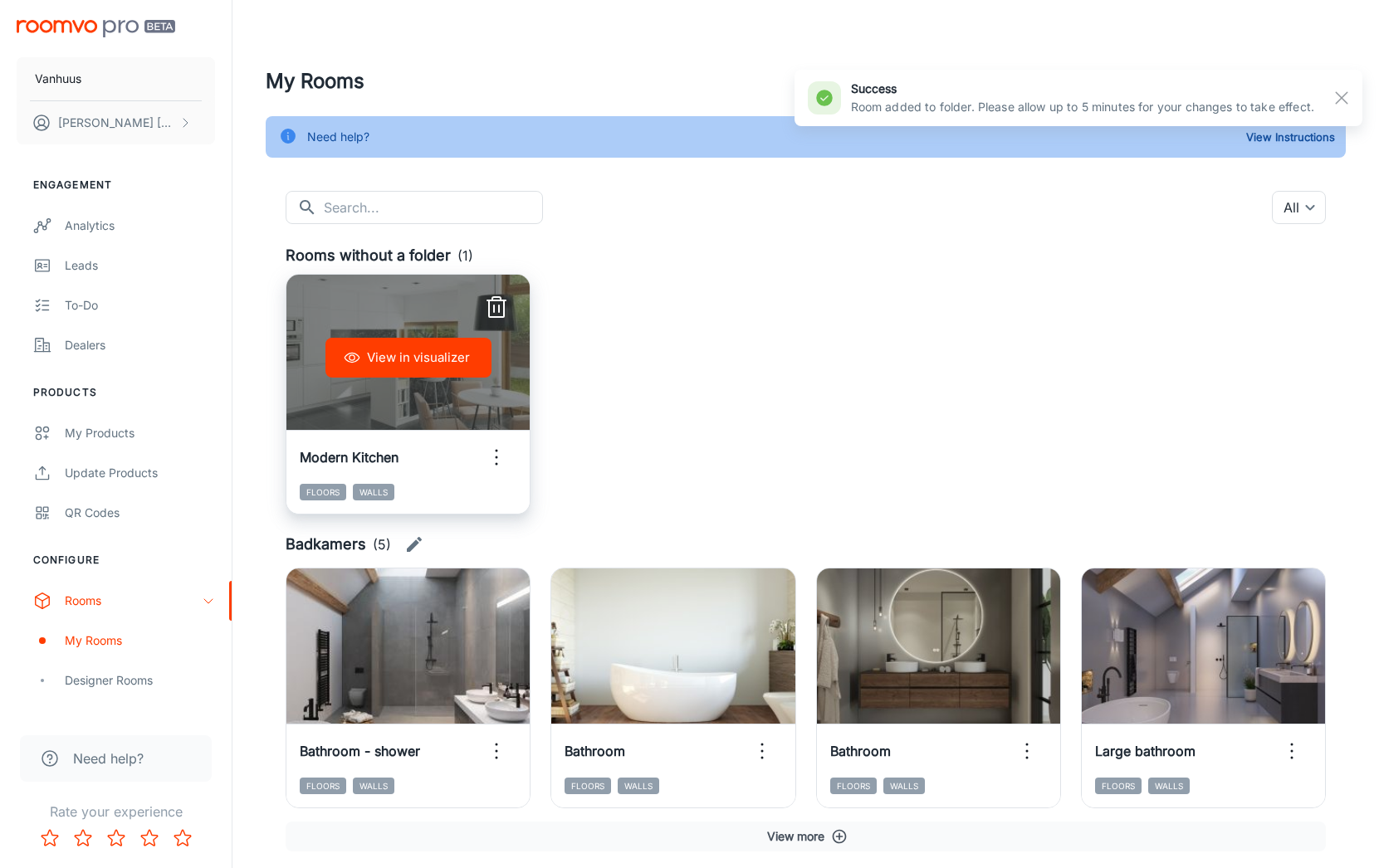
click at [503, 459] on icon "button" at bounding box center [496, 457] width 27 height 27
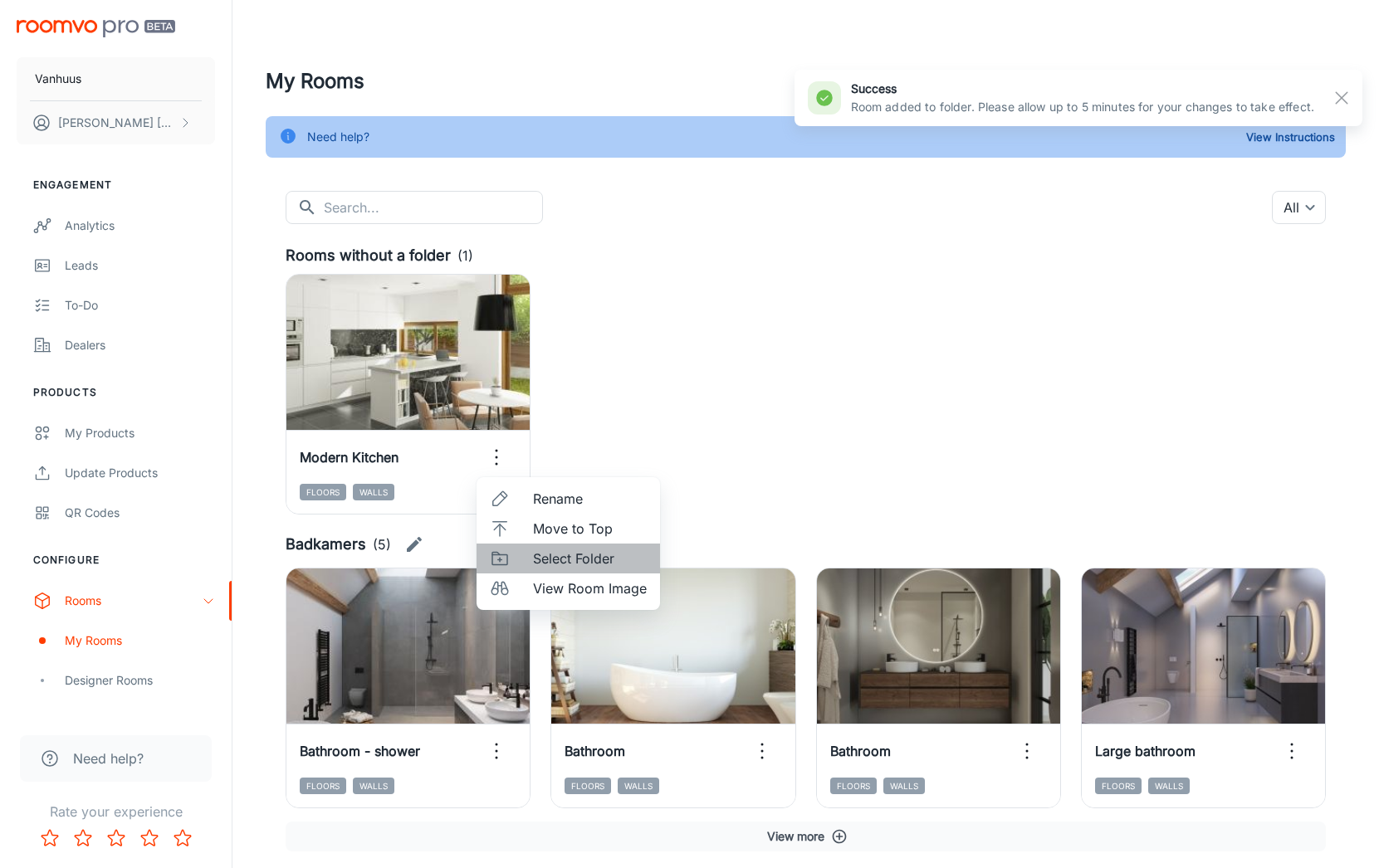
click at [600, 557] on span "Select Folder" at bounding box center [589, 558] width 114 height 20
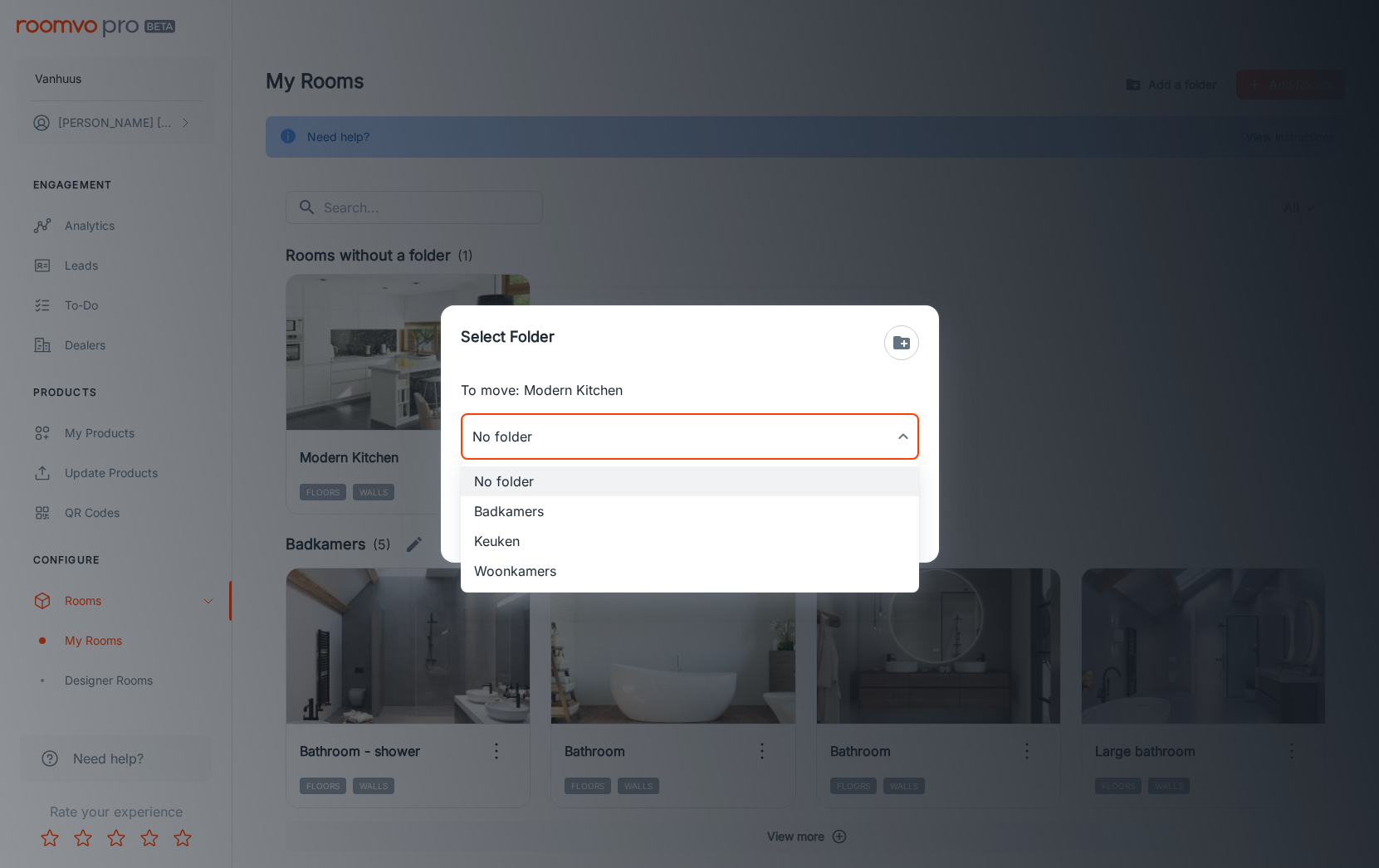
click at [731, 441] on body "Vanhuus [PERSON_NAME] Engagement Analytics Leads To-do Dealers Products My Prod…" at bounding box center [690, 434] width 1379 height 868
click at [637, 545] on li "Keuken" at bounding box center [690, 540] width 458 height 30
type input "Keuken"
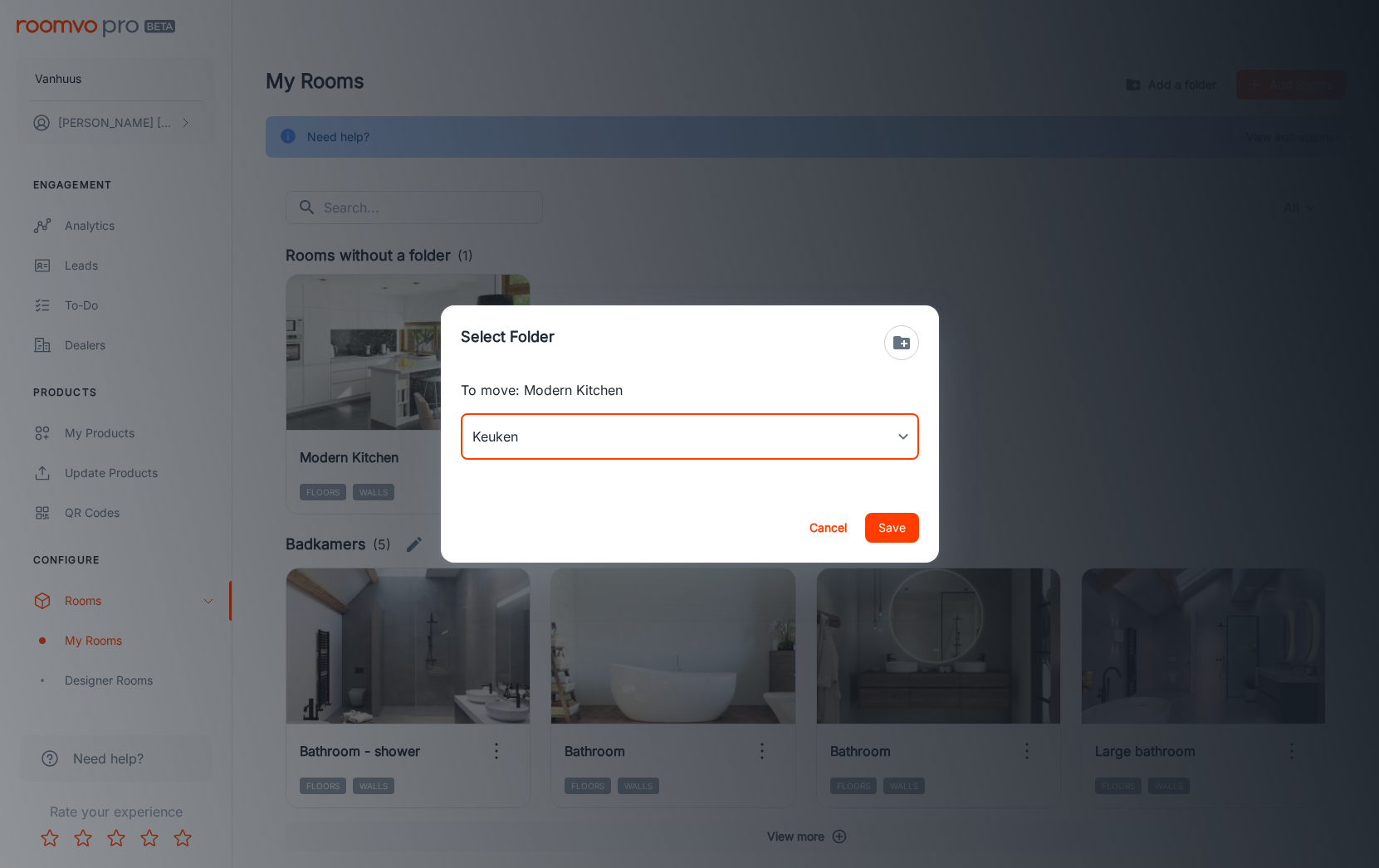
click at [887, 525] on button "Save" at bounding box center [892, 527] width 54 height 30
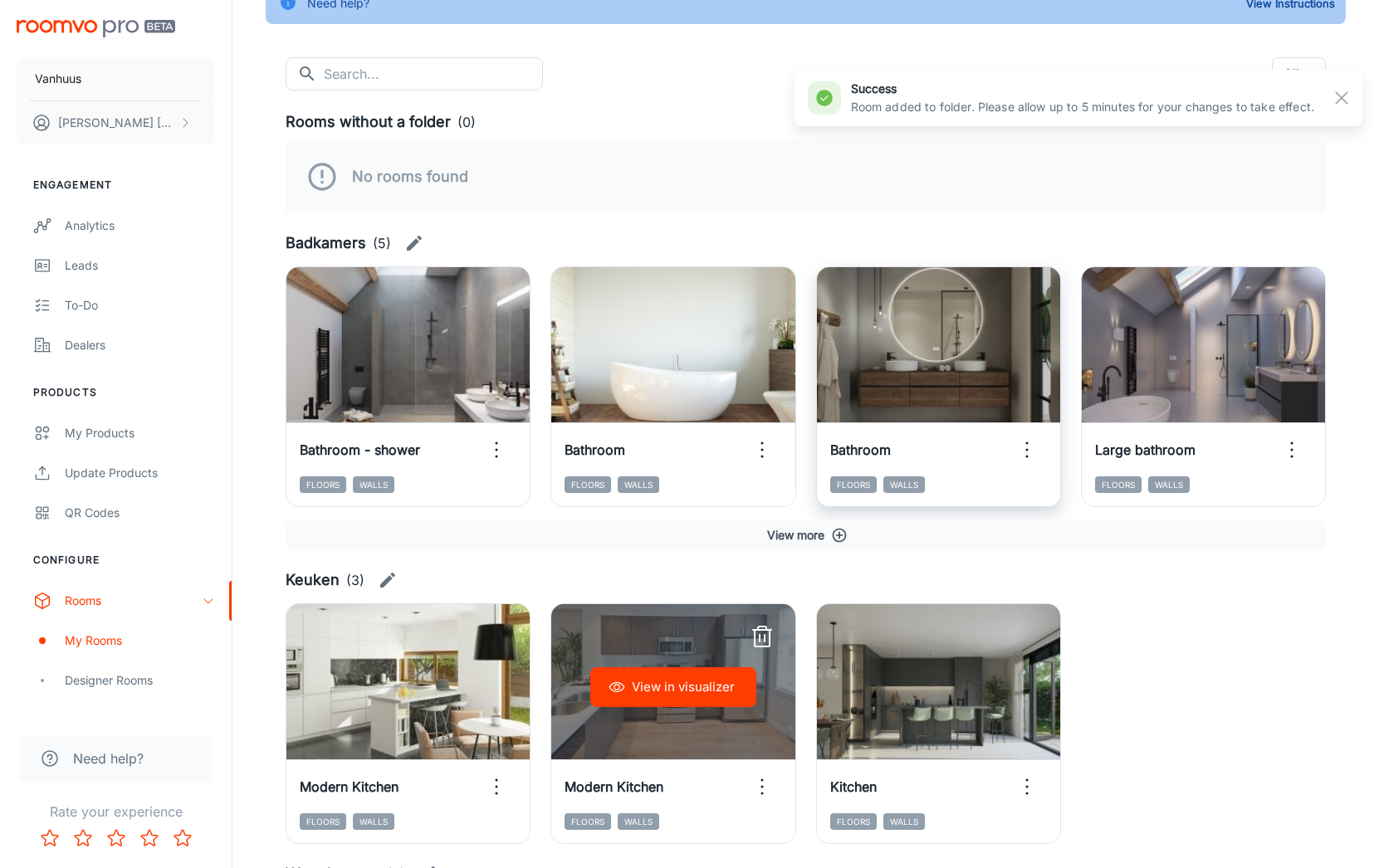
scroll to position [97, 0]
